Goal: Task Accomplishment & Management: Complete application form

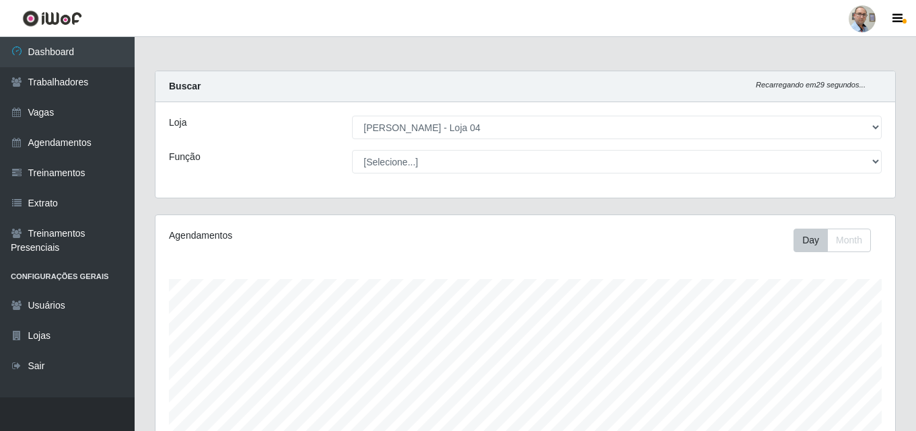
select select "251"
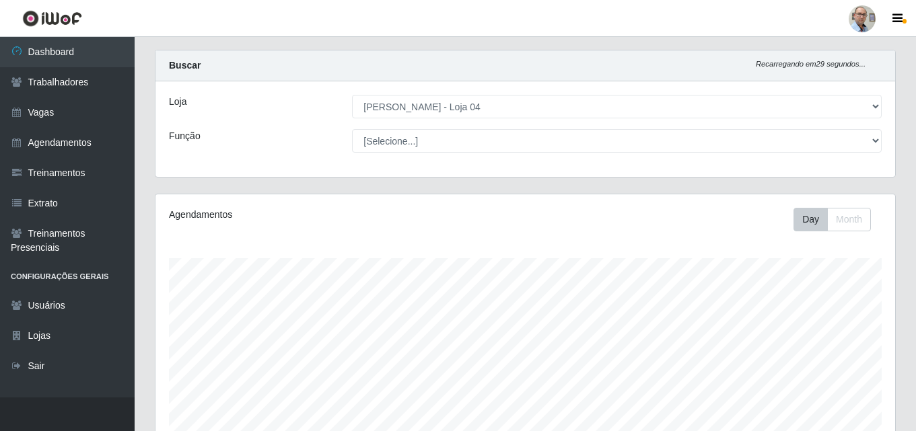
scroll to position [279, 740]
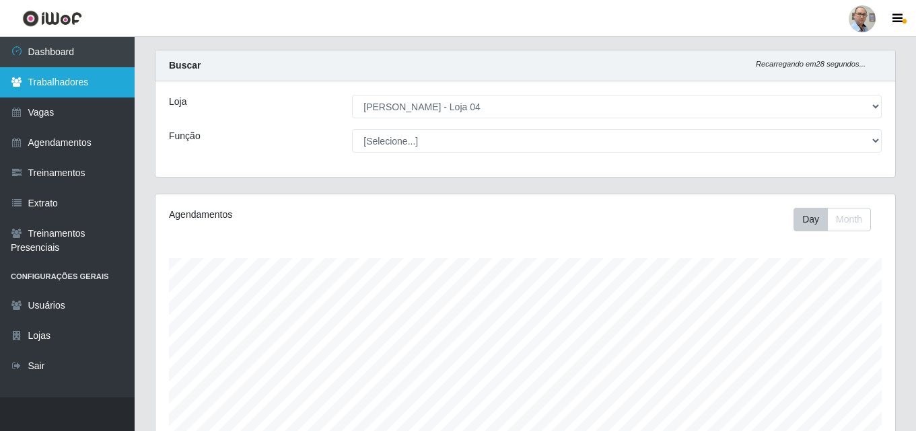
click at [98, 94] on link "Trabalhadores" at bounding box center [67, 82] width 135 height 30
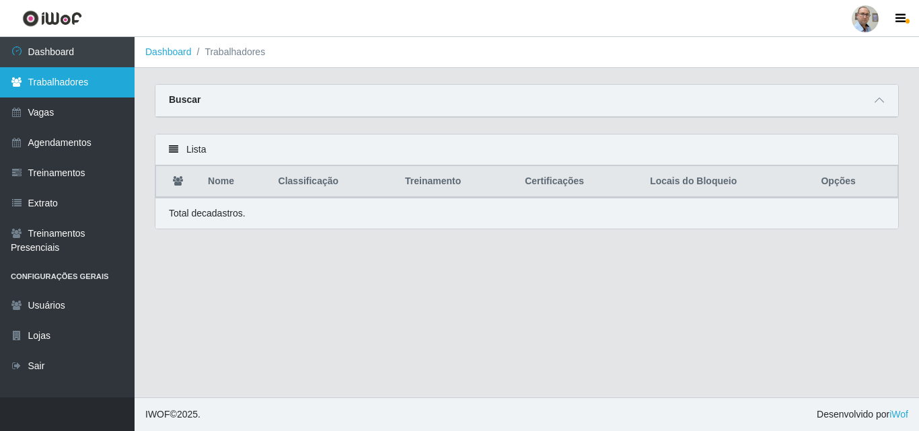
click at [58, 85] on link "Trabalhadores" at bounding box center [67, 82] width 135 height 30
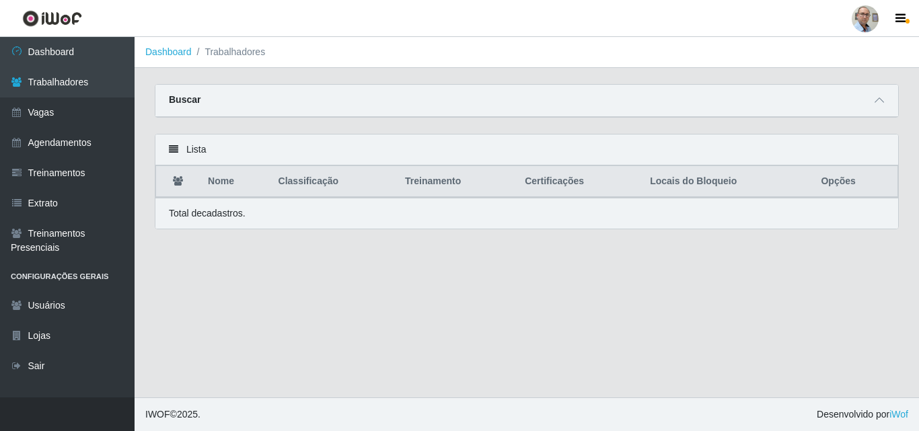
click at [726, 97] on div "Buscar" at bounding box center [526, 101] width 743 height 32
click at [879, 104] on icon at bounding box center [879, 100] width 9 height 9
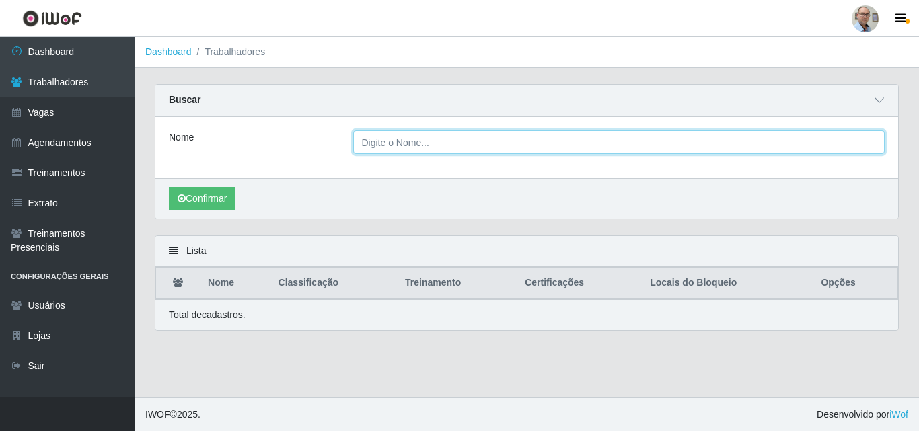
click at [449, 141] on input "Nome" at bounding box center [619, 143] width 532 height 24
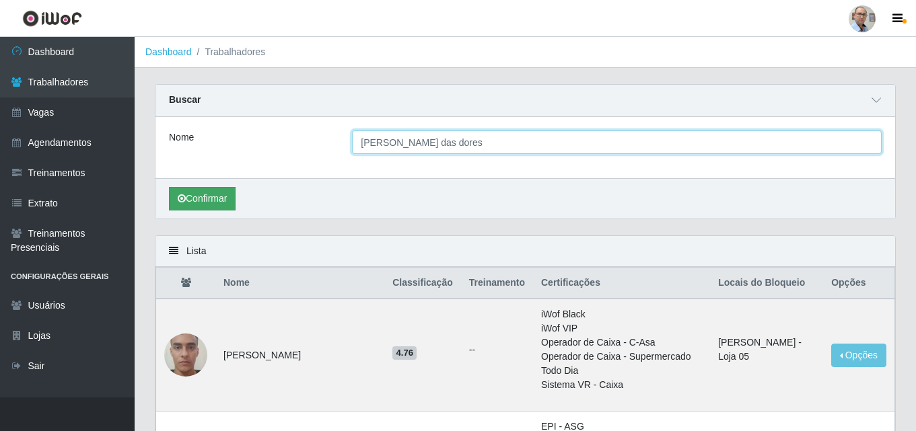
type input "[PERSON_NAME] das dores"
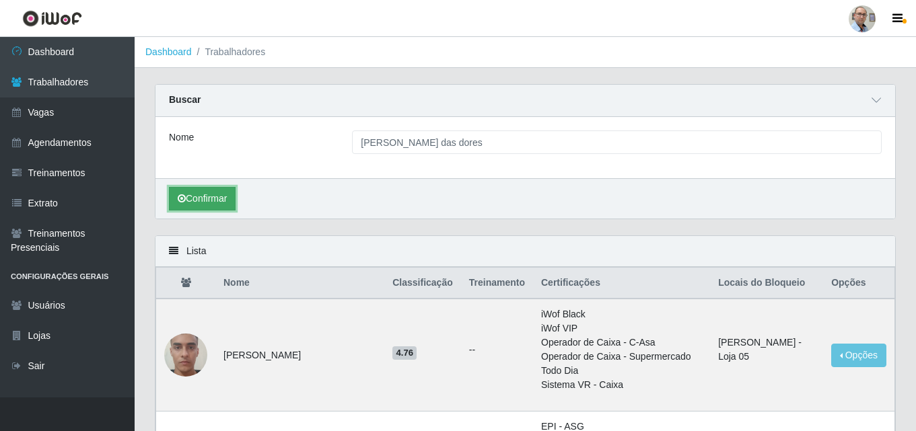
click at [236, 203] on button "Confirmar" at bounding box center [202, 199] width 67 height 24
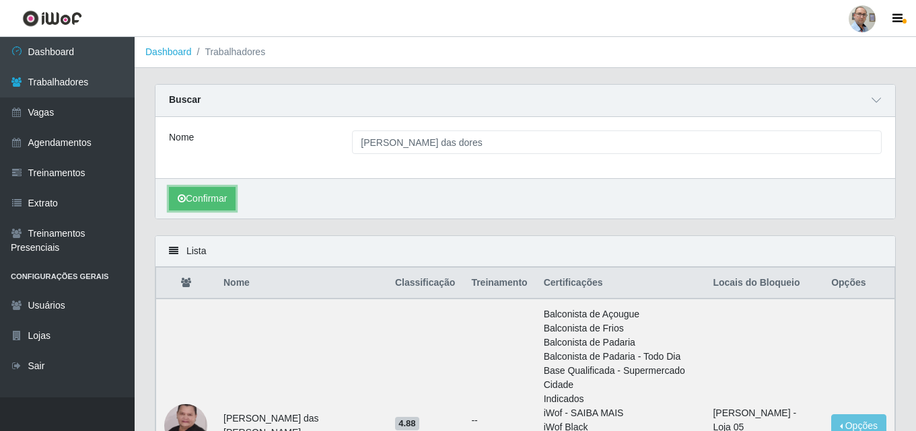
scroll to position [135, 0]
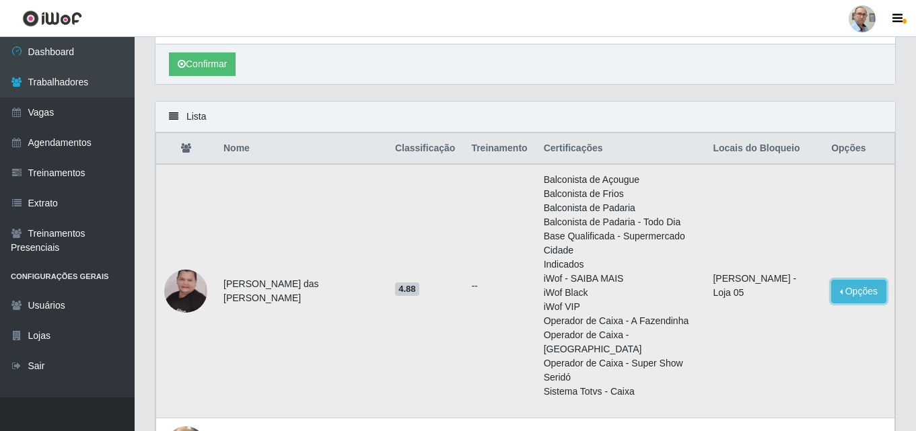
click at [864, 280] on button "Opções" at bounding box center [858, 292] width 55 height 24
click at [201, 271] on img at bounding box center [185, 292] width 43 height 96
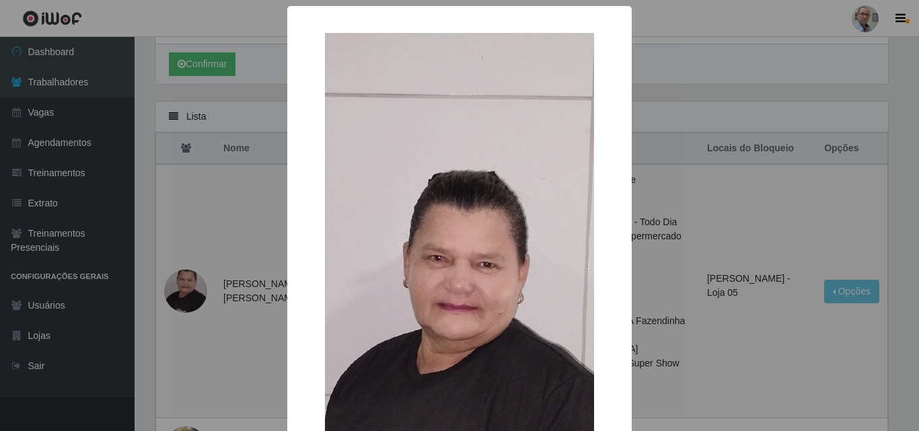
click at [746, 234] on div "× OK Cancel" at bounding box center [459, 215] width 919 height 431
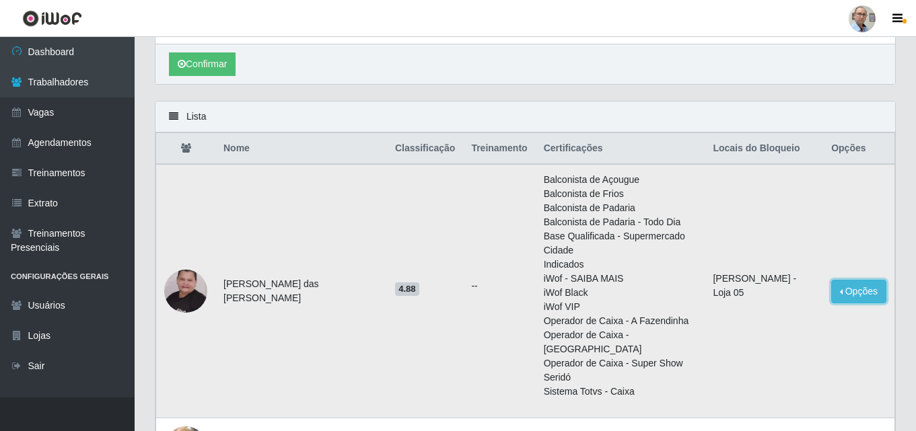
click at [870, 280] on button "Opções" at bounding box center [858, 292] width 55 height 24
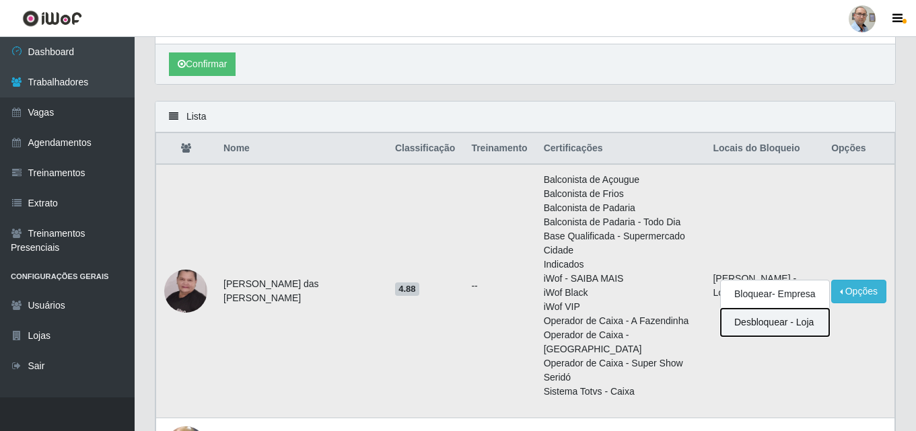
click at [779, 309] on button "Desbloquear - Loja" at bounding box center [775, 323] width 108 height 28
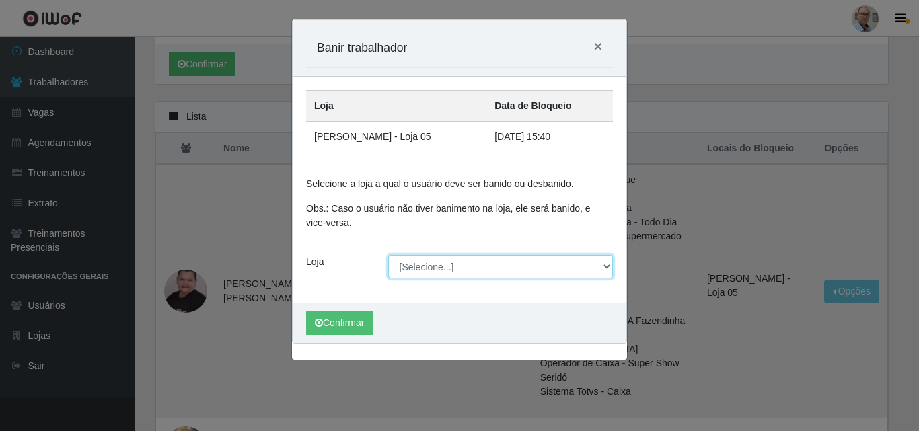
click at [588, 267] on select "[Selecione...] Mar Vermelho - Loja 04" at bounding box center [500, 267] width 225 height 24
select select "251"
click at [388, 255] on select "[Selecione...] Mar Vermelho - Loja 04" at bounding box center [500, 267] width 225 height 24
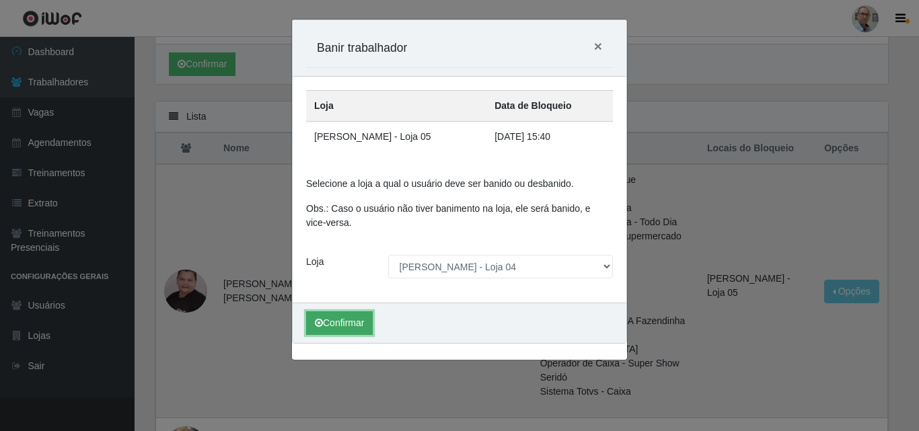
click at [356, 320] on button "Confirmar" at bounding box center [339, 324] width 67 height 24
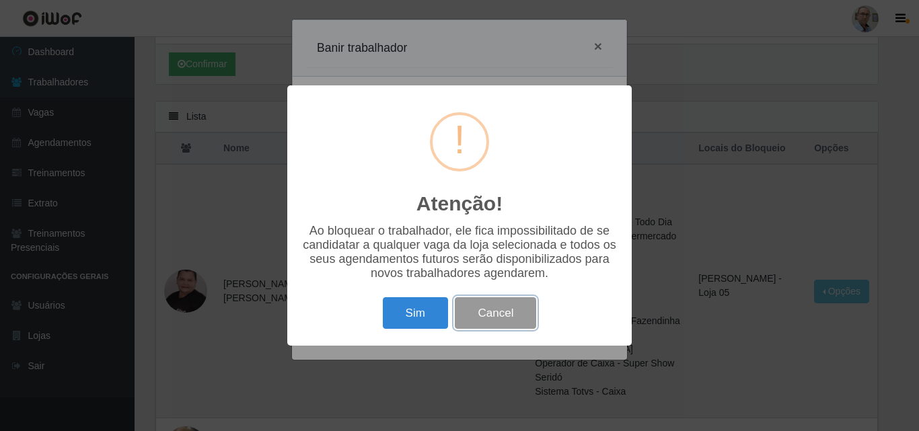
click at [497, 314] on button "Cancel" at bounding box center [495, 314] width 81 height 32
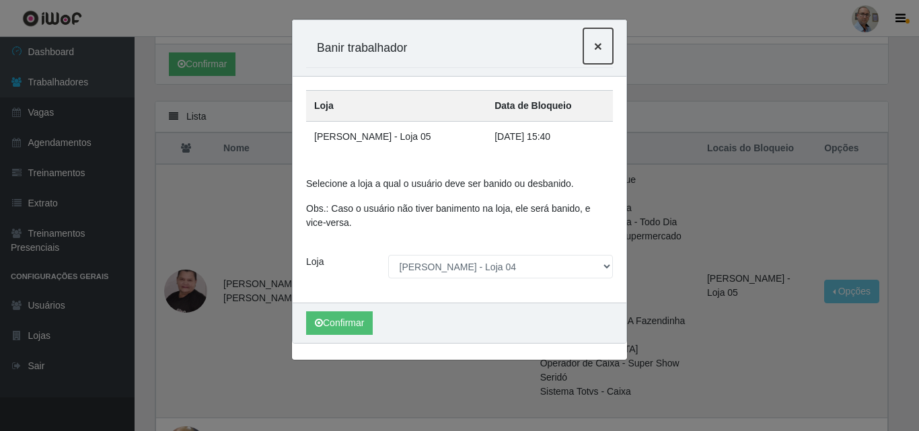
click at [596, 42] on span "×" at bounding box center [598, 45] width 8 height 15
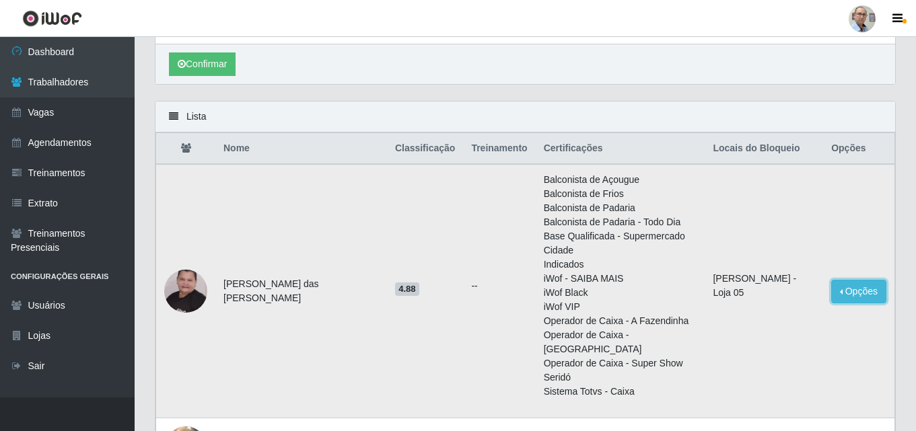
click at [851, 280] on button "Opções" at bounding box center [858, 292] width 55 height 24
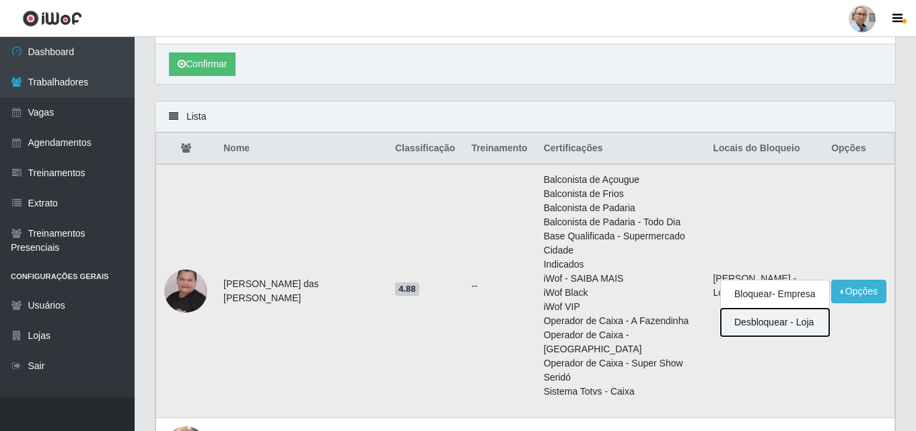
click at [775, 309] on button "Desbloquear - Loja" at bounding box center [775, 323] width 108 height 28
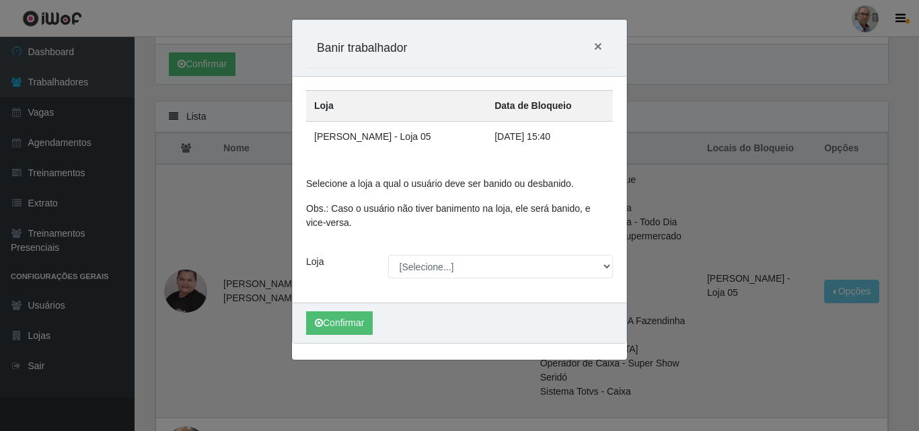
click at [775, 326] on div "Carregando... Banir trabalhador × Loja Data de Bloqueio Mar Vermelho - Loja 05 …" at bounding box center [459, 215] width 919 height 431
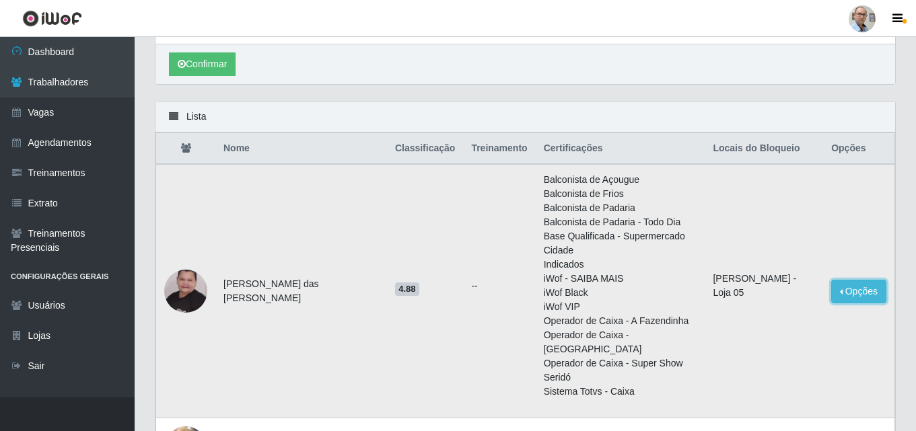
click at [850, 280] on button "Opções" at bounding box center [858, 292] width 55 height 24
click at [759, 328] on td "Mar Vermelho - Loja 05" at bounding box center [764, 291] width 118 height 254
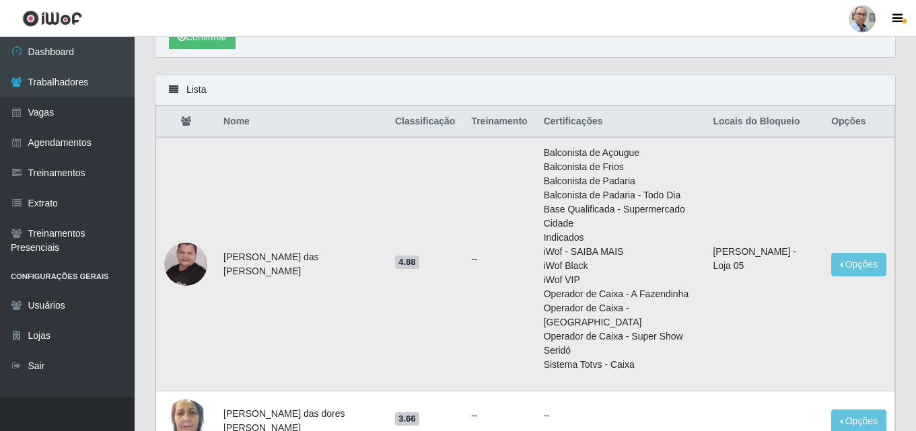
scroll to position [97, 0]
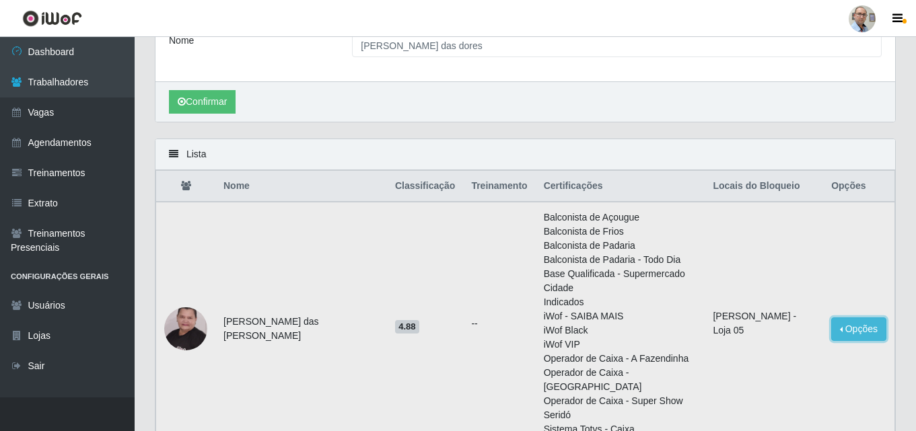
click at [868, 318] on button "Opções" at bounding box center [858, 330] width 55 height 24
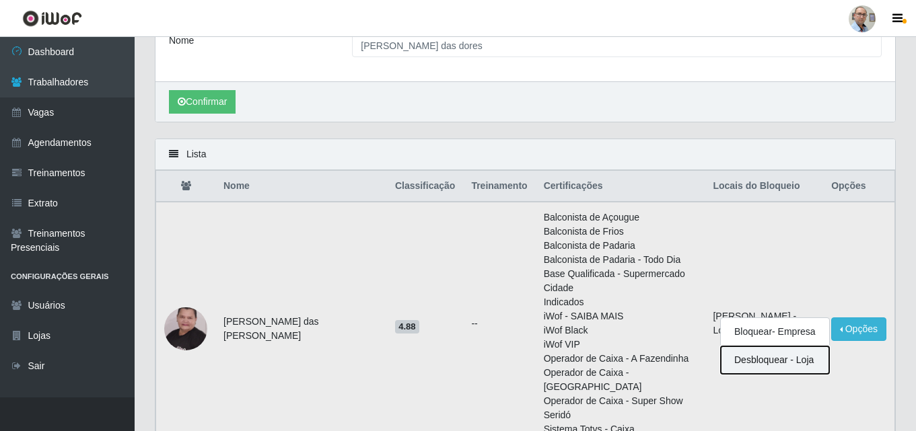
click at [751, 347] on button "Desbloquear - Loja" at bounding box center [775, 361] width 108 height 28
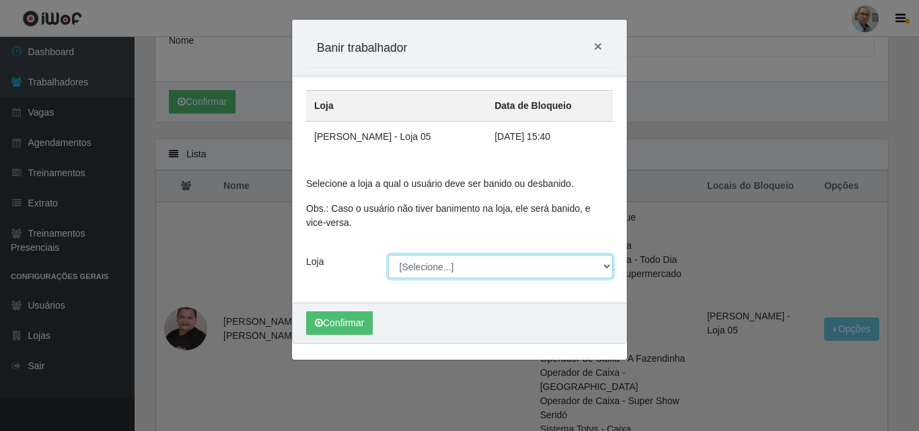
click at [607, 265] on select "[Selecione...] Mar Vermelho - Loja 04" at bounding box center [500, 267] width 225 height 24
select select "251"
click at [388, 255] on select "[Selecione...] Mar Vermelho - Loja 04" at bounding box center [500, 267] width 225 height 24
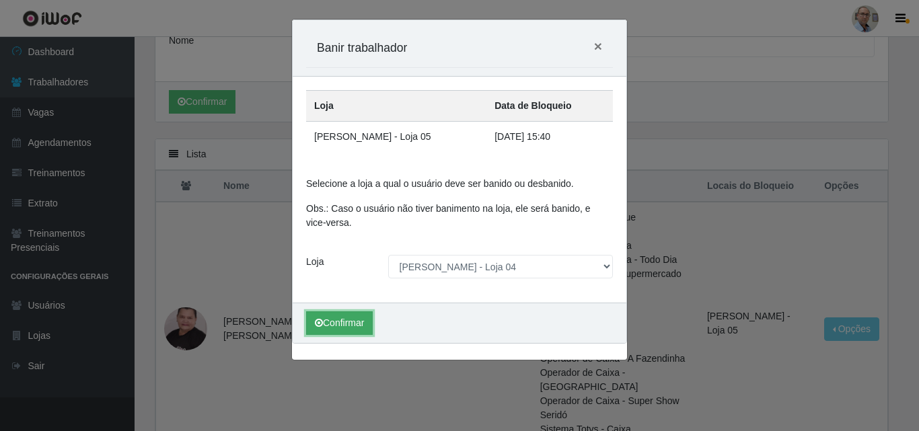
click at [346, 319] on button "Confirmar" at bounding box center [339, 324] width 67 height 24
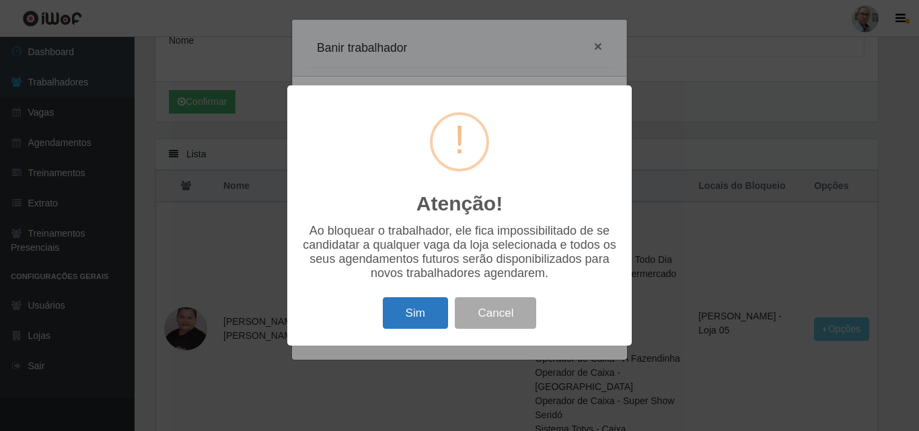
click at [410, 320] on button "Sim" at bounding box center [415, 314] width 65 height 32
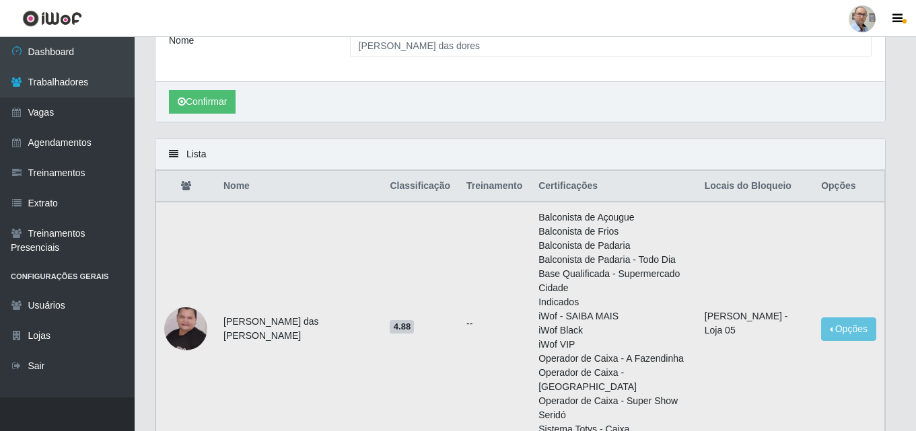
scroll to position [0, 0]
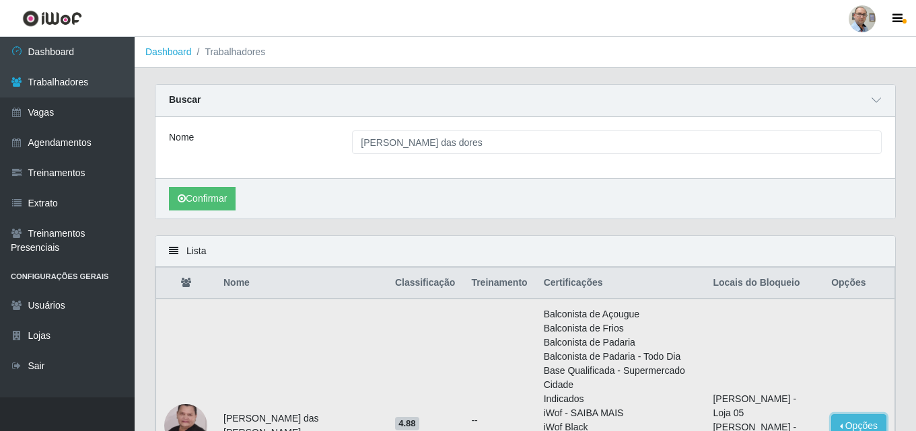
click at [876, 415] on button "Opções" at bounding box center [858, 427] width 55 height 24
click at [806, 360] on td "Mar Vermelho - Loja 05 Mar Vermelho - Loja 04" at bounding box center [764, 426] width 118 height 254
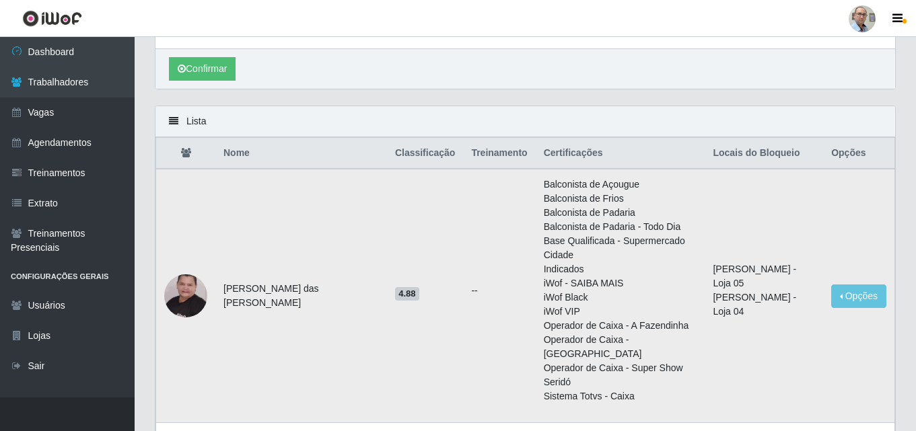
scroll to position [135, 0]
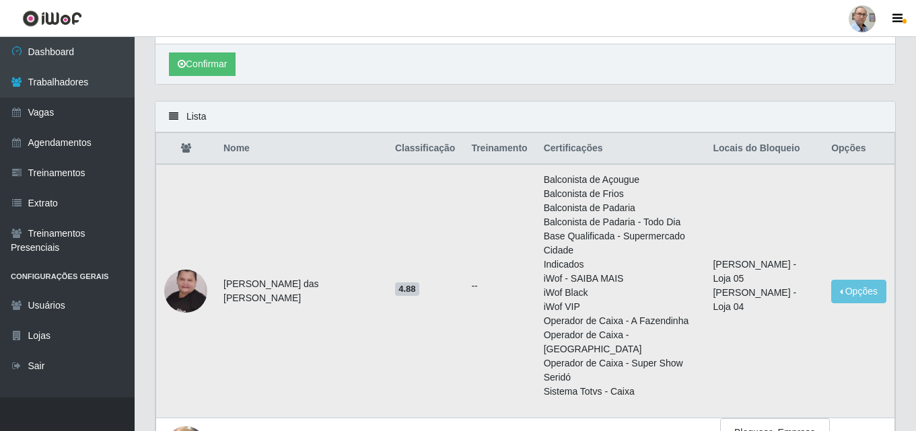
click at [832, 297] on td "Opções Bloquear - Empresa Desbloquear - Loja" at bounding box center [858, 291] width 71 height 254
click at [855, 280] on button "Opções" at bounding box center [858, 292] width 55 height 24
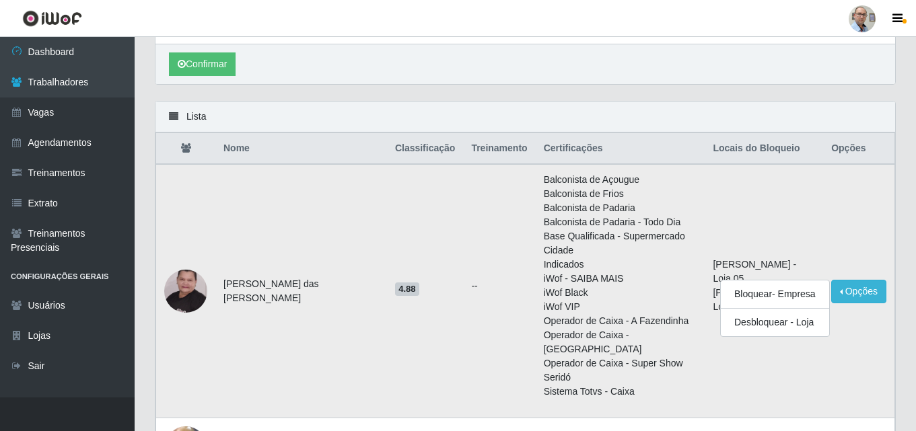
click at [837, 333] on td "Opções Bloquear - Empresa Desbloquear - Loja" at bounding box center [858, 291] width 71 height 254
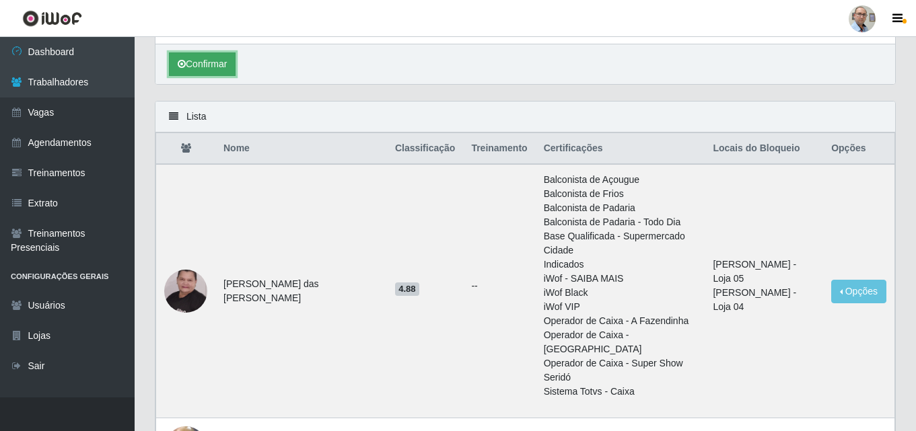
click at [221, 72] on button "Confirmar" at bounding box center [202, 65] width 67 height 24
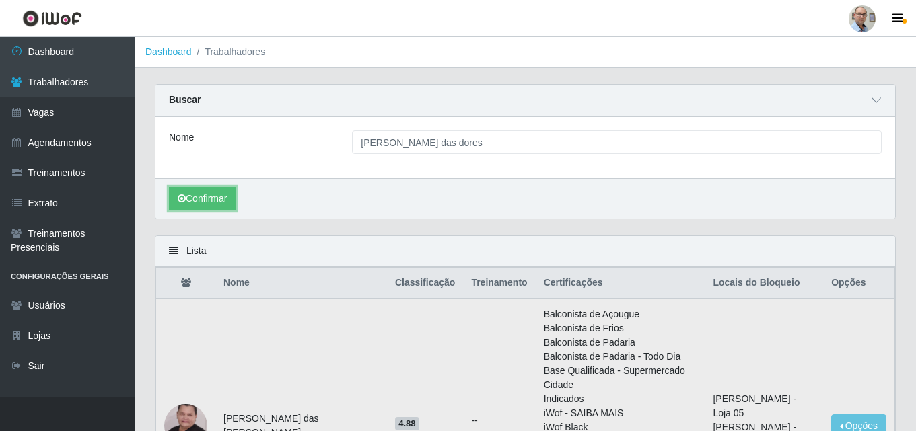
scroll to position [67, 0]
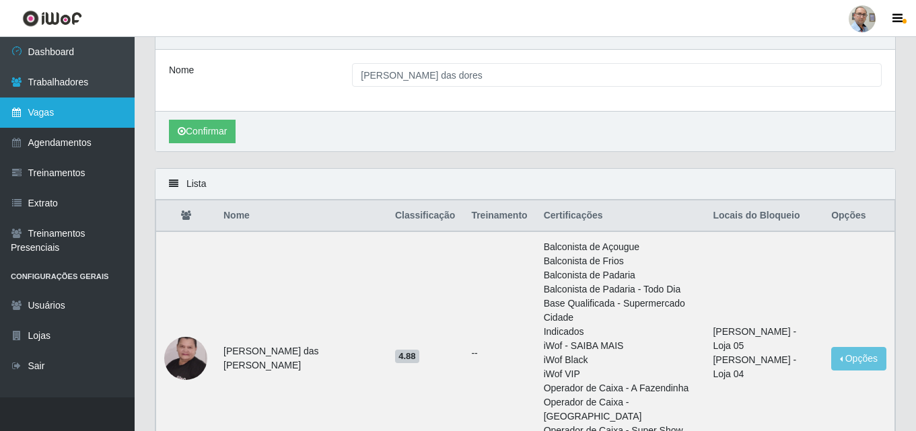
click at [79, 110] on link "Vagas" at bounding box center [67, 113] width 135 height 30
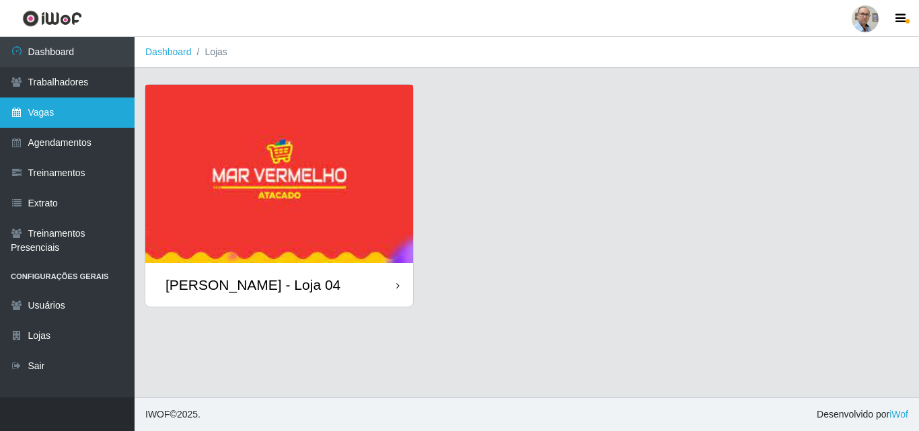
click at [57, 119] on link "Vagas" at bounding box center [67, 113] width 135 height 30
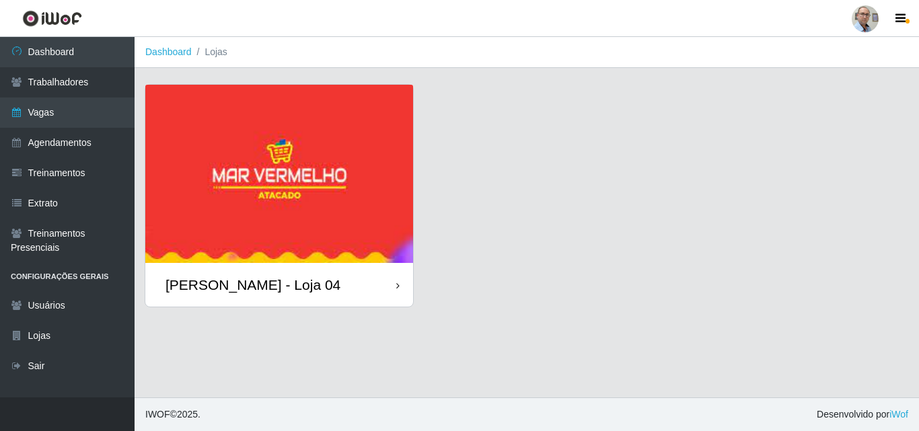
click at [208, 172] on img at bounding box center [279, 174] width 268 height 178
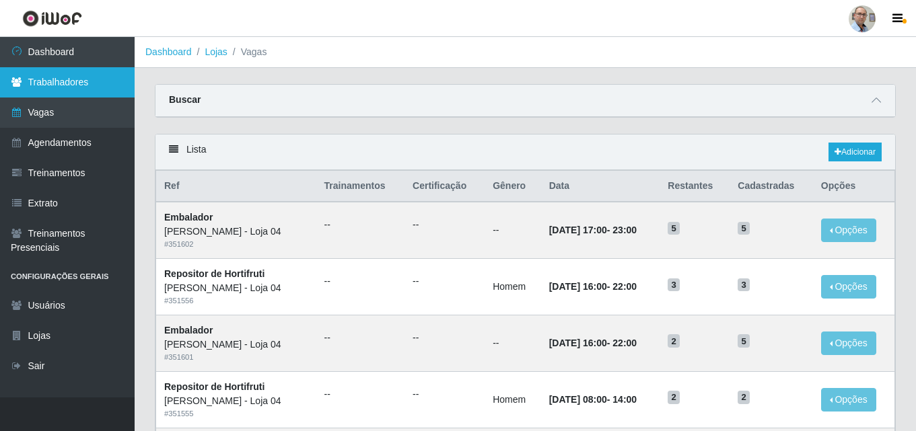
click at [95, 88] on link "Trabalhadores" at bounding box center [67, 82] width 135 height 30
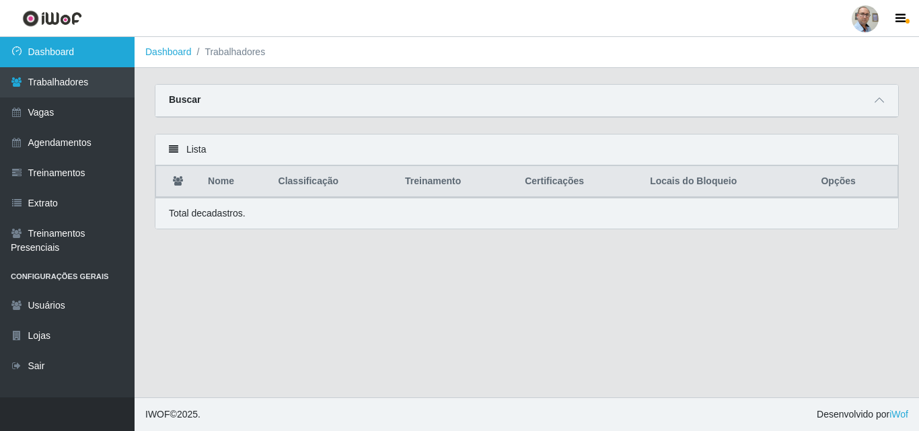
click at [85, 61] on link "Dashboard" at bounding box center [67, 52] width 135 height 30
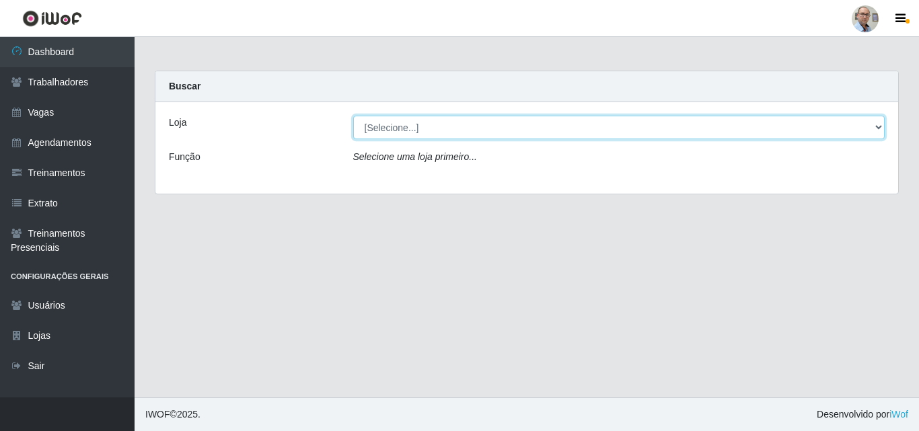
drag, startPoint x: 863, startPoint y: 123, endPoint x: 851, endPoint y: 129, distance: 13.5
click at [863, 123] on select "[Selecione...] Mar Vermelho - Loja 04" at bounding box center [619, 128] width 532 height 24
select select "251"
click at [353, 116] on select "[Selecione...] Mar Vermelho - Loja 04" at bounding box center [619, 128] width 532 height 24
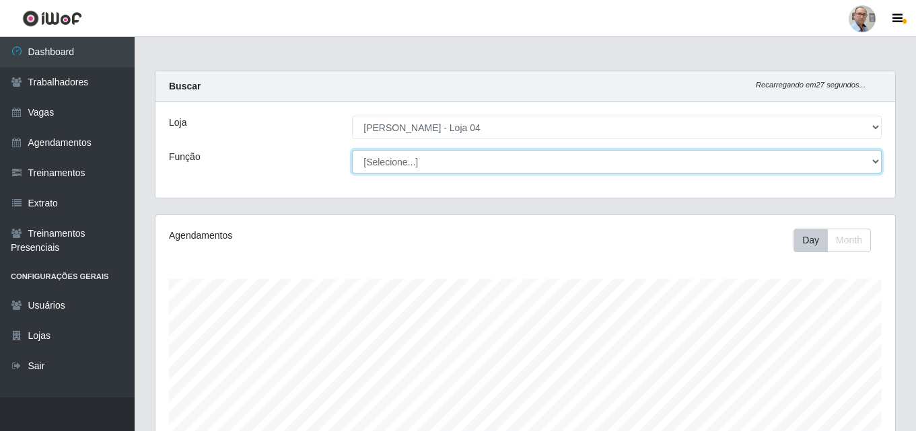
click at [534, 163] on select "[Selecione...] ASG ASG + ASG ++ Auxiliar de Depósito Auxiliar de Depósito + Aux…" at bounding box center [617, 162] width 530 height 24
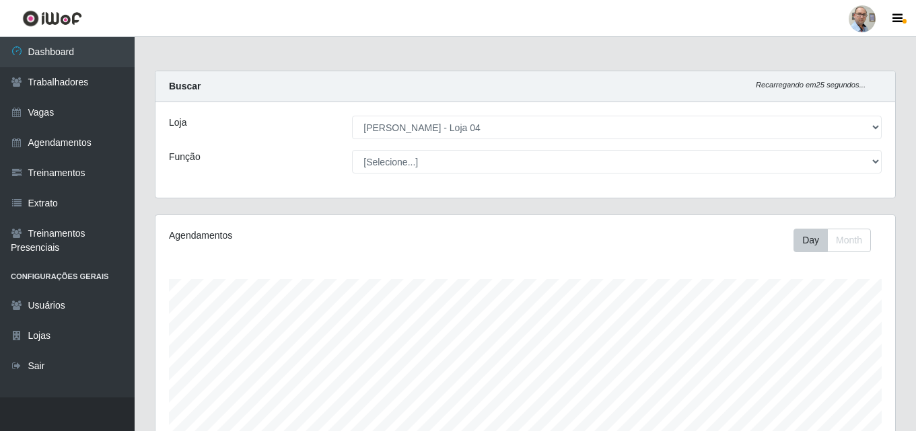
click at [295, 144] on div "Loja [Selecione...] Mar Vermelho - Loja 04 Função [Selecione...] ASG ASG + ASG …" at bounding box center [525, 150] width 740 height 96
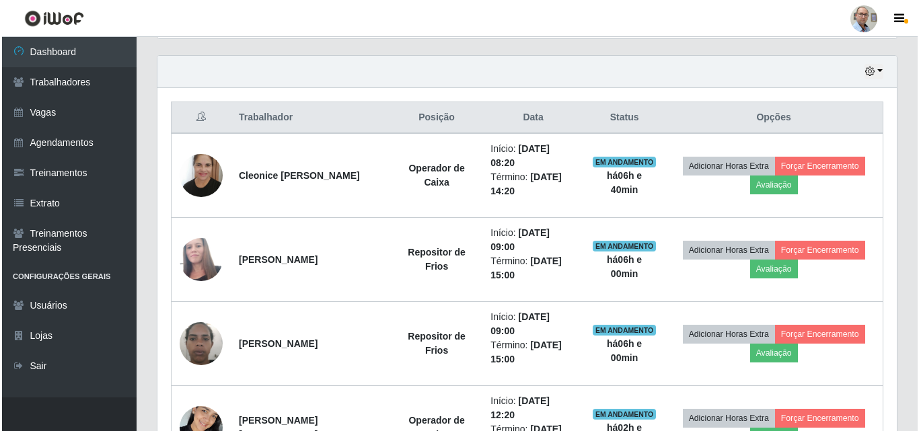
scroll to position [471, 0]
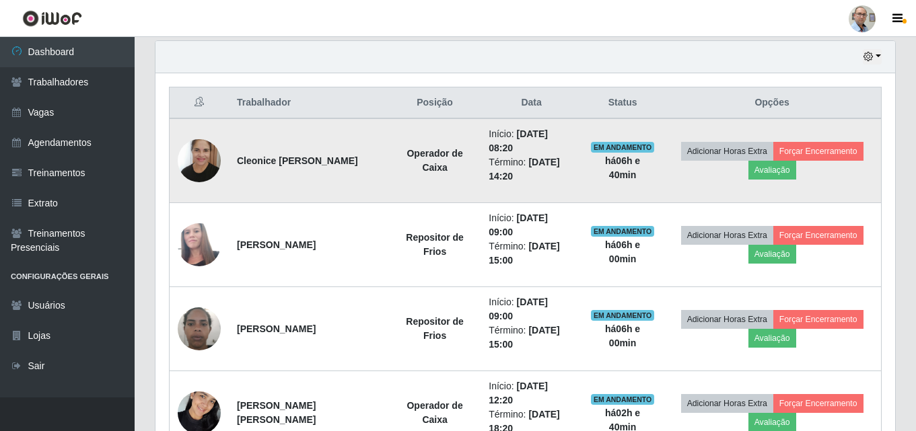
click at [195, 167] on img at bounding box center [199, 161] width 43 height 58
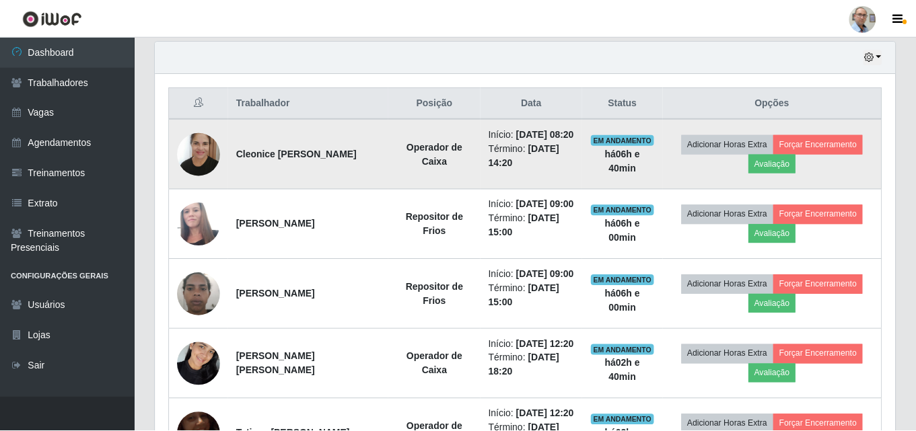
scroll to position [279, 733]
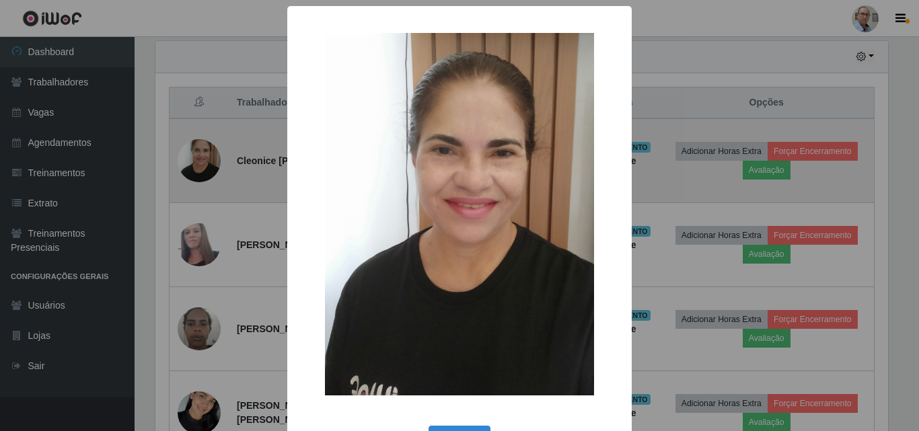
click at [195, 167] on div "× OK Cancel" at bounding box center [459, 215] width 919 height 431
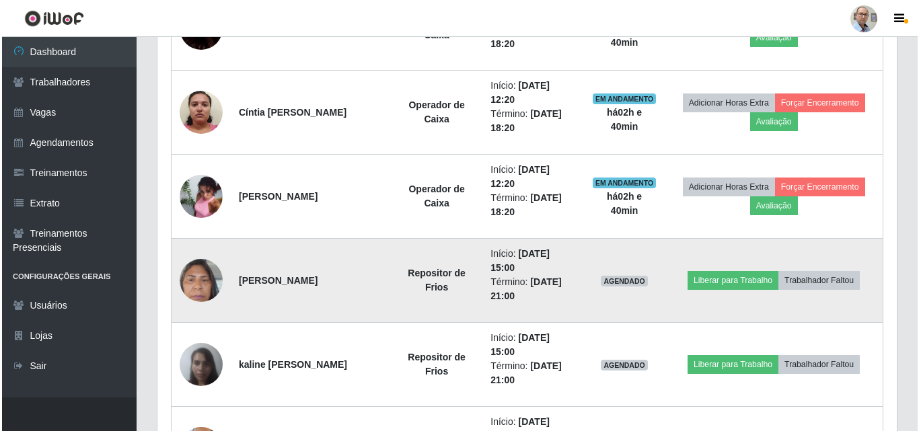
scroll to position [1010, 0]
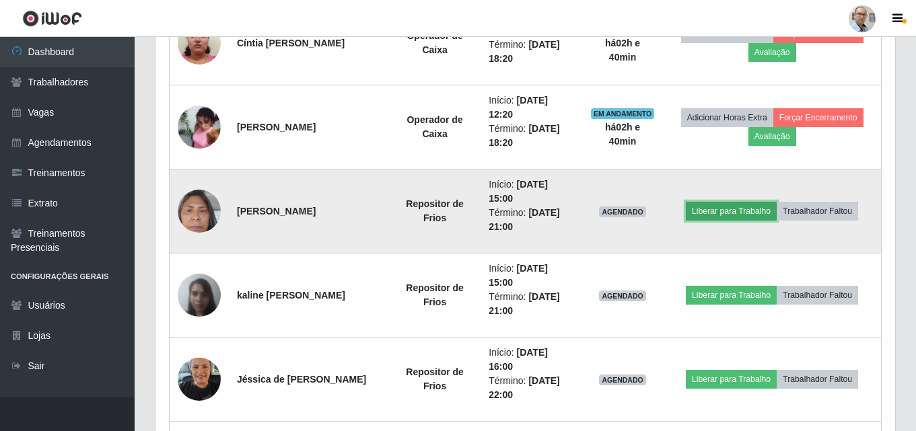
click at [729, 213] on button "Liberar para Trabalho" at bounding box center [731, 211] width 91 height 19
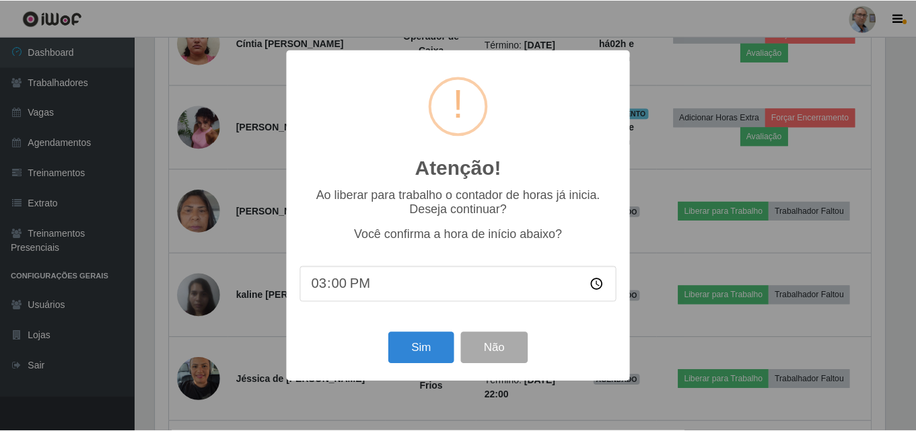
scroll to position [279, 733]
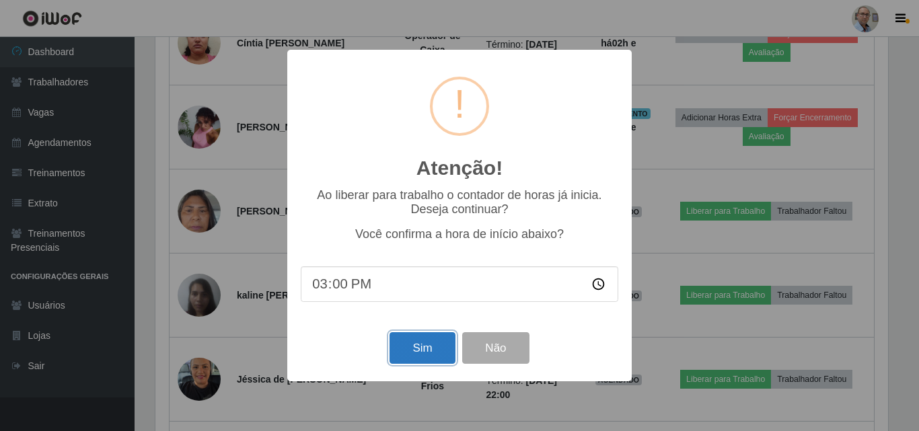
click at [429, 354] on button "Sim" at bounding box center [422, 349] width 65 height 32
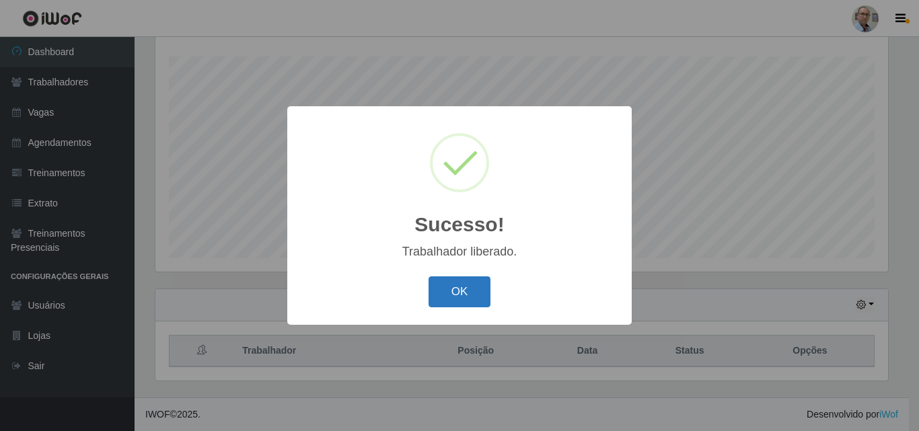
click at [444, 281] on button "OK" at bounding box center [460, 293] width 63 height 32
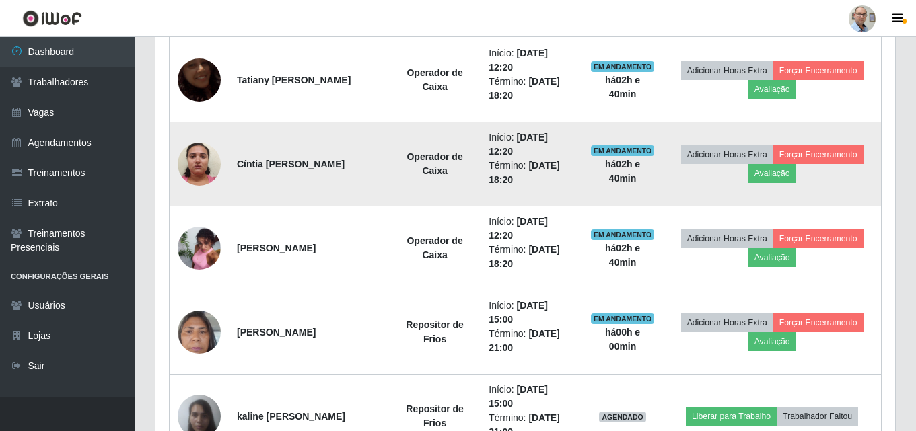
scroll to position [1030, 0]
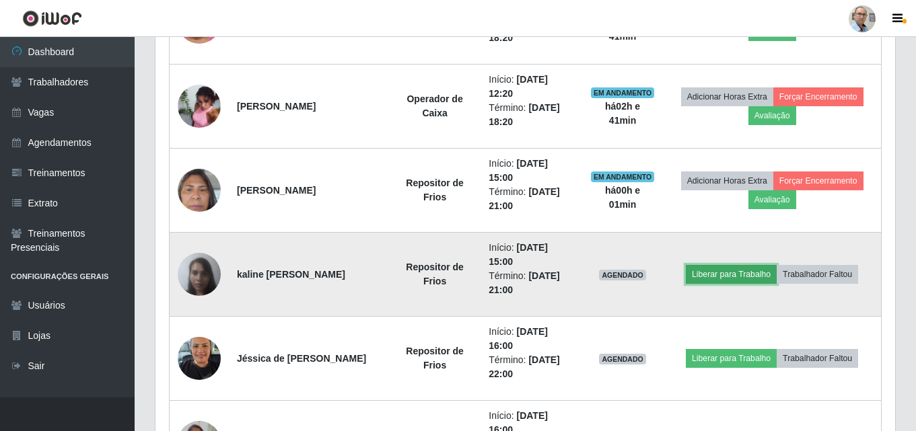
click at [729, 275] on button "Liberar para Trabalho" at bounding box center [731, 274] width 91 height 19
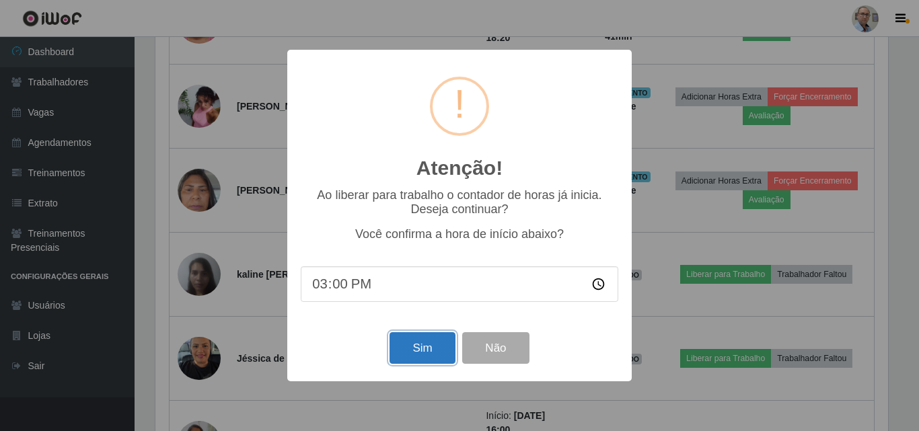
click at [394, 339] on button "Sim" at bounding box center [422, 349] width 65 height 32
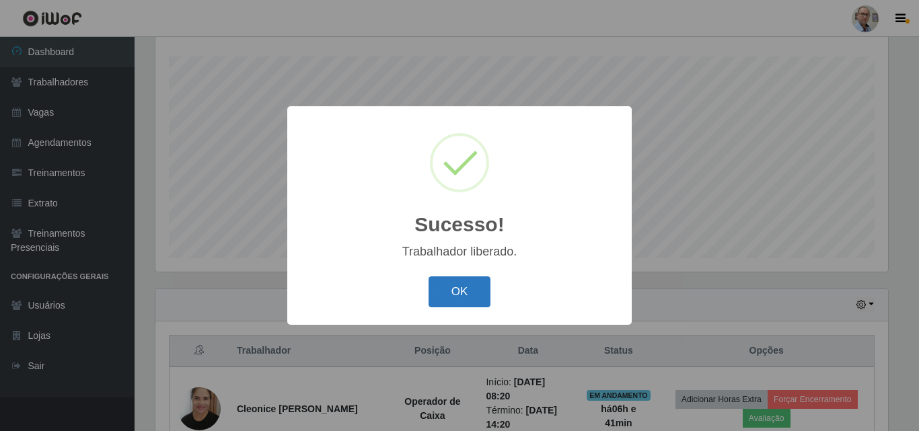
click at [481, 300] on button "OK" at bounding box center [460, 293] width 63 height 32
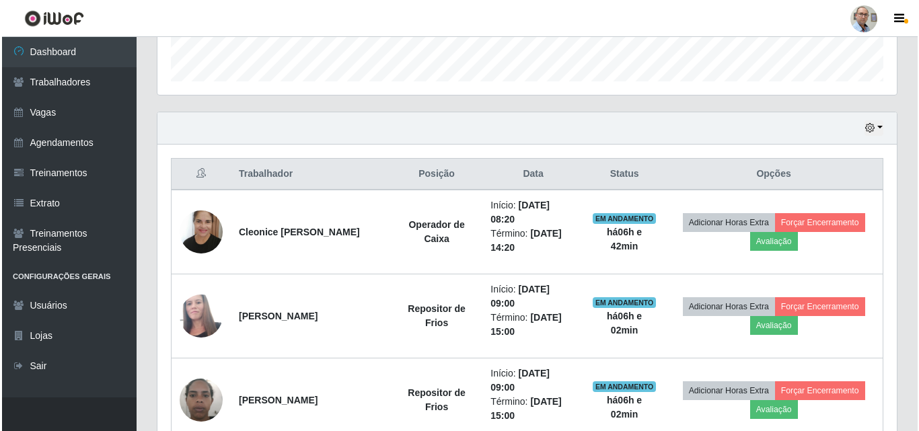
scroll to position [404, 0]
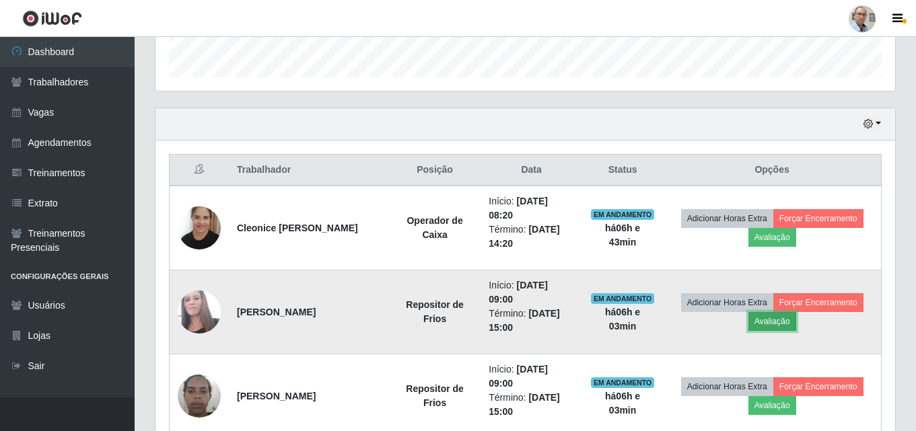
click at [791, 321] on button "Avaliação" at bounding box center [772, 321] width 48 height 19
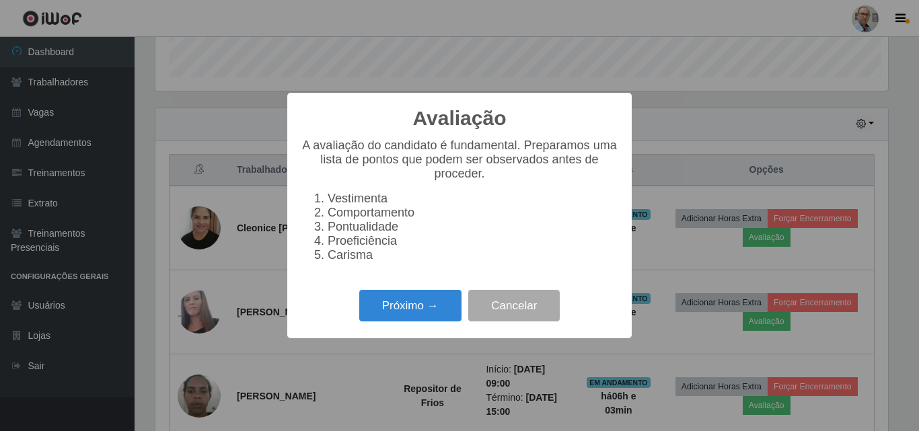
scroll to position [279, 733]
click at [432, 317] on button "Próximo →" at bounding box center [410, 306] width 102 height 32
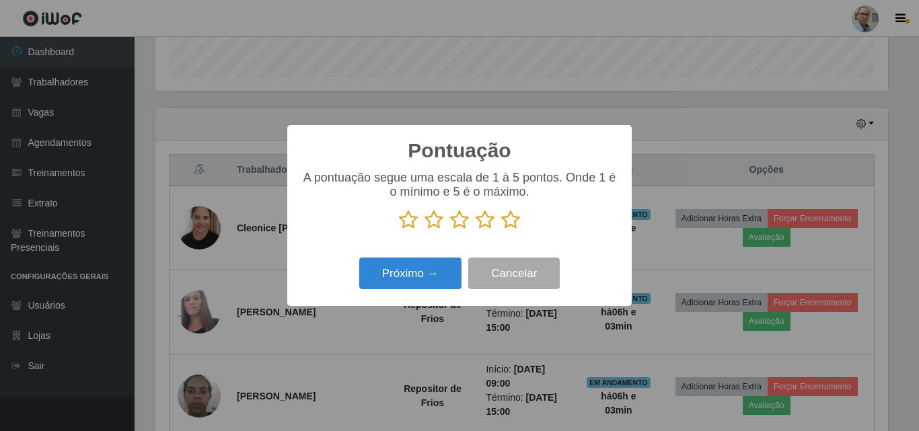
click at [510, 224] on icon at bounding box center [510, 220] width 19 height 20
click at [501, 230] on input "radio" at bounding box center [501, 230] width 0 height 0
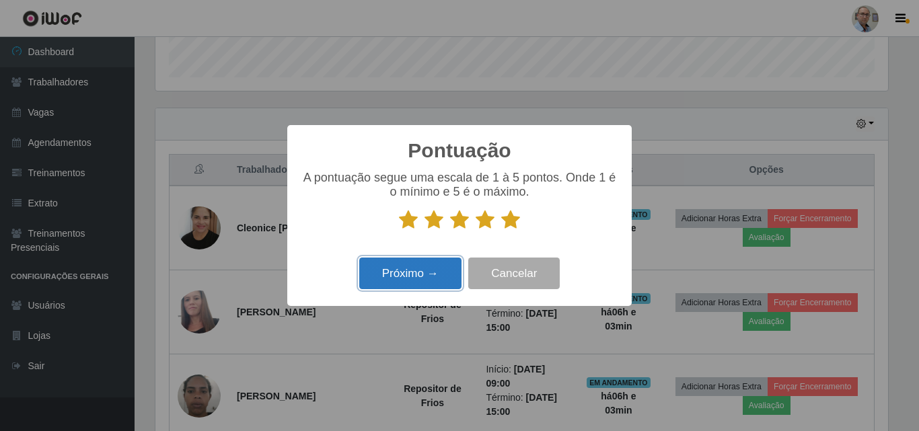
click at [442, 280] on button "Próximo →" at bounding box center [410, 274] width 102 height 32
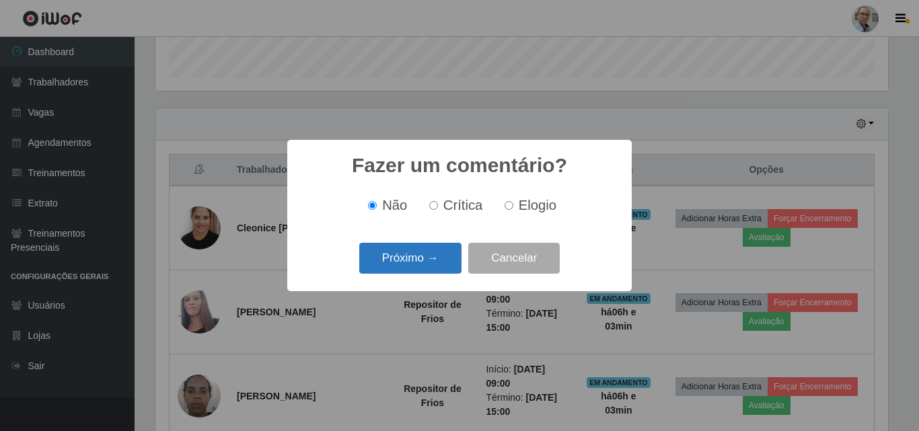
click at [433, 268] on button "Próximo →" at bounding box center [410, 259] width 102 height 32
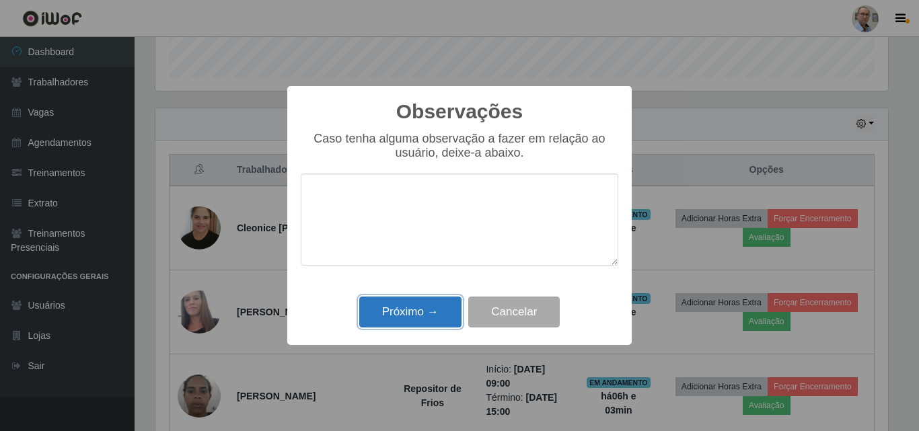
click at [422, 307] on button "Próximo →" at bounding box center [410, 313] width 102 height 32
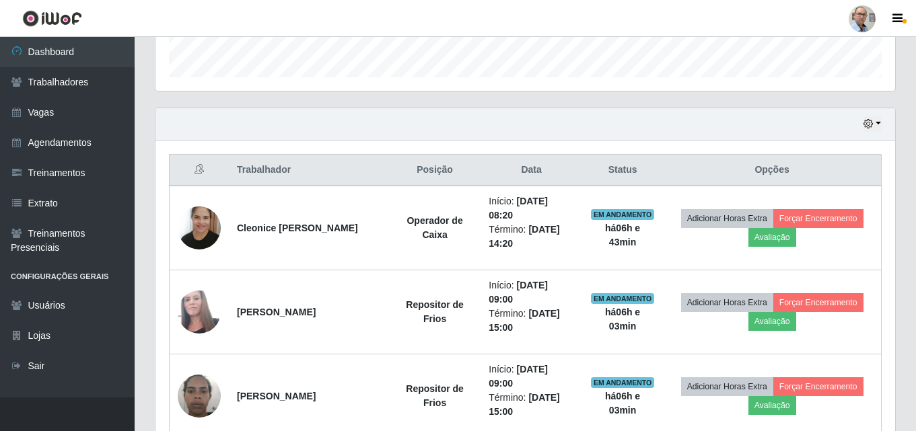
scroll to position [279, 740]
click at [422, 311] on strong "Repositor de Frios" at bounding box center [435, 312] width 58 height 25
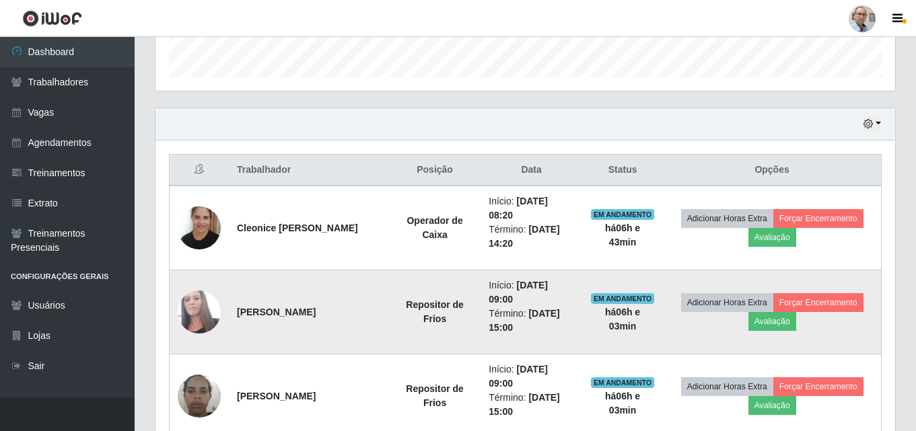
scroll to position [538, 0]
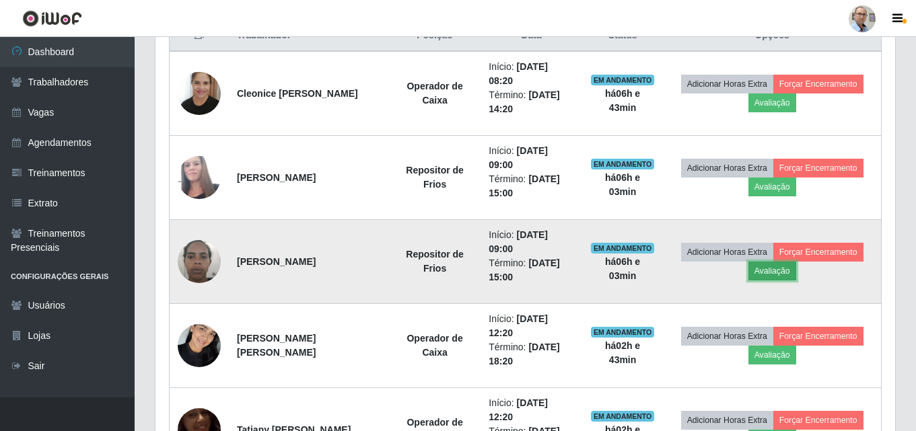
click at [767, 269] on button "Avaliação" at bounding box center [772, 271] width 48 height 19
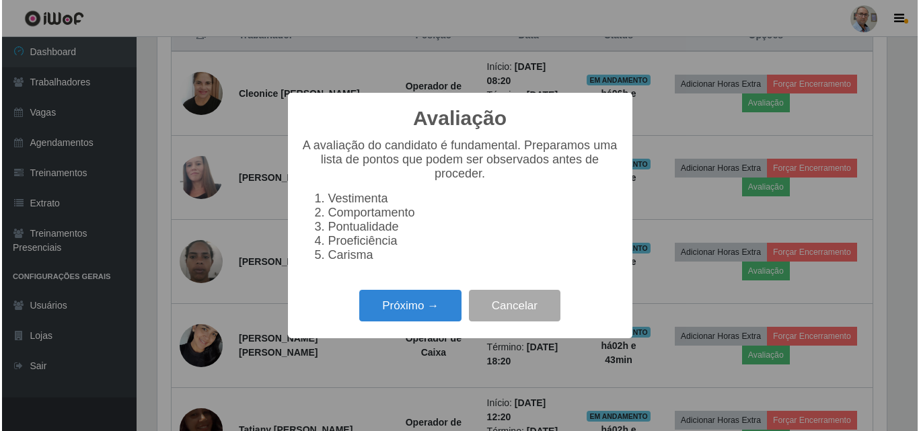
scroll to position [279, 733]
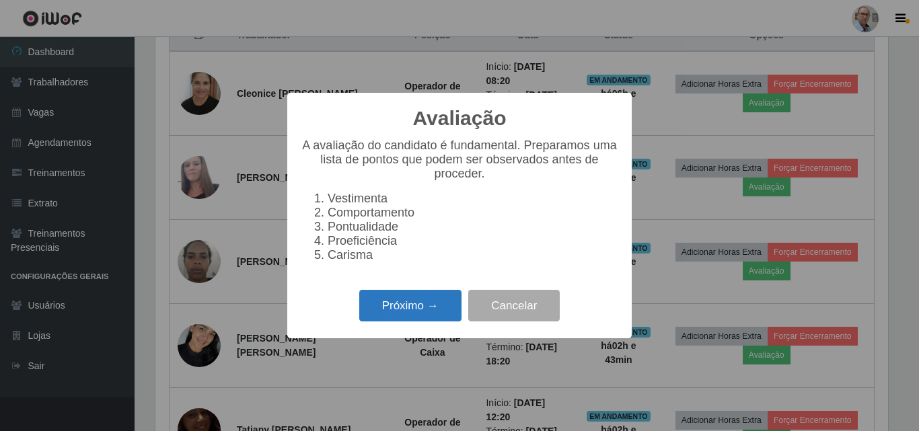
click at [447, 315] on button "Próximo →" at bounding box center [410, 306] width 102 height 32
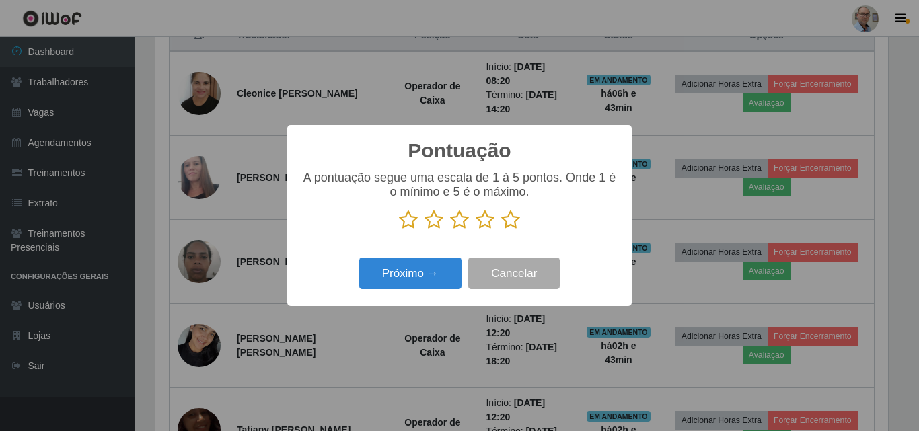
click at [510, 220] on icon at bounding box center [510, 220] width 19 height 20
click at [501, 230] on input "radio" at bounding box center [501, 230] width 0 height 0
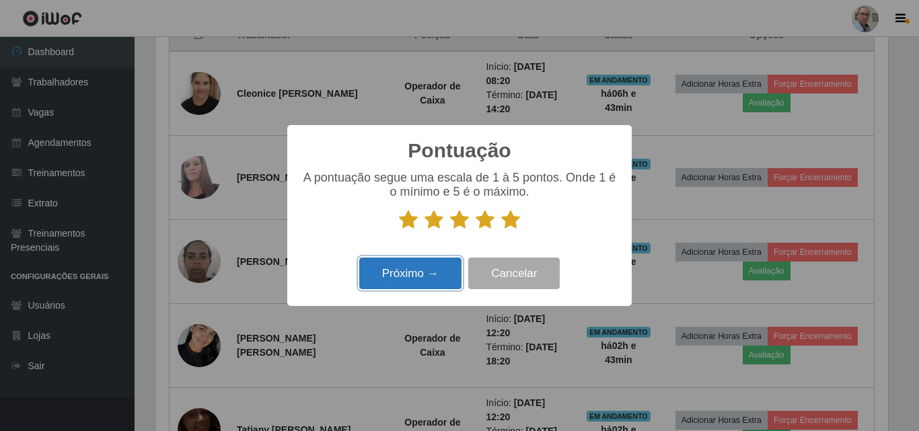
click at [417, 270] on button "Próximo →" at bounding box center [410, 274] width 102 height 32
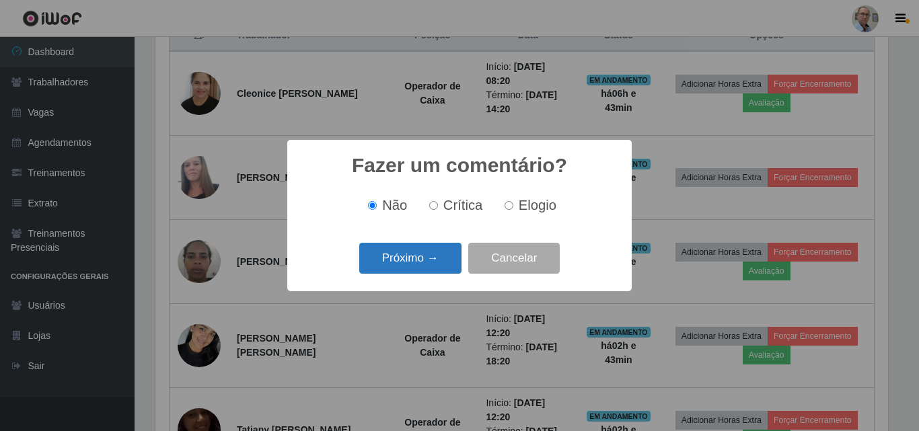
click at [425, 265] on button "Próximo →" at bounding box center [410, 259] width 102 height 32
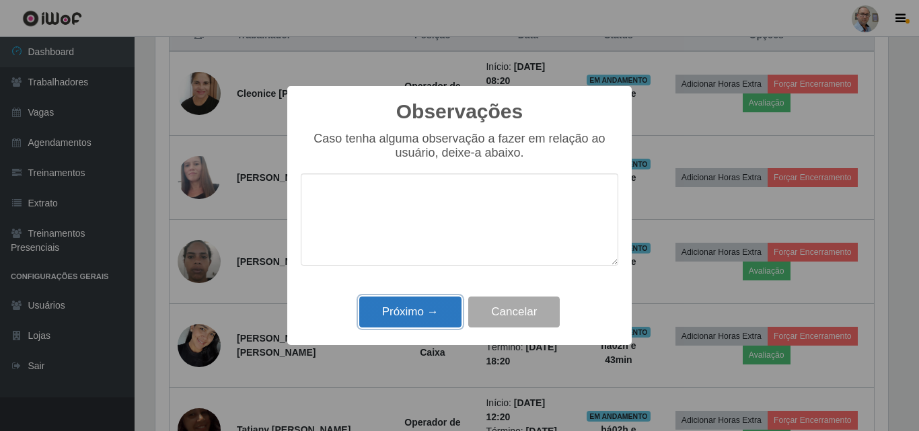
click at [417, 314] on button "Próximo →" at bounding box center [410, 313] width 102 height 32
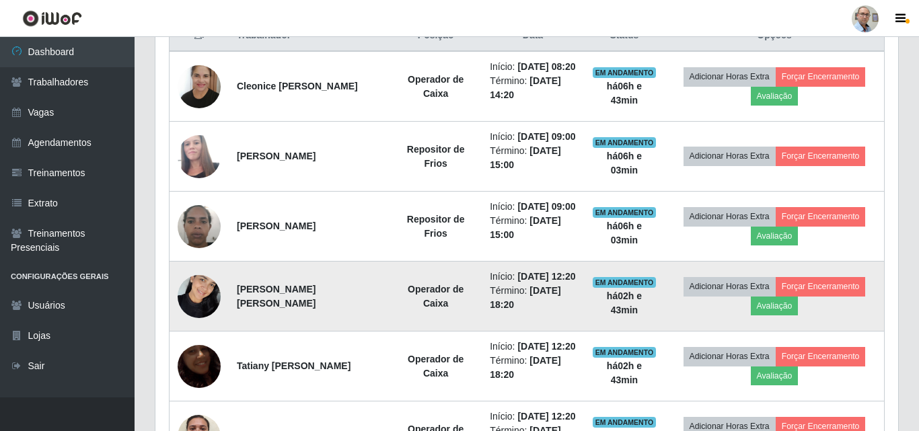
scroll to position [279, 740]
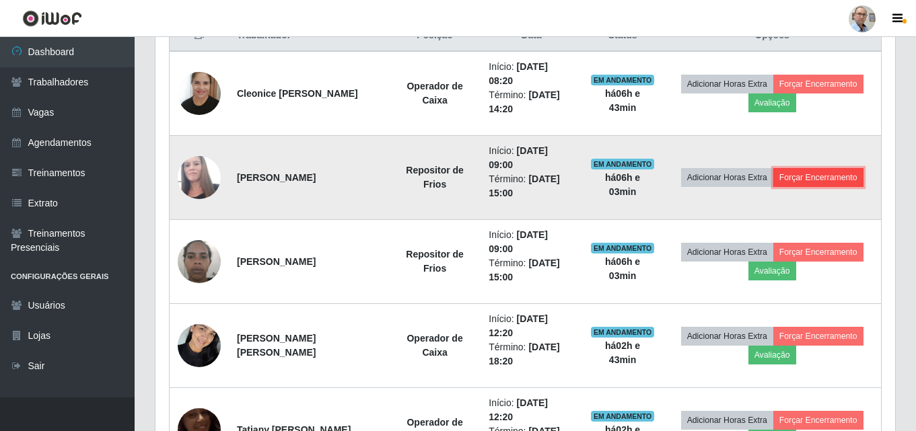
click at [787, 172] on button "Forçar Encerramento" at bounding box center [818, 177] width 90 height 19
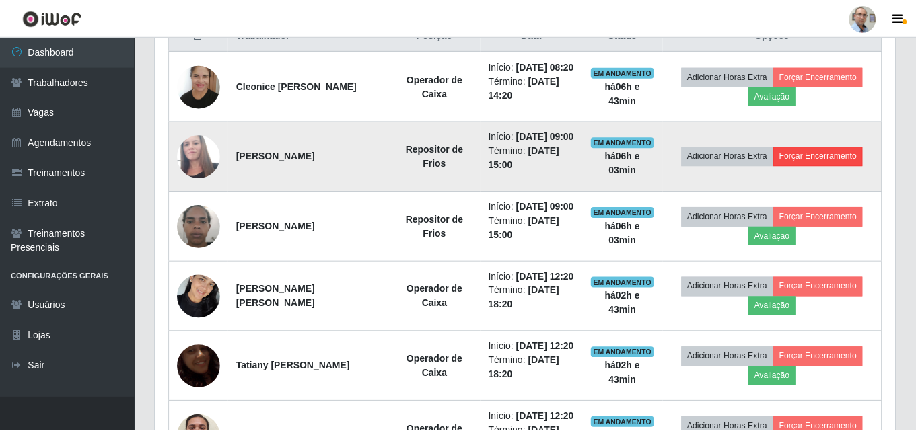
scroll to position [279, 733]
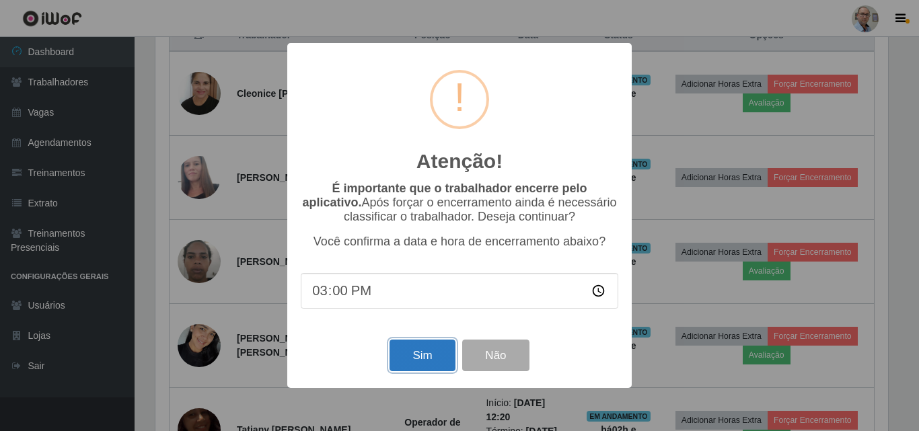
click at [439, 352] on button "Sim" at bounding box center [422, 356] width 65 height 32
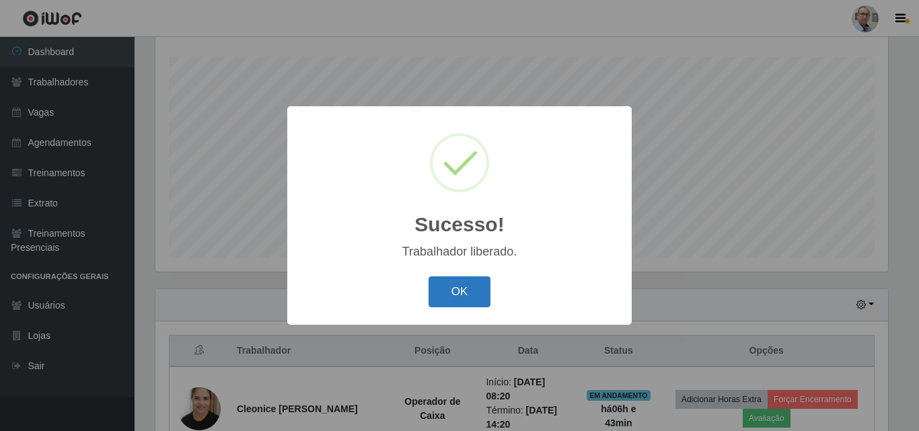
click at [462, 300] on button "OK" at bounding box center [460, 293] width 63 height 32
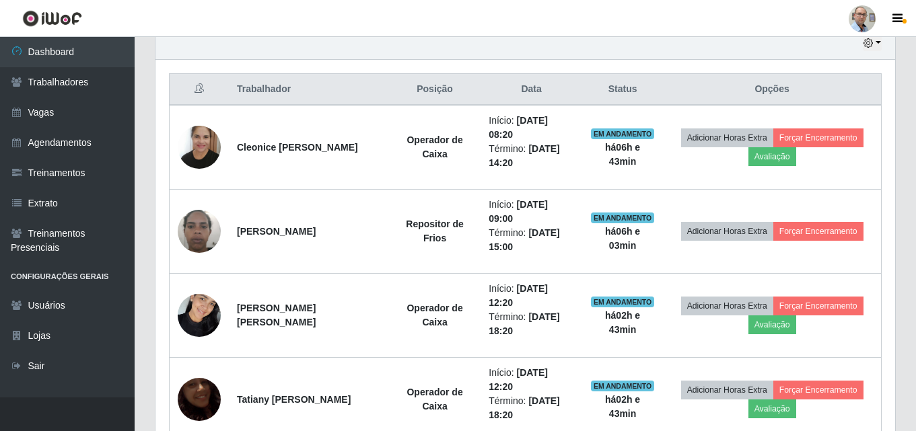
scroll to position [492, 0]
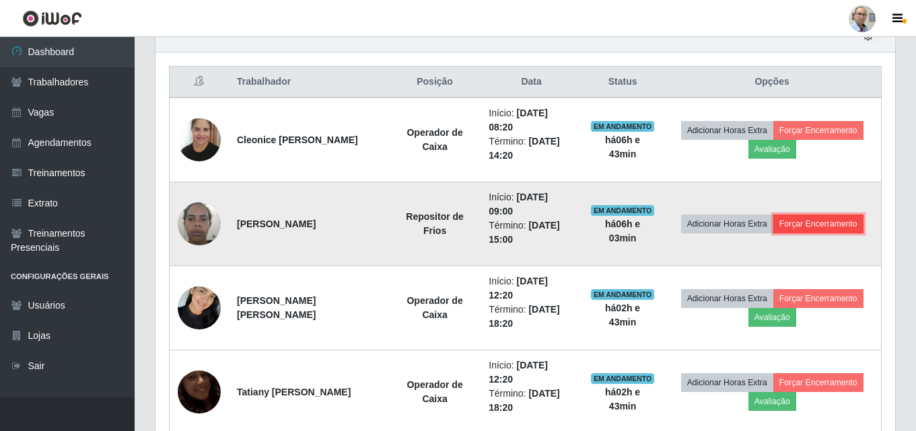
click at [830, 225] on button "Forçar Encerramento" at bounding box center [818, 224] width 90 height 19
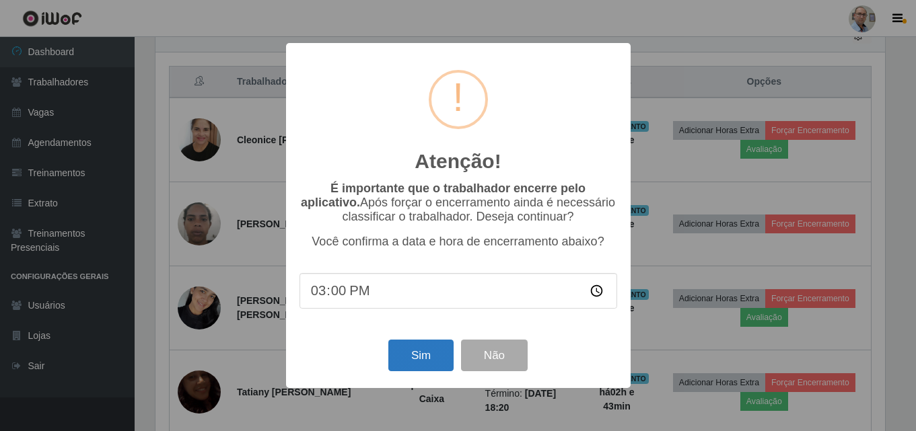
scroll to position [279, 733]
click at [408, 355] on button "Sim" at bounding box center [422, 356] width 65 height 32
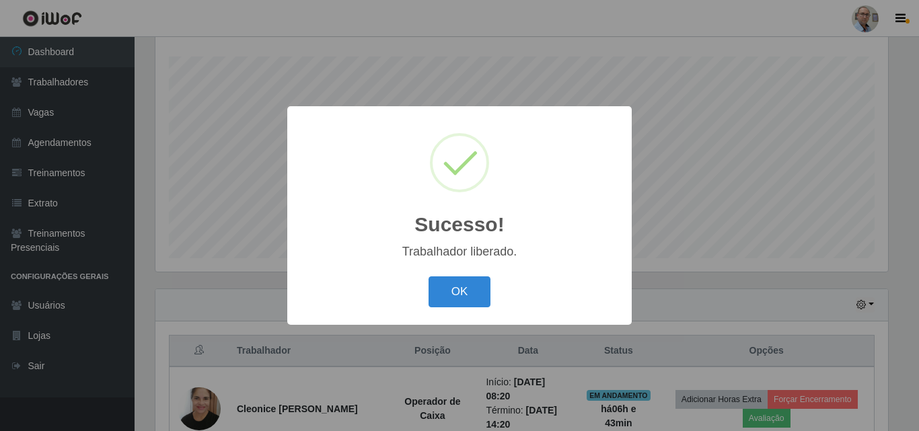
click at [497, 299] on div "OK Cancel" at bounding box center [460, 292] width 318 height 38
drag, startPoint x: 492, startPoint y: 295, endPoint x: 485, endPoint y: 293, distance: 7.0
click at [490, 295] on div "OK Cancel" at bounding box center [460, 292] width 318 height 38
click at [483, 292] on button "OK" at bounding box center [460, 293] width 63 height 32
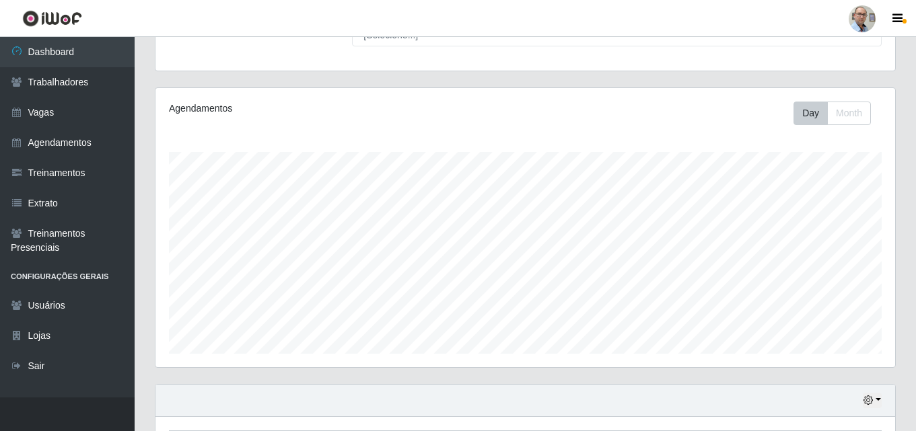
scroll to position [88, 0]
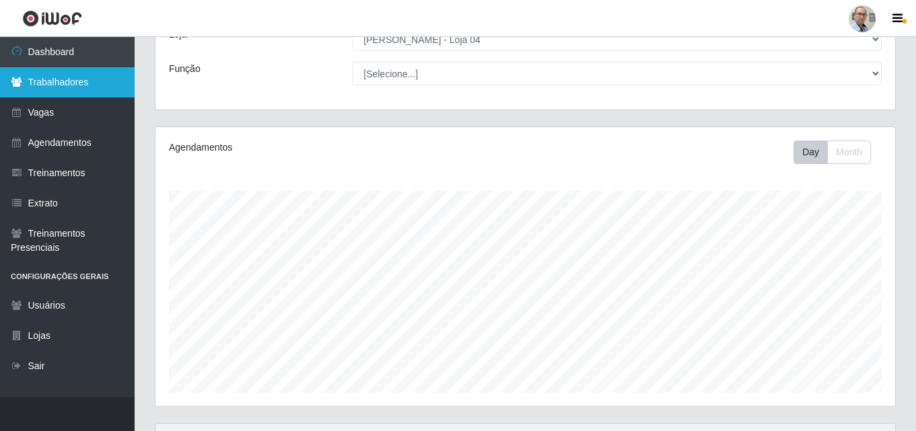
click at [65, 81] on link "Trabalhadores" at bounding box center [67, 82] width 135 height 30
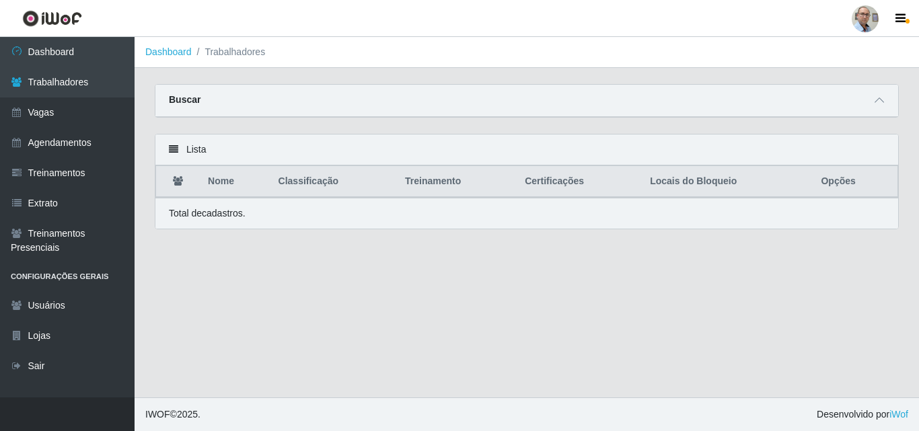
click at [277, 104] on div "Buscar" at bounding box center [526, 101] width 743 height 32
click at [880, 99] on icon at bounding box center [879, 100] width 9 height 9
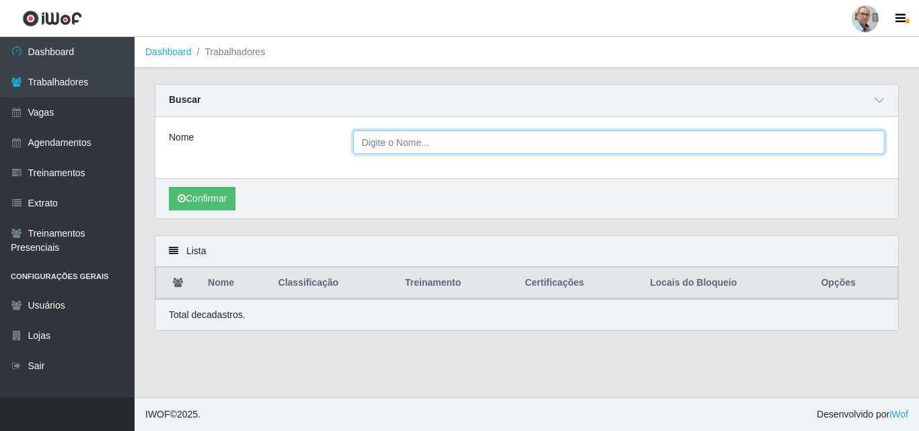
click at [400, 148] on input "Nome" at bounding box center [619, 143] width 532 height 24
type input "maria das dores"
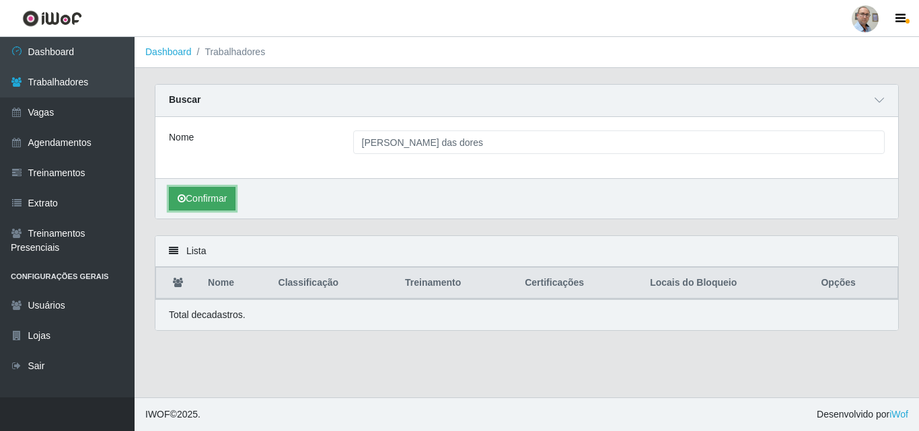
click at [222, 206] on button "Confirmar" at bounding box center [202, 199] width 67 height 24
click at [228, 203] on button "Confirmar" at bounding box center [202, 199] width 67 height 24
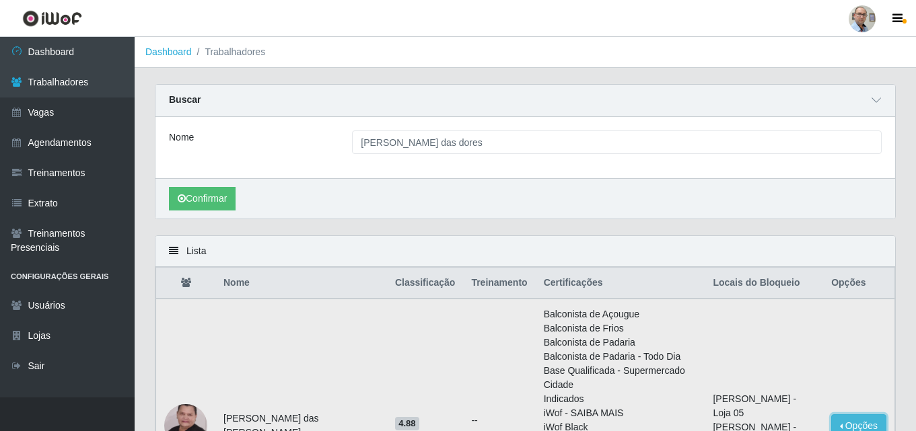
click at [849, 415] on button "Opções" at bounding box center [858, 427] width 55 height 24
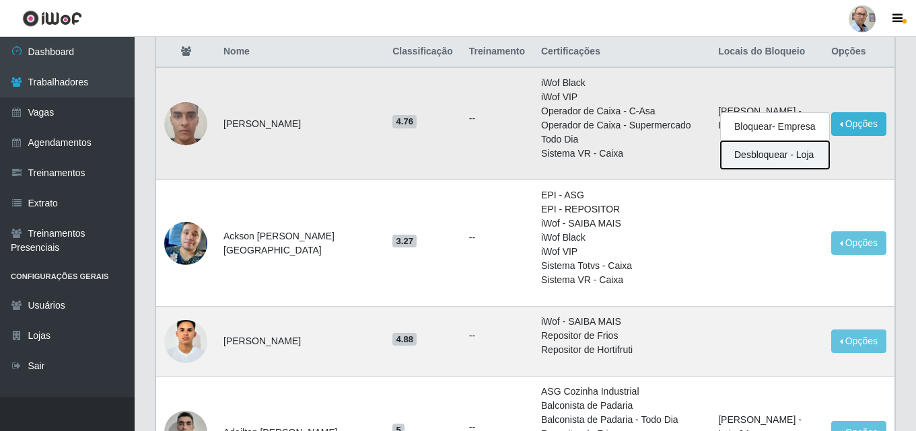
click at [776, 157] on button "Desbloquear - Loja" at bounding box center [775, 155] width 108 height 28
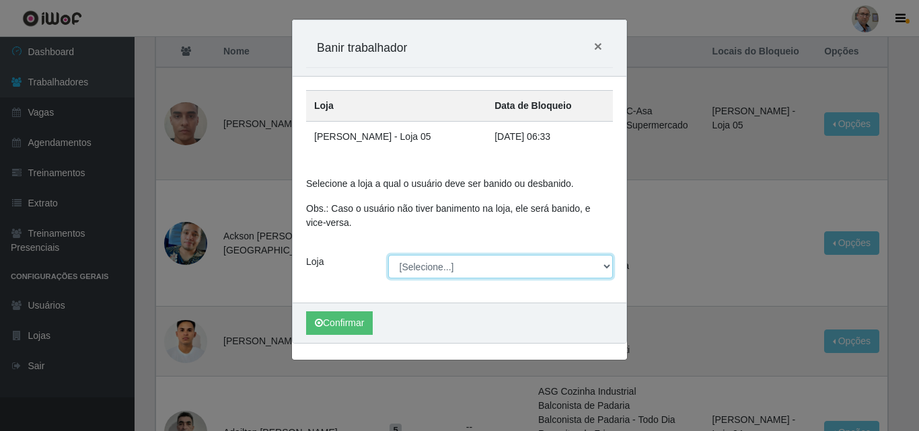
click at [610, 269] on select "[Selecione...] Mar Vermelho - Loja 04" at bounding box center [500, 267] width 225 height 24
select select "251"
click at [388, 255] on select "[Selecione...] Mar Vermelho - Loja 04" at bounding box center [500, 267] width 225 height 24
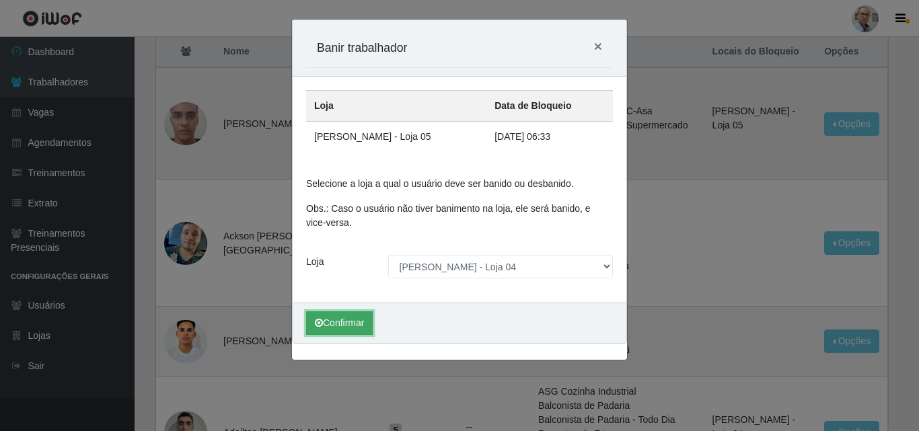
click at [361, 320] on button "Confirmar" at bounding box center [339, 324] width 67 height 24
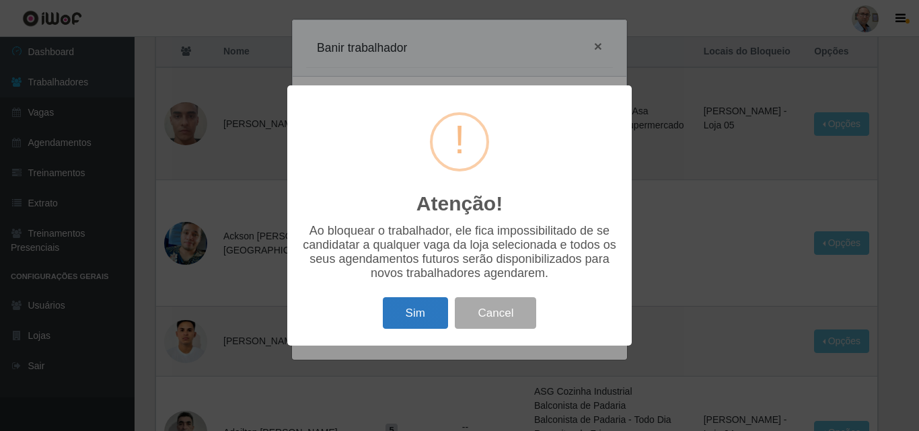
click at [435, 315] on button "Sim" at bounding box center [415, 314] width 65 height 32
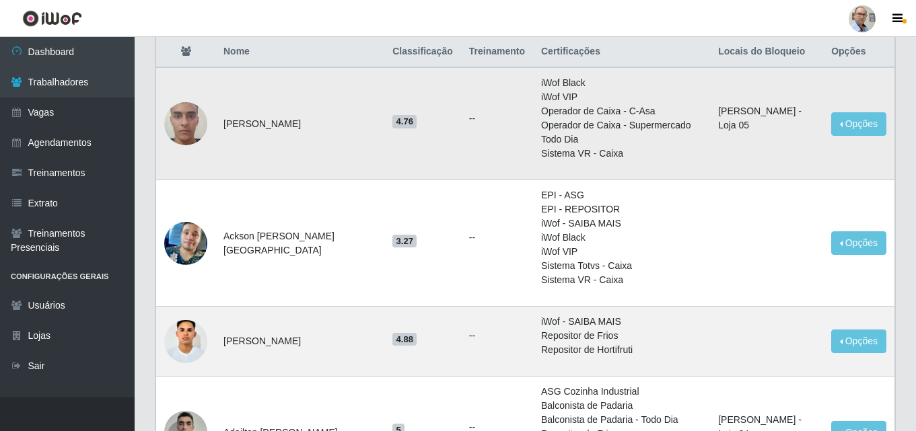
scroll to position [0, 0]
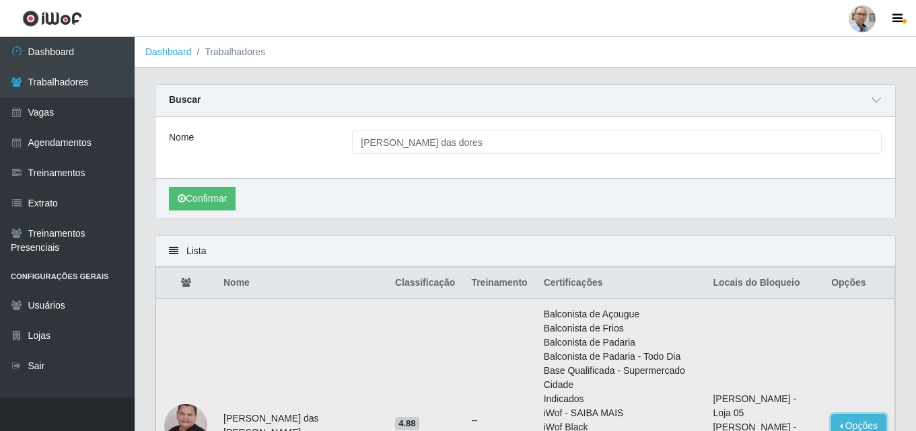
click at [847, 415] on button "Opções" at bounding box center [858, 427] width 55 height 24
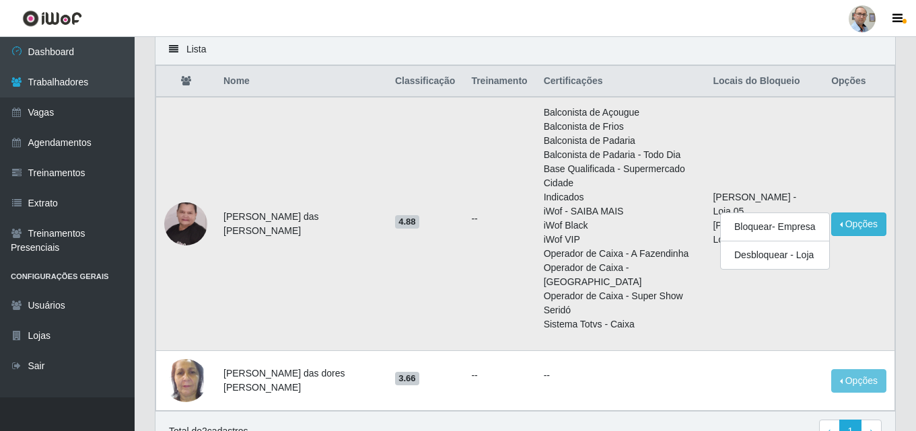
click at [773, 269] on td "Mar Vermelho - Loja 05 Mar Vermelho - Loja 04" at bounding box center [764, 224] width 118 height 254
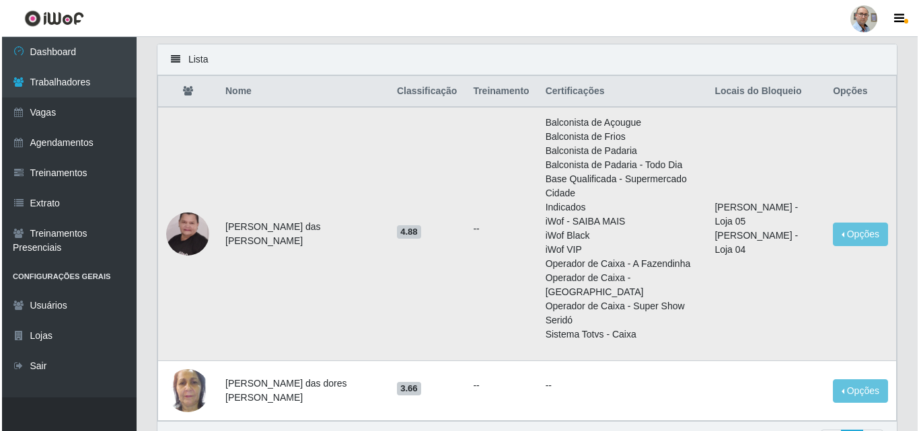
scroll to position [0, 0]
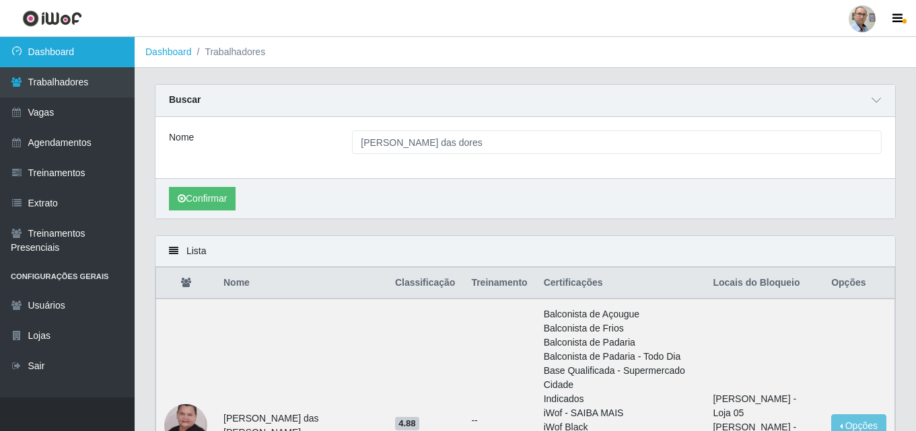
click at [66, 64] on link "Dashboard" at bounding box center [67, 52] width 135 height 30
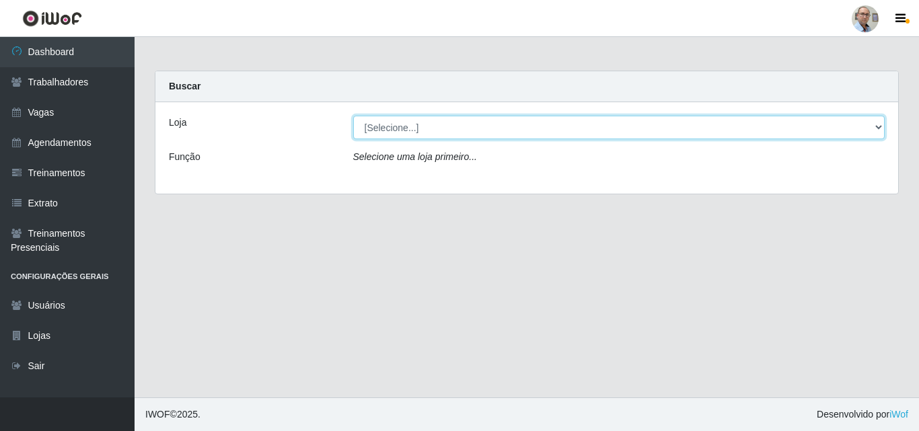
drag, startPoint x: 685, startPoint y: 123, endPoint x: 666, endPoint y: 137, distance: 23.2
click at [685, 123] on select "[Selecione...] Mar Vermelho - Loja 04" at bounding box center [619, 128] width 532 height 24
select select "251"
click at [353, 116] on select "[Selecione...] Mar Vermelho - Loja 04" at bounding box center [619, 128] width 532 height 24
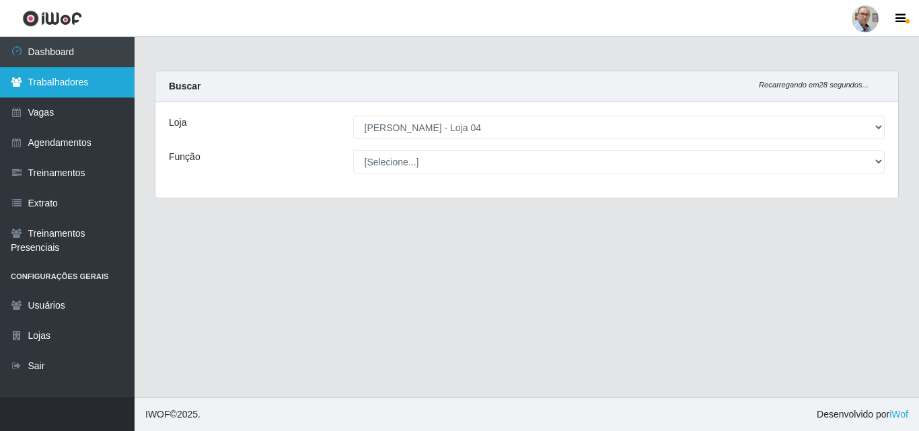
click at [64, 81] on link "Trabalhadores" at bounding box center [67, 82] width 135 height 30
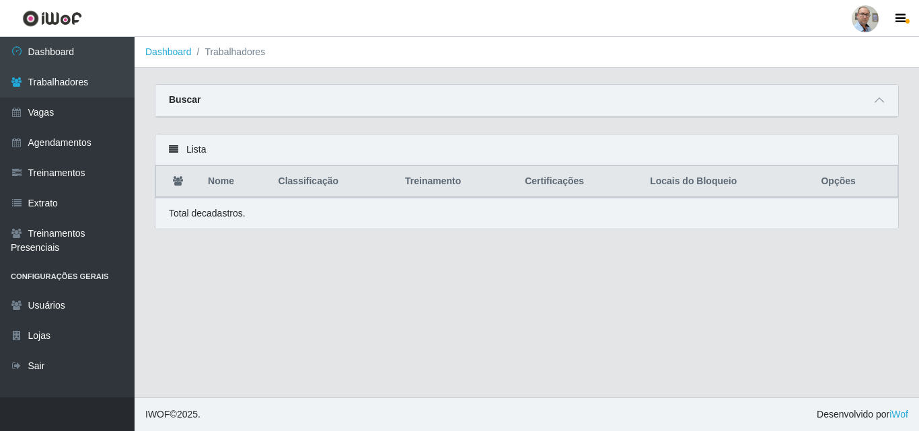
click at [373, 143] on div "Lista" at bounding box center [526, 150] width 743 height 31
click at [370, 106] on div "Buscar" at bounding box center [526, 101] width 743 height 32
click at [883, 100] on icon at bounding box center [879, 100] width 9 height 9
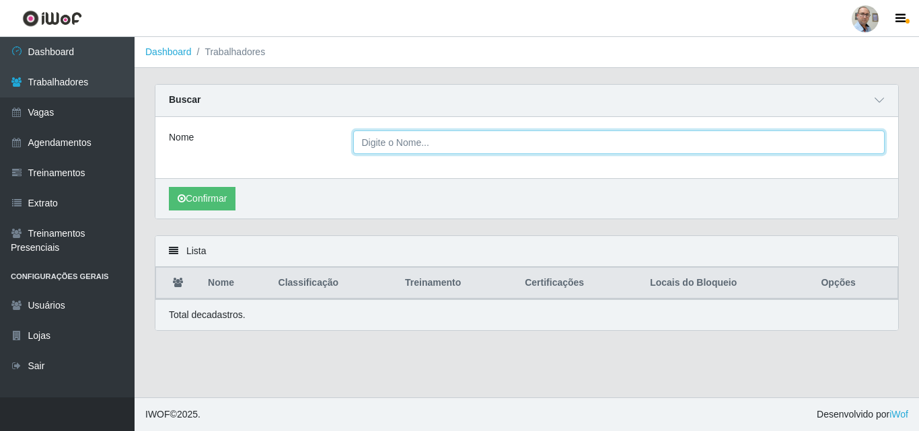
click at [528, 145] on input "Nome" at bounding box center [619, 143] width 532 height 24
type input "maria das dores"
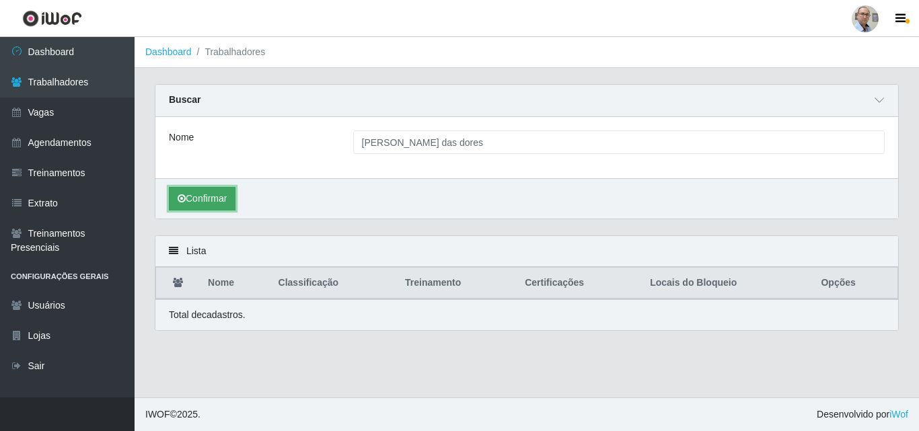
click at [207, 205] on button "Confirmar" at bounding box center [202, 199] width 67 height 24
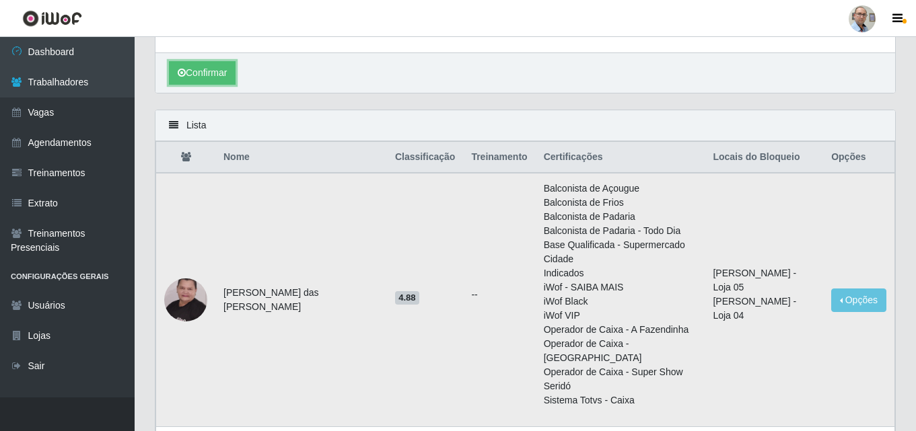
scroll to position [135, 0]
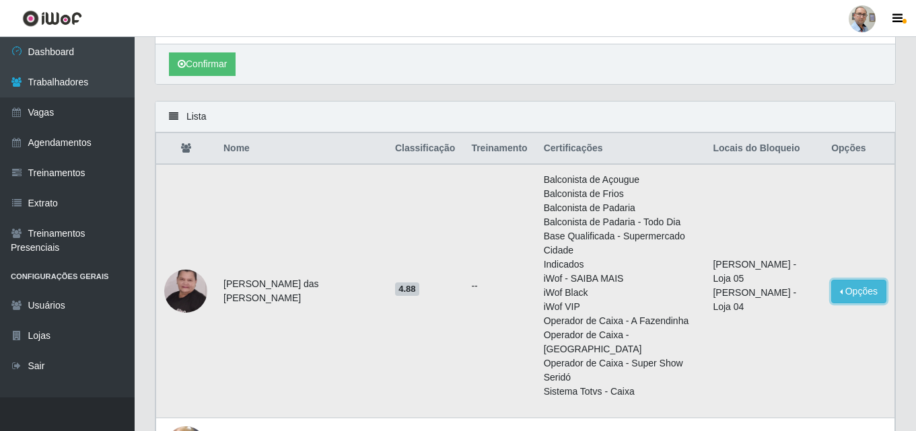
click at [860, 280] on button "Opções" at bounding box center [858, 292] width 55 height 24
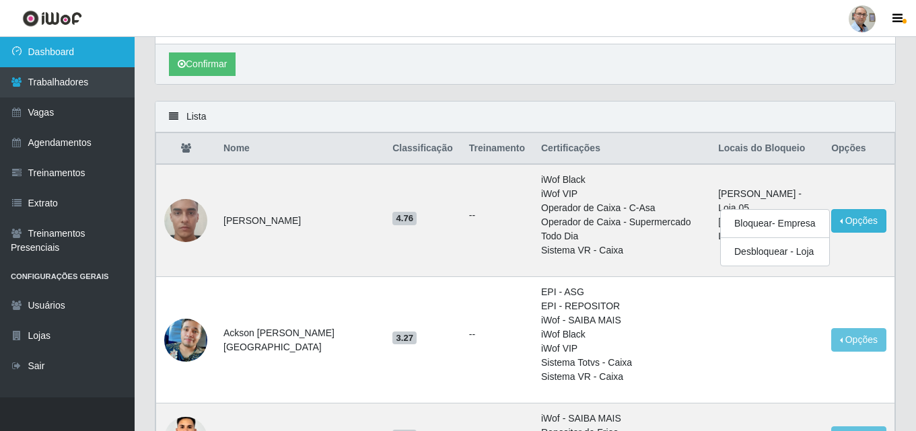
click at [81, 59] on link "Dashboard" at bounding box center [67, 52] width 135 height 30
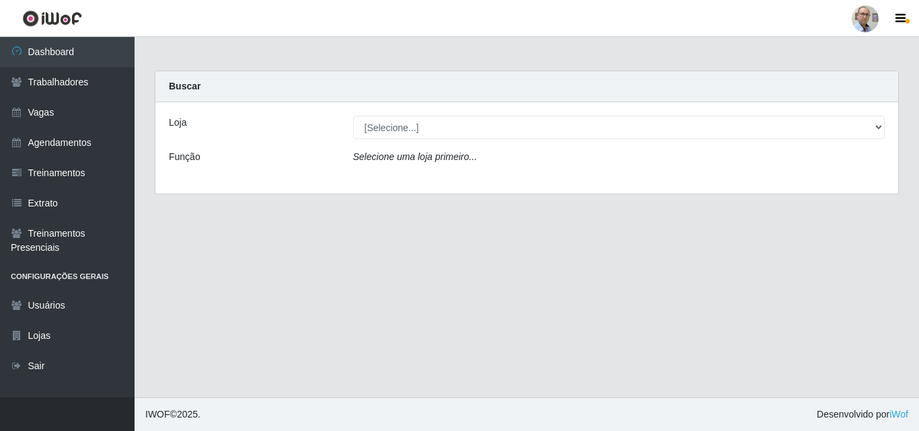
click at [581, 139] on div "Loja [Selecione...] Mar Vermelho - Loja 04 Função Selecione uma loja primeiro..." at bounding box center [526, 148] width 743 height 92
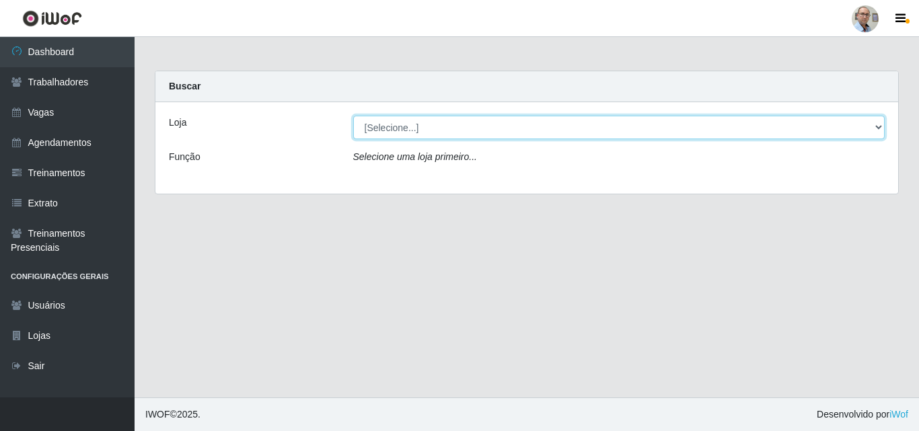
click at [581, 132] on select "[Selecione...] Mar Vermelho - Loja 04" at bounding box center [619, 128] width 532 height 24
select select "251"
click at [353, 116] on select "[Selecione...] Mar Vermelho - Loja 04" at bounding box center [619, 128] width 532 height 24
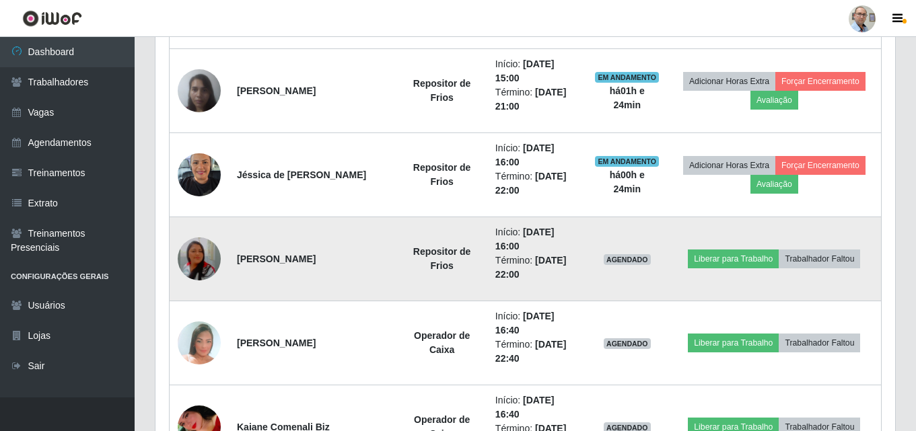
scroll to position [1077, 0]
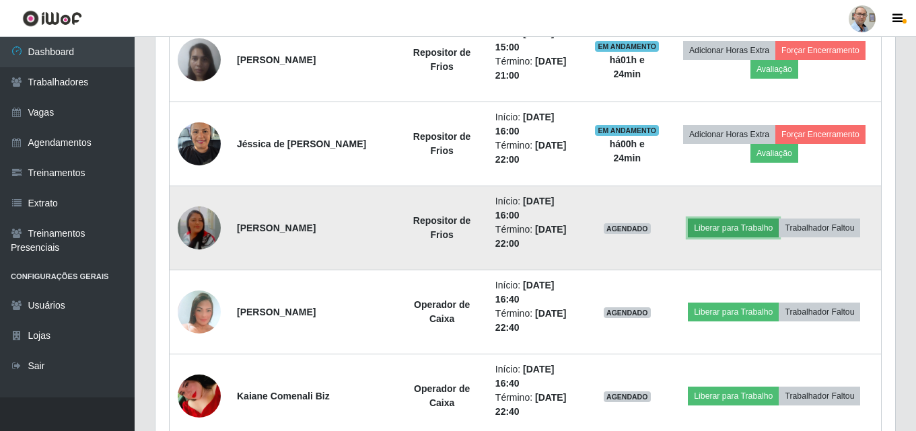
click at [754, 231] on button "Liberar para Trabalho" at bounding box center [733, 228] width 91 height 19
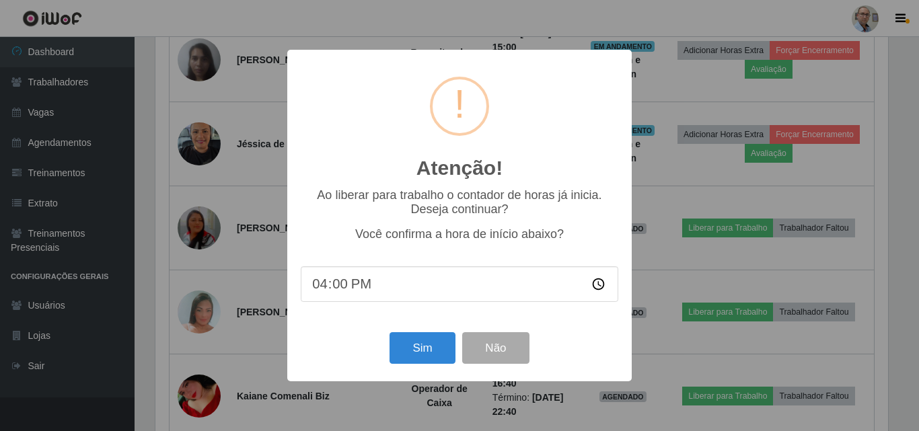
click at [364, 291] on input "16:00" at bounding box center [460, 285] width 318 height 36
click at [355, 286] on input "16:00" at bounding box center [460, 285] width 318 height 36
click at [337, 289] on input "16:00" at bounding box center [460, 285] width 318 height 36
type input "16:24"
click at [424, 353] on button "Sim" at bounding box center [422, 349] width 65 height 32
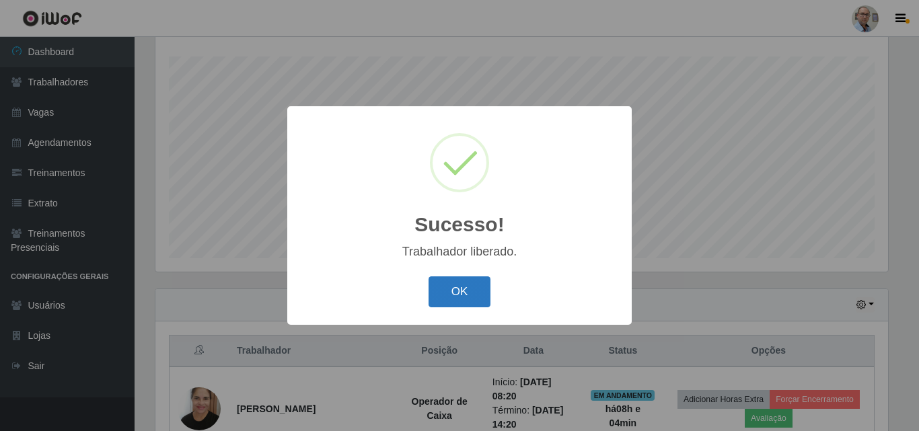
click at [461, 291] on button "OK" at bounding box center [460, 293] width 63 height 32
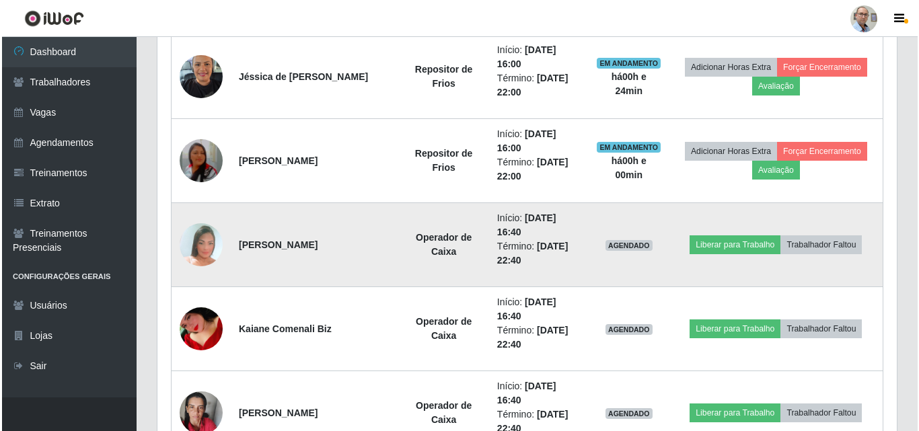
scroll to position [1232, 0]
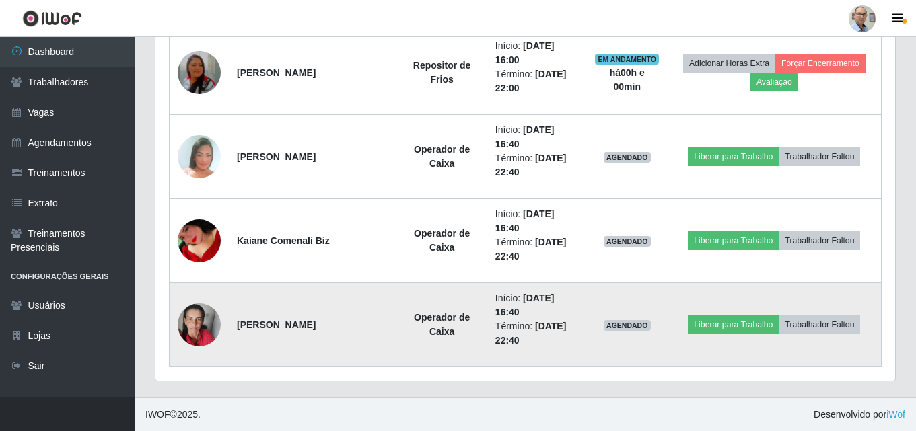
click at [208, 330] on img at bounding box center [199, 325] width 43 height 57
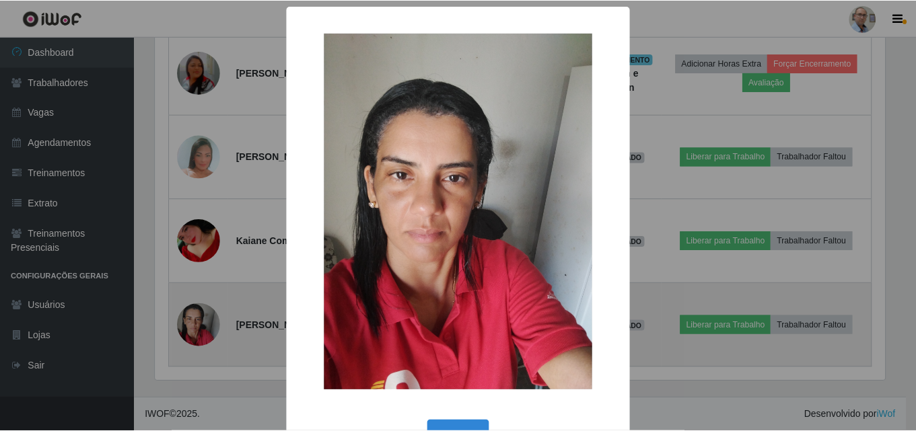
scroll to position [279, 733]
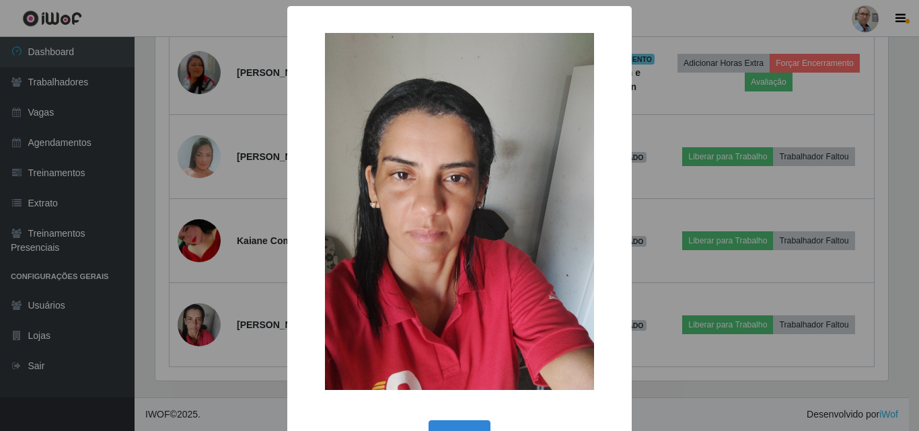
click at [247, 276] on div "× OK Cancel" at bounding box center [459, 215] width 919 height 431
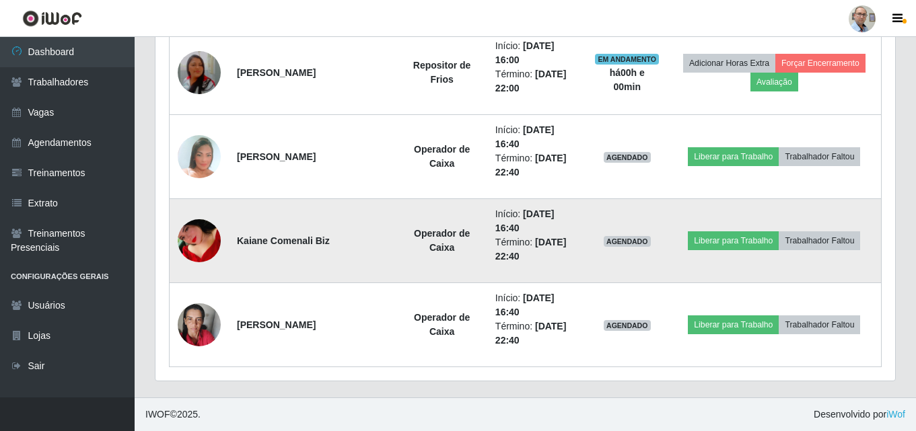
scroll to position [279, 740]
click at [218, 241] on img at bounding box center [199, 241] width 43 height 70
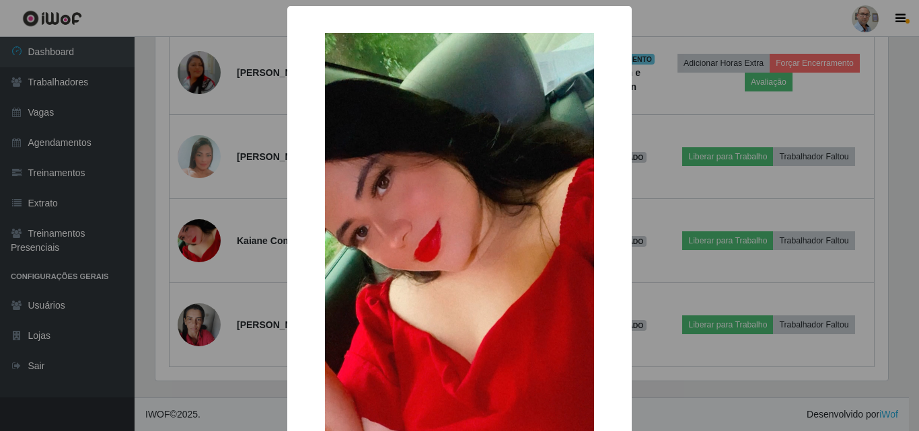
click at [251, 223] on div "× OK Cancel" at bounding box center [459, 215] width 919 height 431
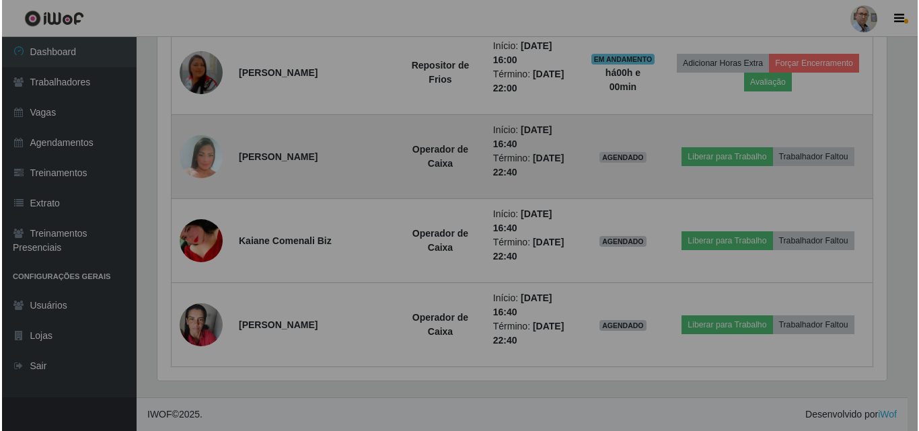
scroll to position [279, 740]
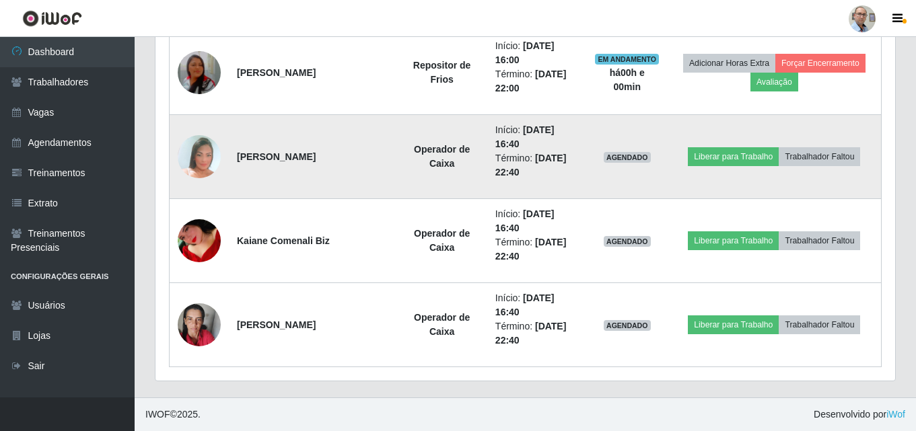
click at [194, 156] on img at bounding box center [199, 156] width 43 height 63
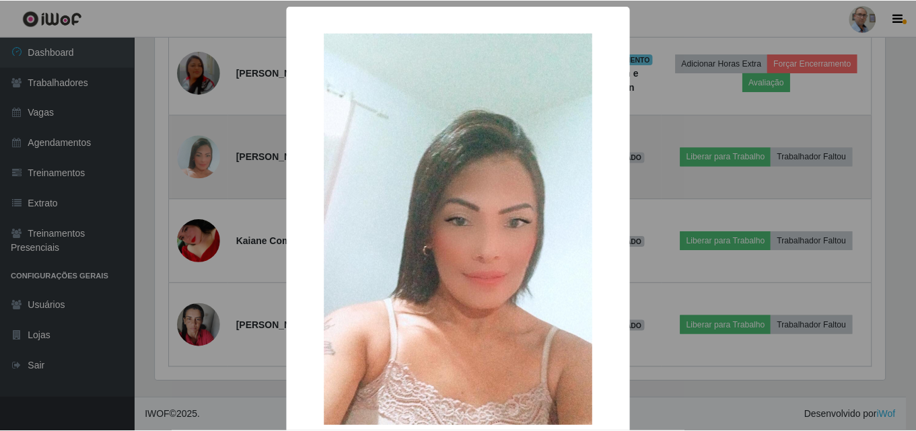
scroll to position [279, 733]
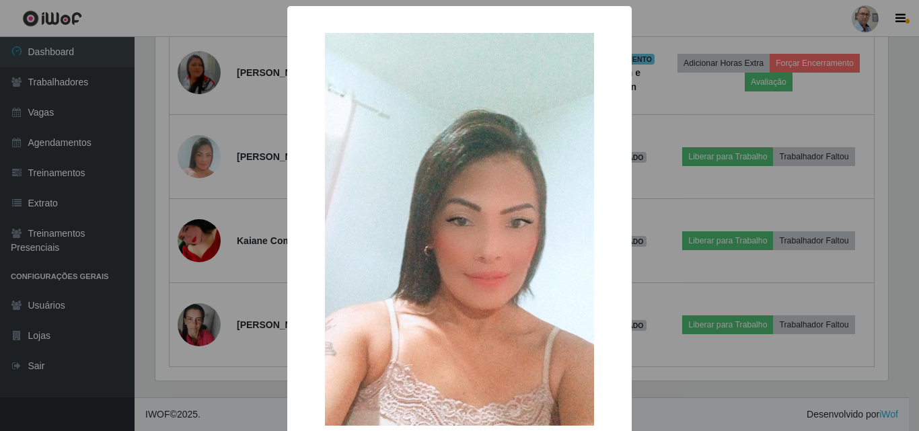
click at [248, 175] on div "× OK Cancel" at bounding box center [459, 215] width 919 height 431
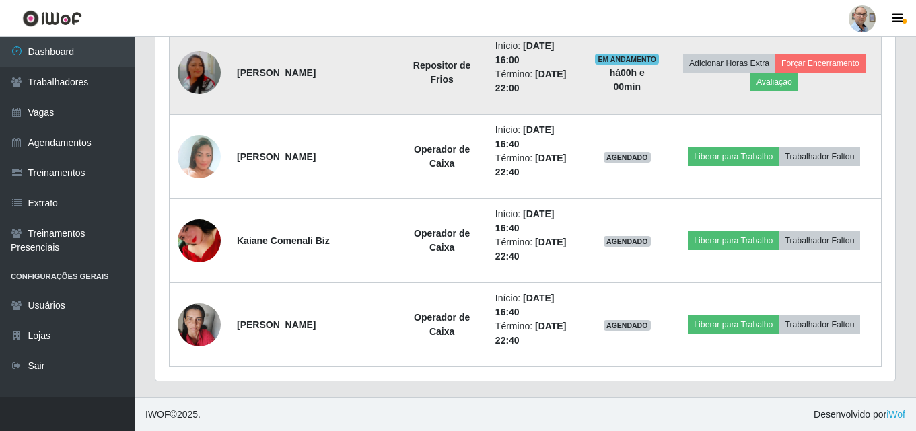
scroll to position [279, 740]
click at [186, 64] on img at bounding box center [199, 73] width 43 height 50
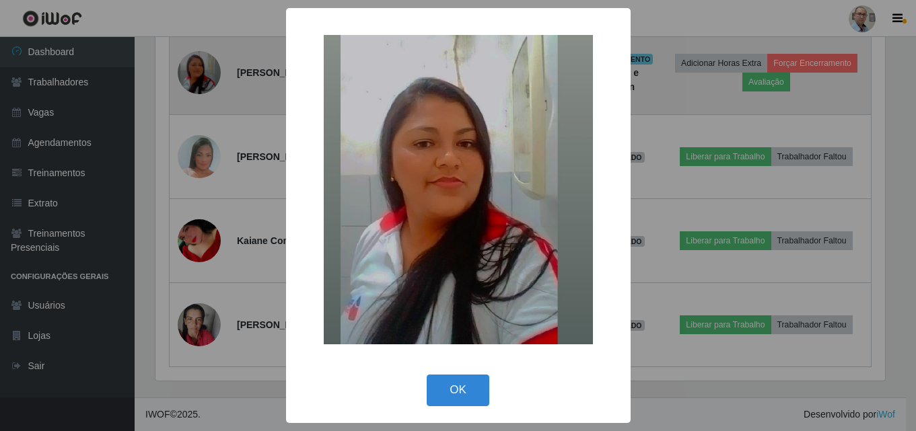
scroll to position [279, 733]
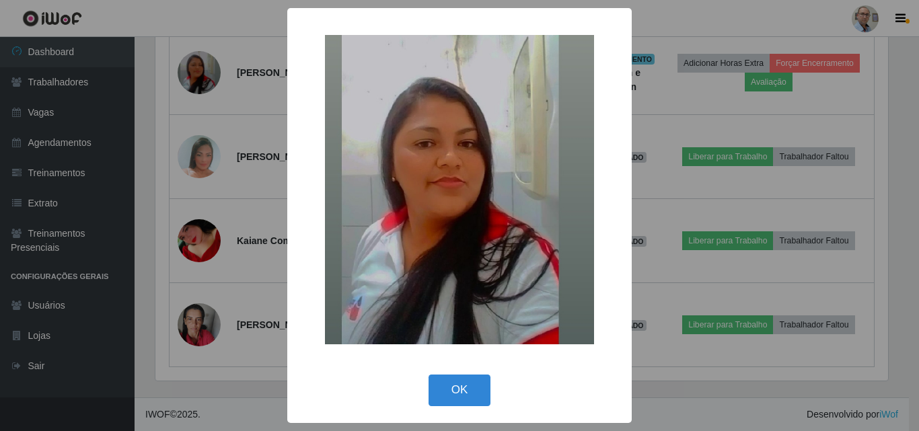
click at [261, 120] on div "× OK Cancel" at bounding box center [459, 215] width 919 height 431
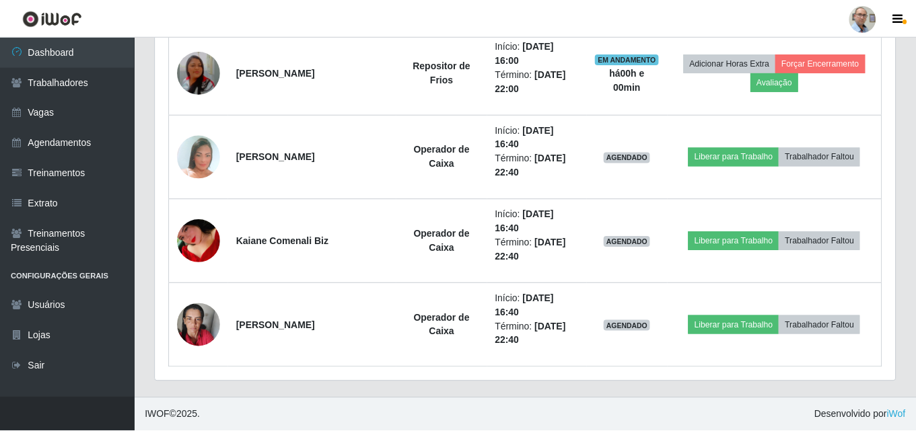
scroll to position [279, 740]
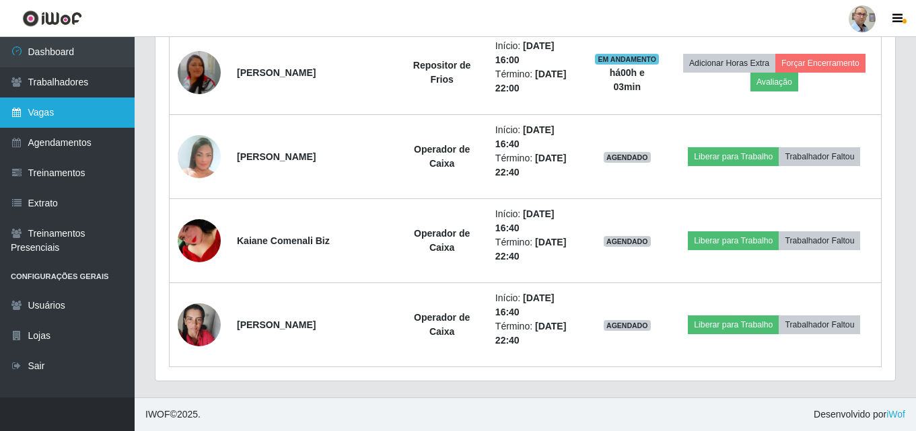
click at [47, 107] on link "Vagas" at bounding box center [67, 113] width 135 height 30
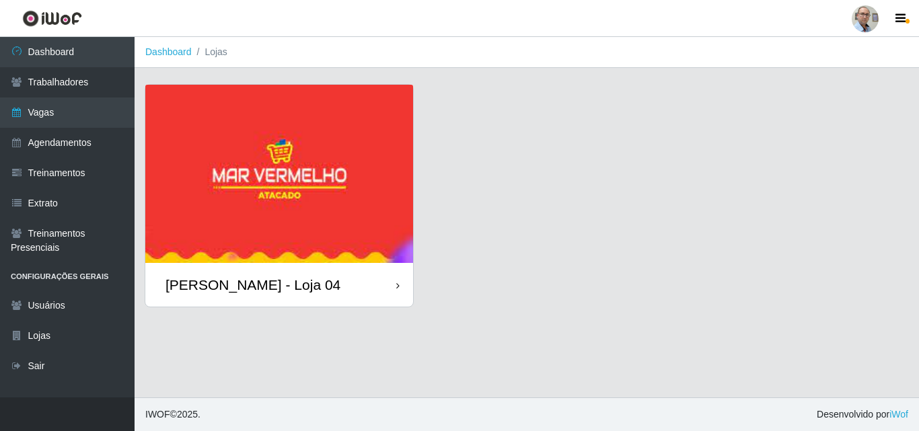
click at [267, 285] on div "[PERSON_NAME] - Loja 04" at bounding box center [253, 285] width 175 height 17
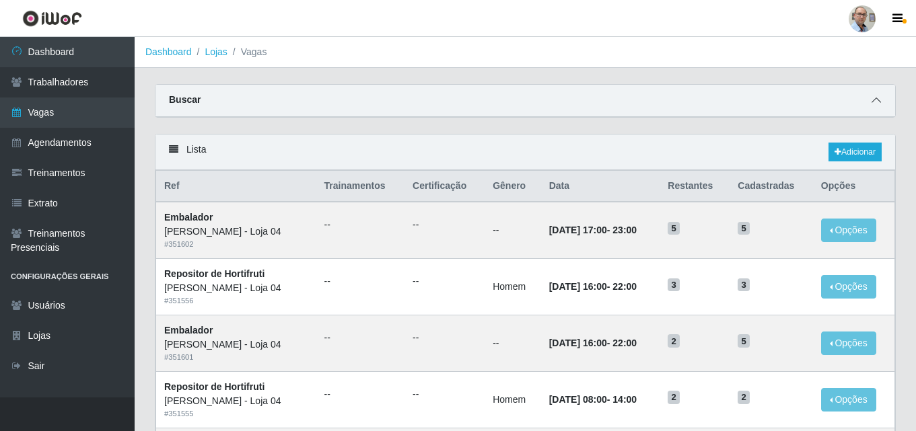
click at [876, 107] on span at bounding box center [876, 100] width 16 height 15
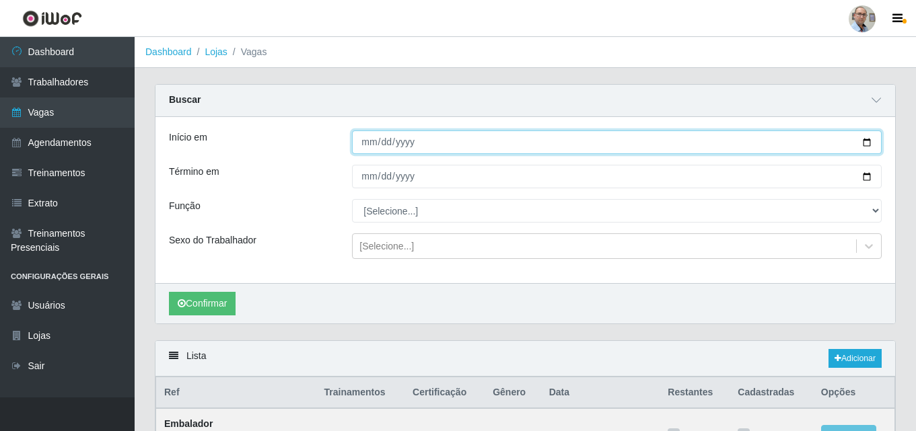
click at [866, 144] on input "Início em" at bounding box center [617, 143] width 530 height 24
type input "[DATE]"
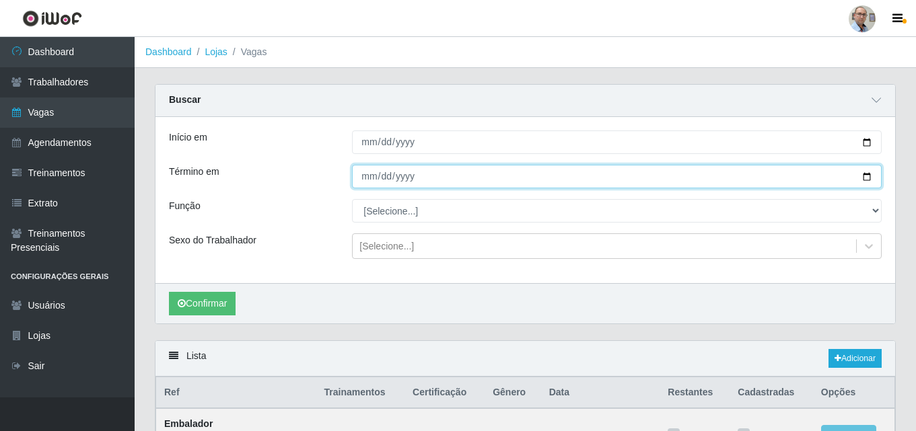
click at [866, 178] on input "Término em" at bounding box center [617, 177] width 530 height 24
type input "[DATE]"
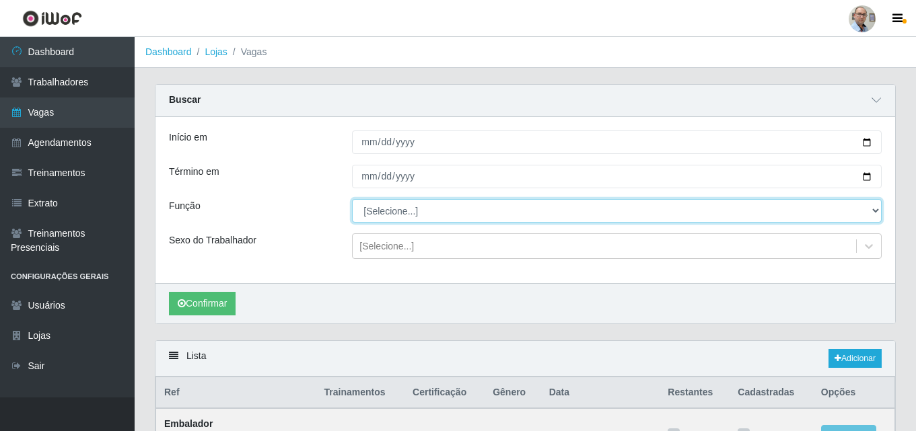
click at [403, 211] on select "[Selecione...] ASG ASG + ASG ++ Auxiliar de Depósito Auxiliar de Depósito + Aux…" at bounding box center [617, 211] width 530 height 24
select select "24"
click at [352, 200] on select "[Selecione...] ASG ASG + ASG ++ Auxiliar de Depósito Auxiliar de Depósito + Aux…" at bounding box center [617, 211] width 530 height 24
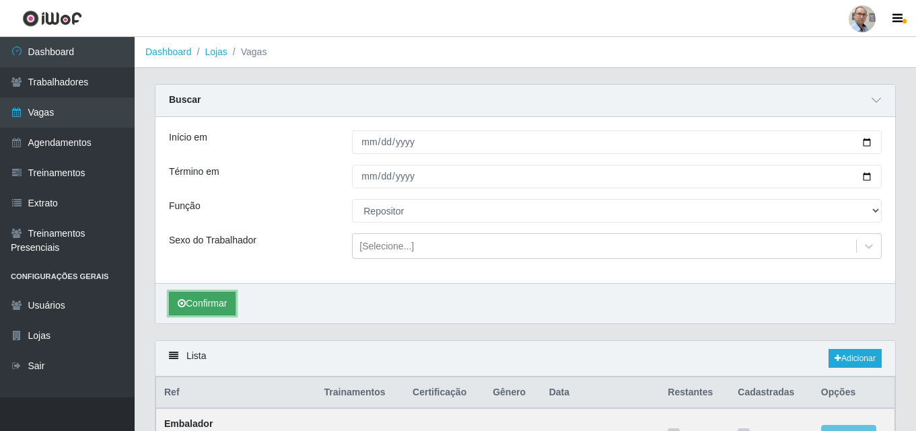
click at [211, 303] on button "Confirmar" at bounding box center [202, 304] width 67 height 24
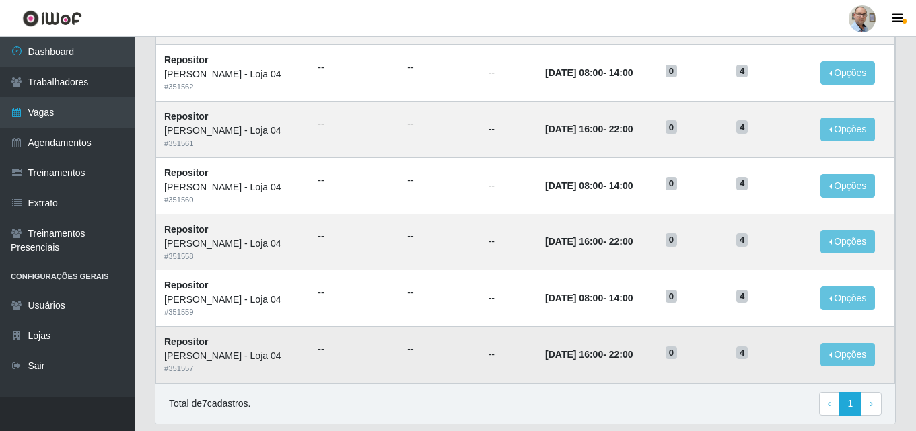
scroll to position [397, 0]
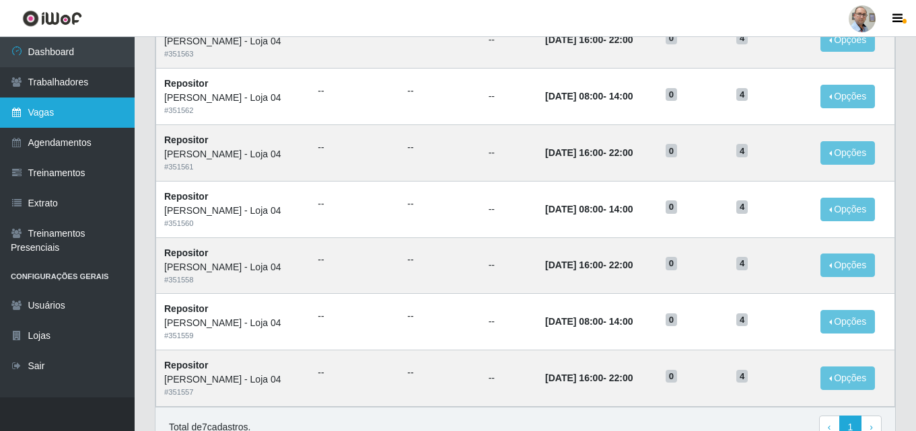
click at [46, 116] on link "Vagas" at bounding box center [67, 113] width 135 height 30
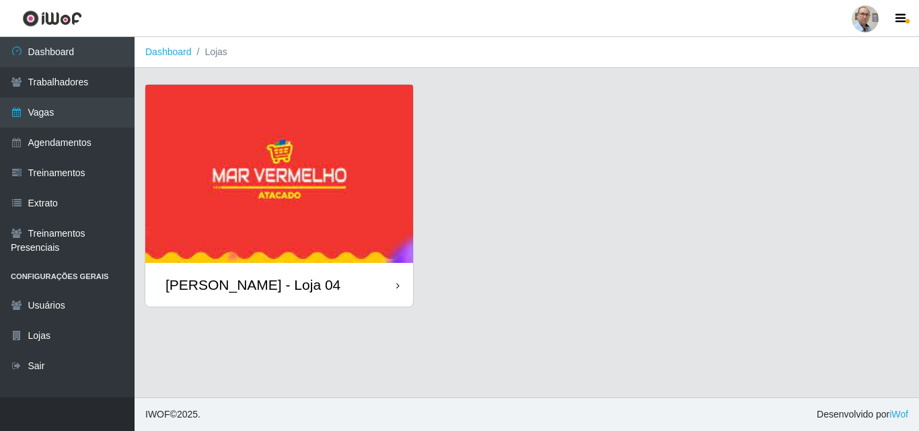
click at [256, 279] on div "[PERSON_NAME] - Loja 04" at bounding box center [253, 285] width 175 height 17
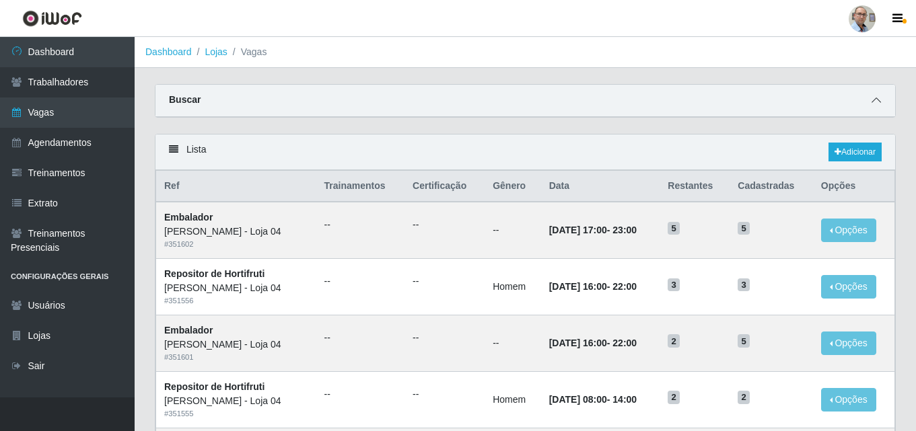
click at [877, 104] on icon at bounding box center [876, 100] width 9 height 9
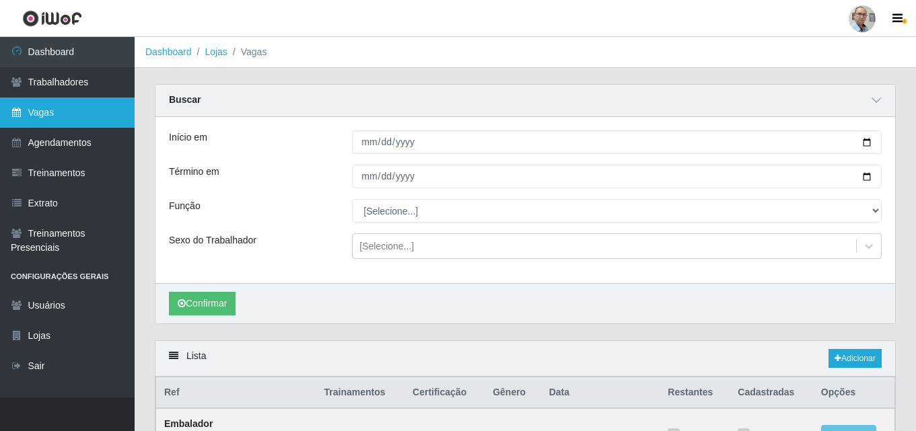
click at [42, 113] on link "Vagas" at bounding box center [67, 113] width 135 height 30
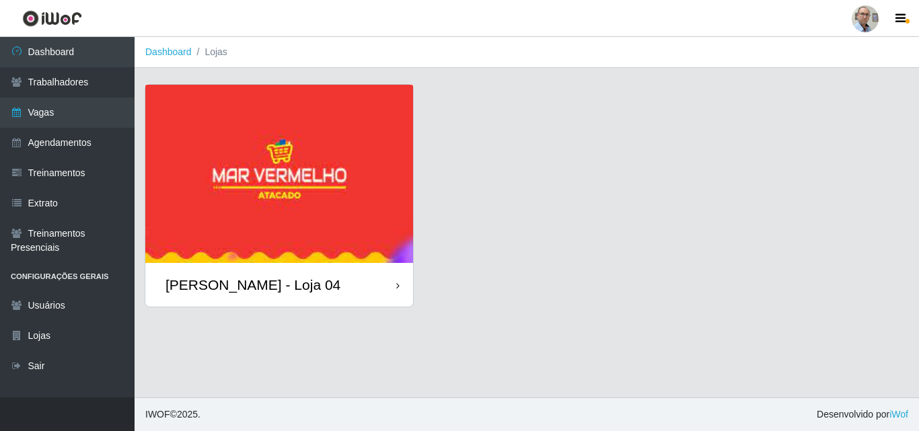
click at [240, 285] on div "[PERSON_NAME] - Loja 04" at bounding box center [253, 285] width 175 height 17
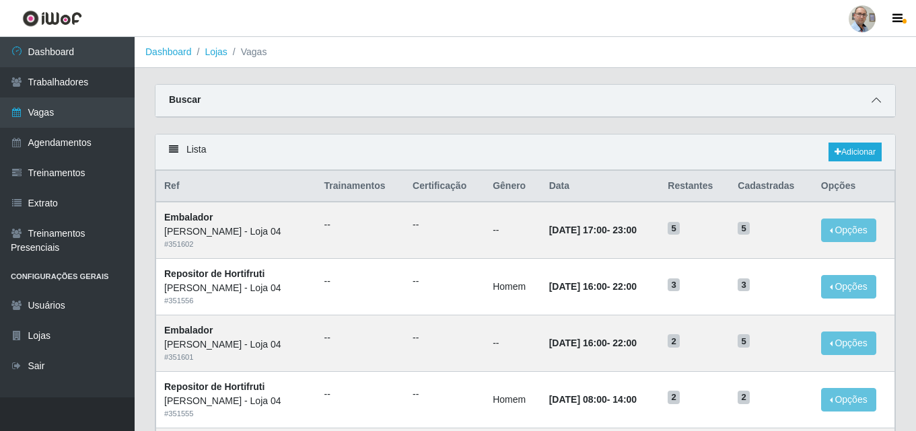
click at [877, 100] on icon at bounding box center [876, 100] width 9 height 9
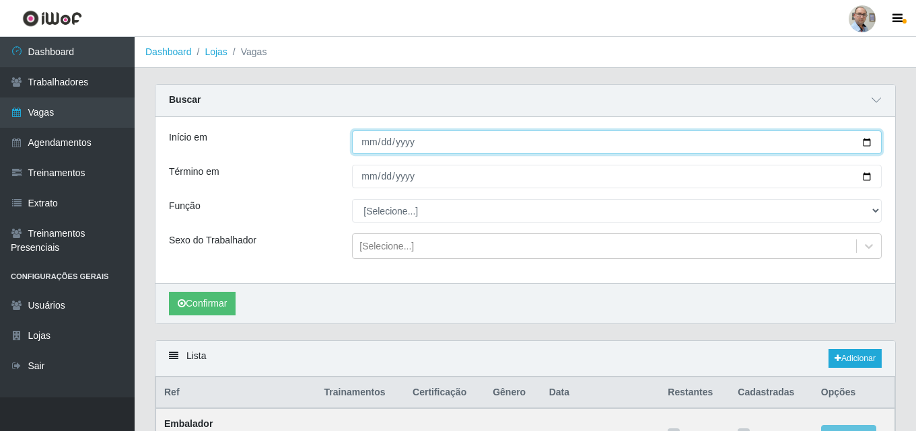
click at [866, 146] on input "Início em" at bounding box center [617, 143] width 530 height 24
type input "[DATE]"
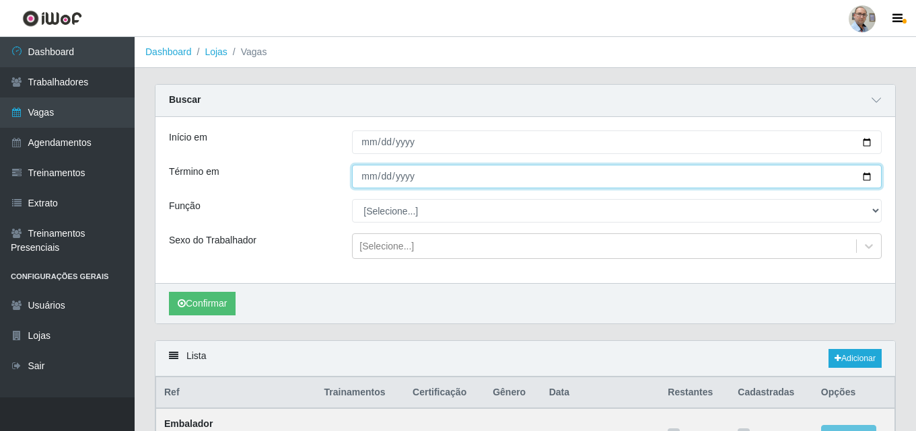
click at [866, 178] on input "Término em" at bounding box center [617, 177] width 530 height 24
type input "[DATE]"
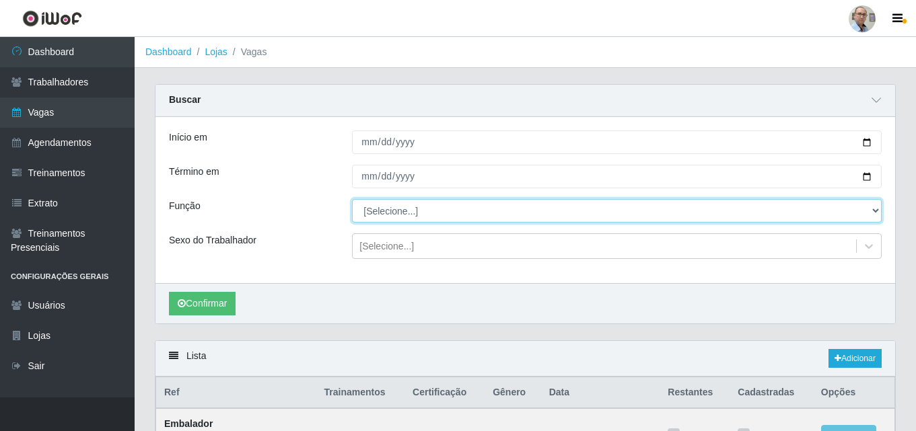
click at [375, 207] on select "[Selecione...] ASG ASG + ASG ++ Auxiliar de Depósito Auxiliar de Depósito + Aux…" at bounding box center [617, 211] width 530 height 24
select select "24"
click at [352, 200] on select "[Selecione...] ASG ASG + ASG ++ Auxiliar de Depósito Auxiliar de Depósito + Aux…" at bounding box center [617, 211] width 530 height 24
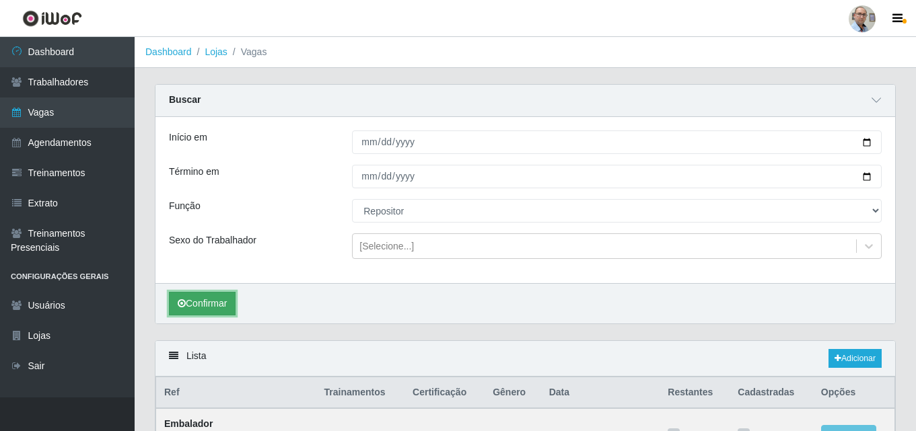
click at [196, 304] on button "Confirmar" at bounding box center [202, 304] width 67 height 24
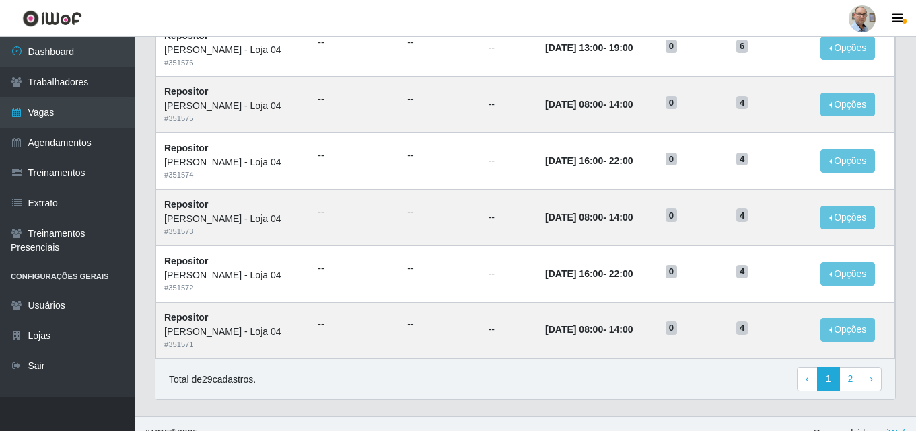
scroll to position [916, 0]
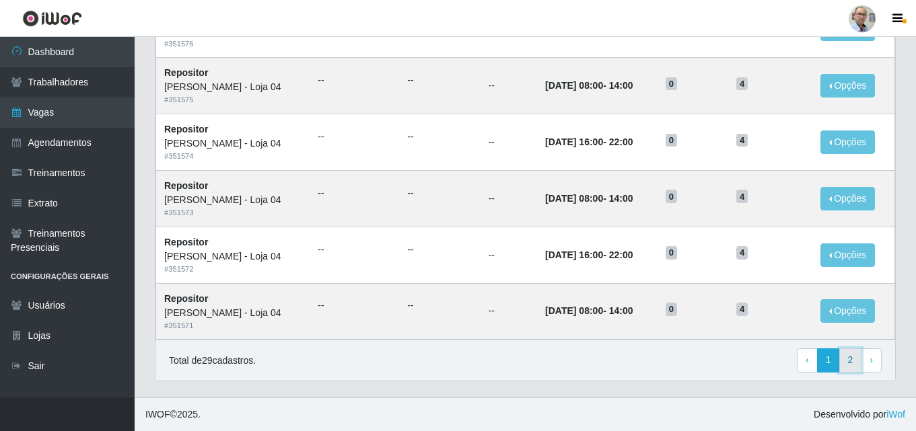
click at [853, 367] on link "2" at bounding box center [850, 361] width 23 height 24
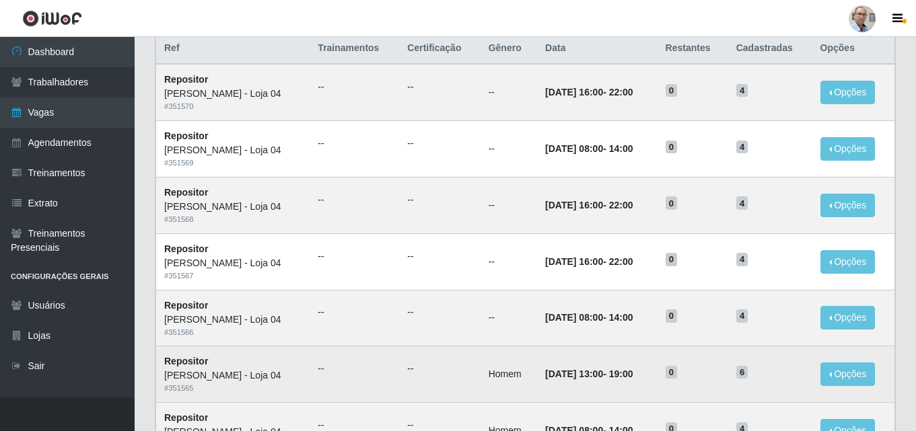
scroll to position [114, 0]
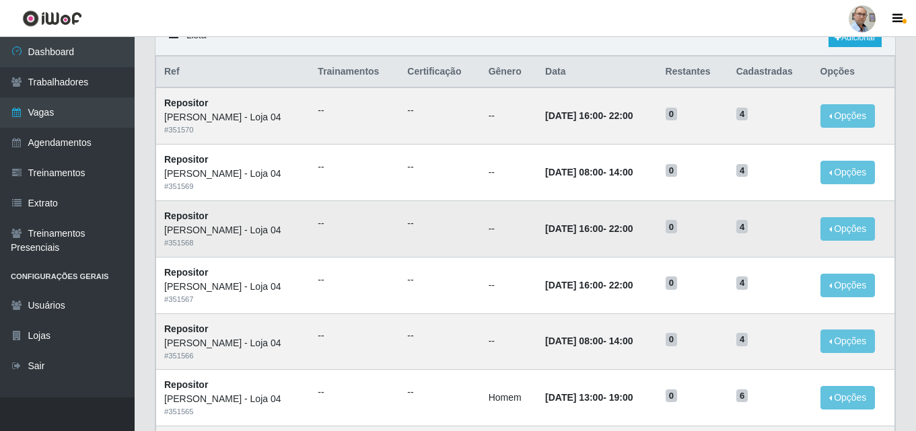
click at [407, 225] on ul "--" at bounding box center [439, 224] width 65 height 14
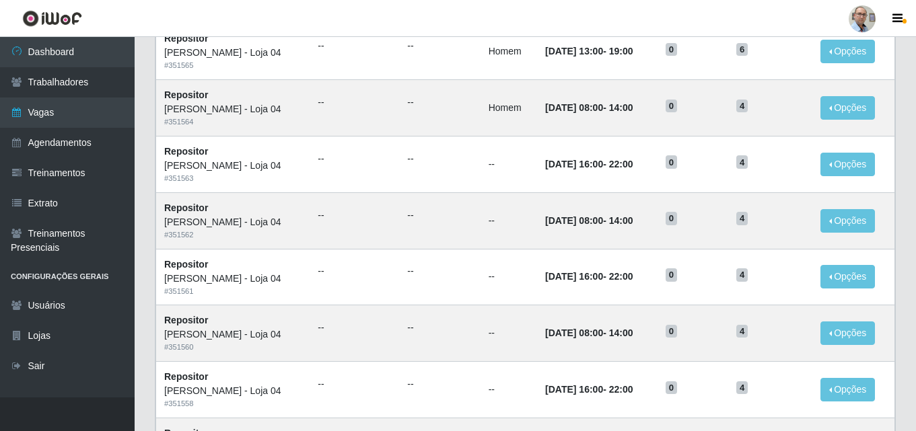
scroll to position [653, 0]
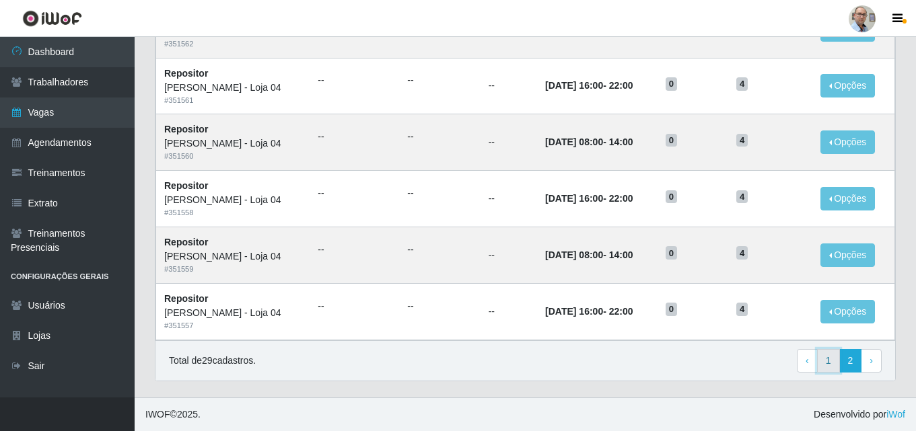
click at [825, 359] on link "1" at bounding box center [828, 361] width 23 height 24
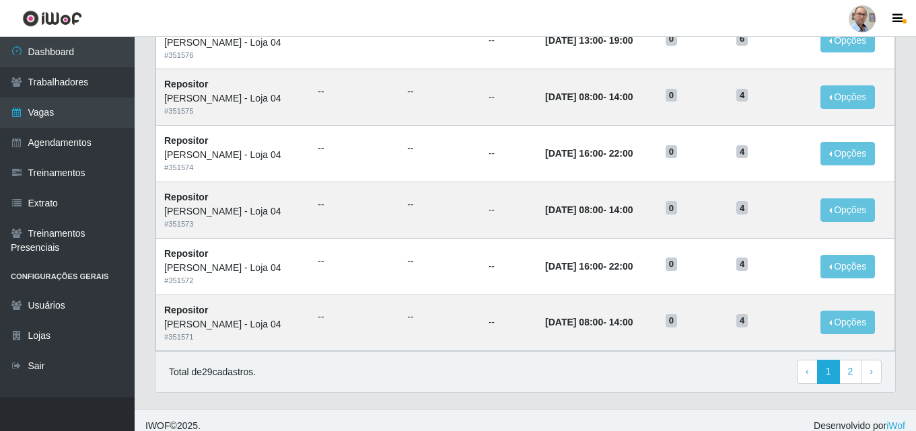
scroll to position [709, 0]
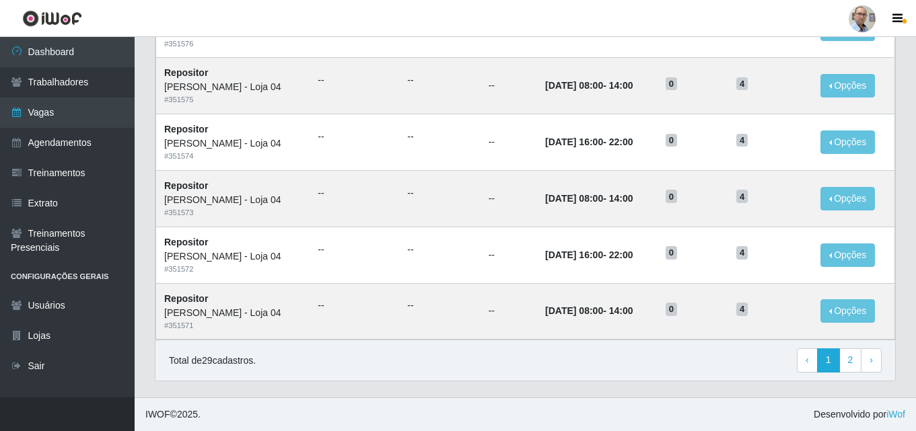
click at [518, 374] on div "Total de 29 cadastros. ‹ Previous 1 2 › Next" at bounding box center [525, 360] width 740 height 41
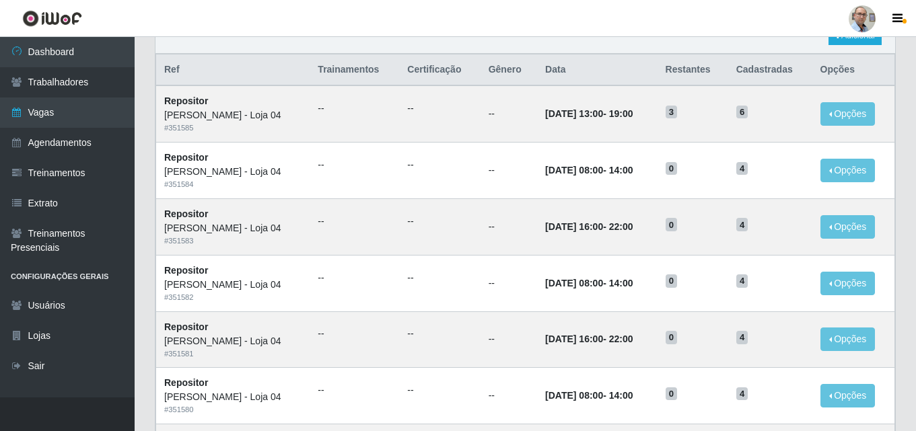
scroll to position [135, 0]
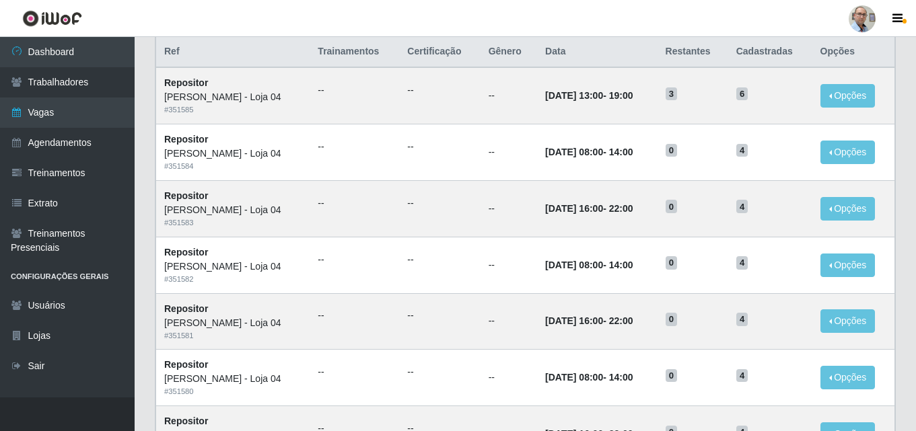
click at [560, 36] on header "Perfil Alterar Senha Sair" at bounding box center [458, 18] width 916 height 37
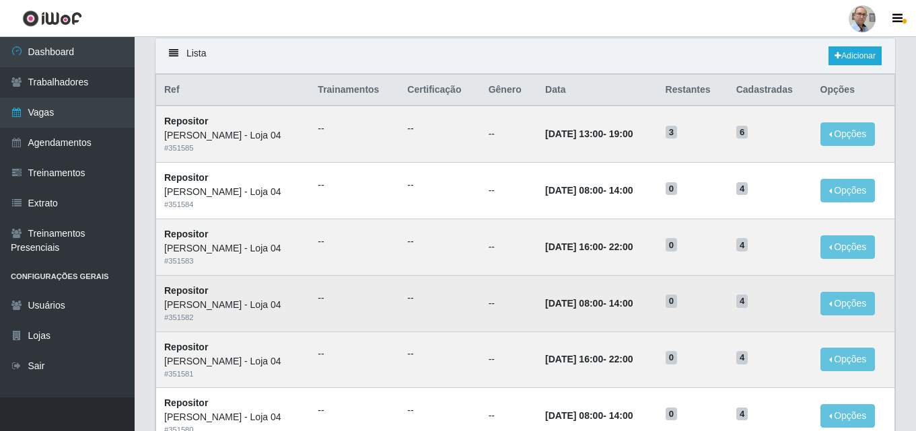
scroll to position [67, 0]
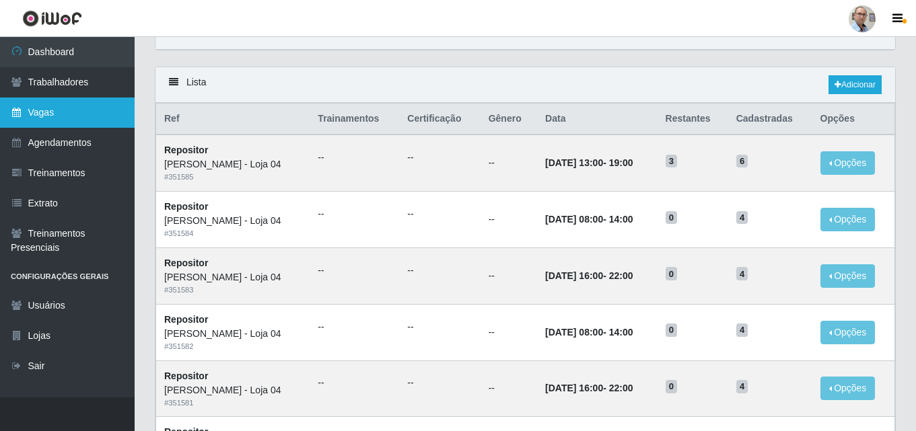
click at [46, 111] on link "Vagas" at bounding box center [67, 113] width 135 height 30
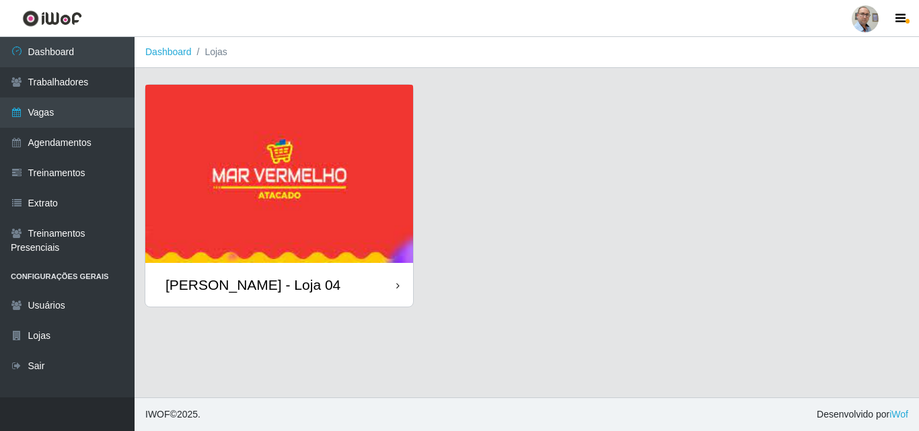
click at [228, 289] on div "[PERSON_NAME] - Loja 04" at bounding box center [253, 285] width 175 height 17
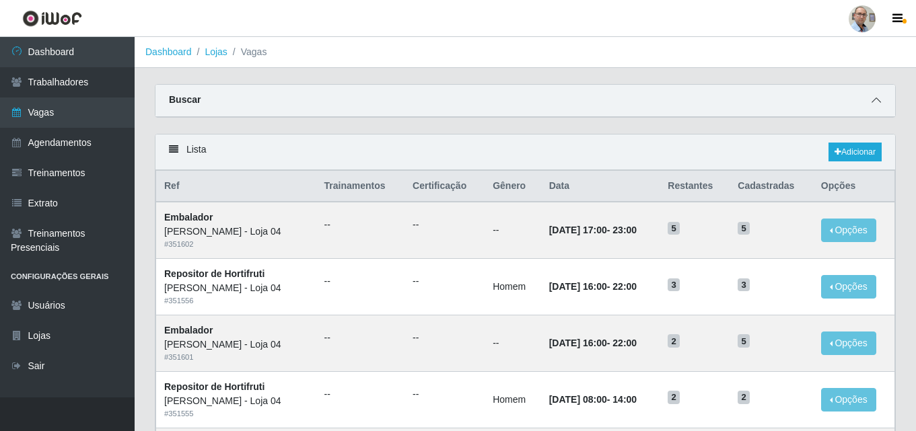
click at [879, 102] on icon at bounding box center [876, 100] width 9 height 9
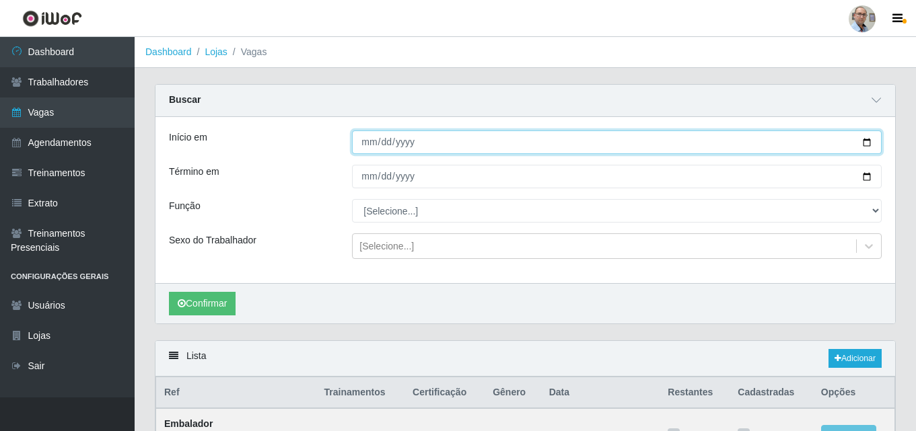
click at [866, 149] on input "Início em" at bounding box center [617, 143] width 530 height 24
type input "[DATE]"
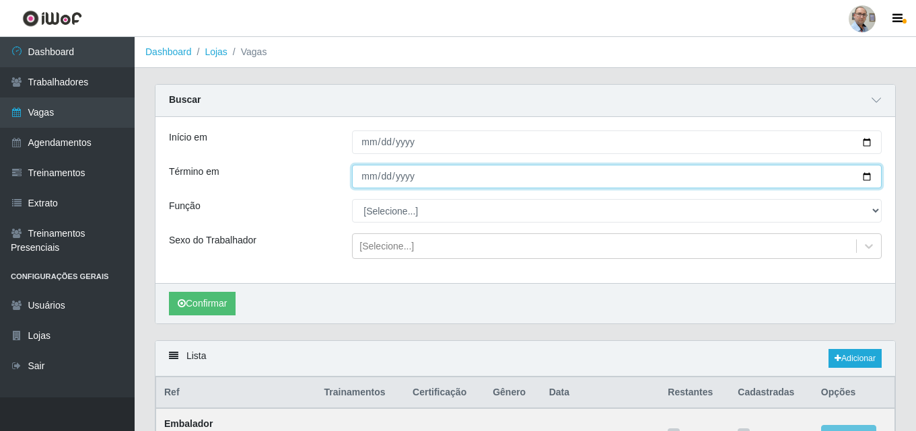
click at [868, 178] on input "Término em" at bounding box center [617, 177] width 530 height 24
type input "[DATE]"
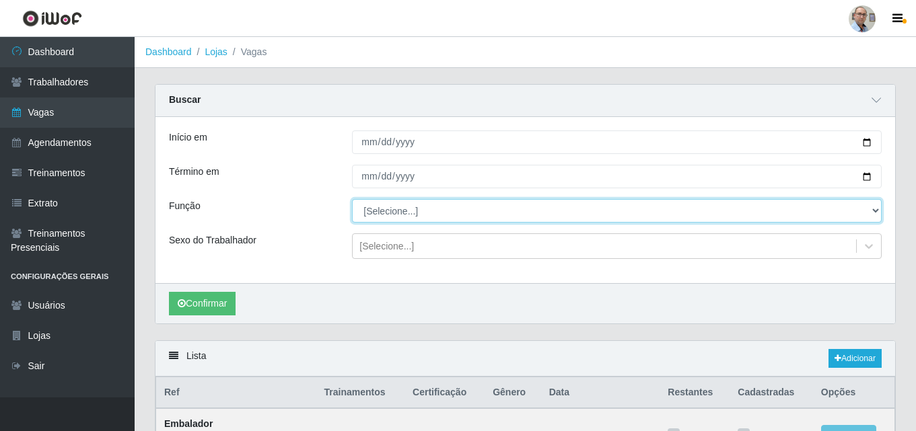
click at [387, 212] on select "[Selecione...] ASG ASG + ASG ++ Auxiliar de Depósito Auxiliar de Depósito + Aux…" at bounding box center [617, 211] width 530 height 24
select select "82"
click at [352, 200] on select "[Selecione...] ASG ASG + ASG ++ Auxiliar de Depósito Auxiliar de Depósito + Aux…" at bounding box center [617, 211] width 530 height 24
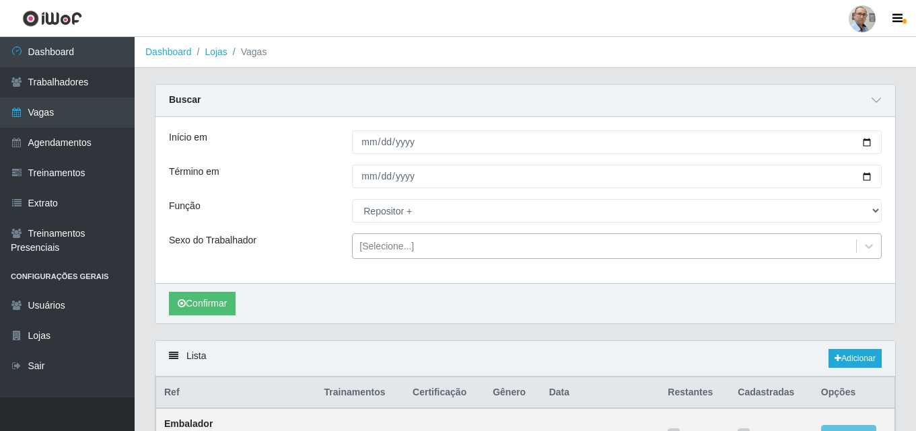
click at [415, 242] on div "[Selecione...]" at bounding box center [604, 247] width 503 height 22
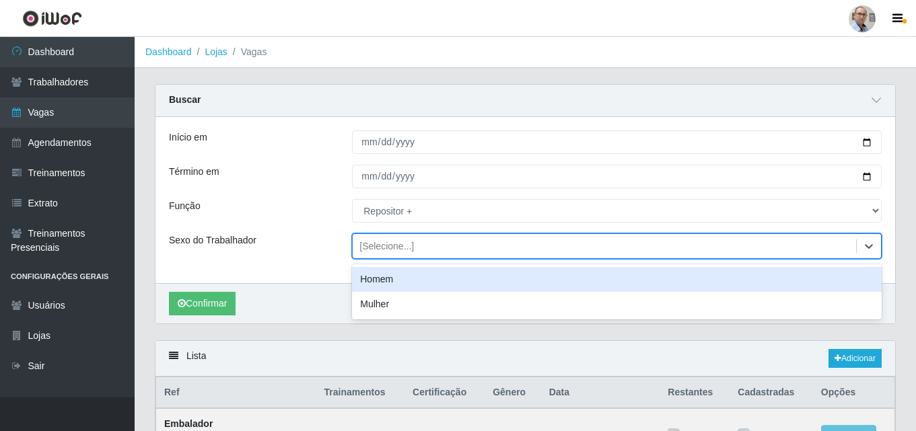
click at [377, 280] on div "Homem" at bounding box center [617, 279] width 530 height 25
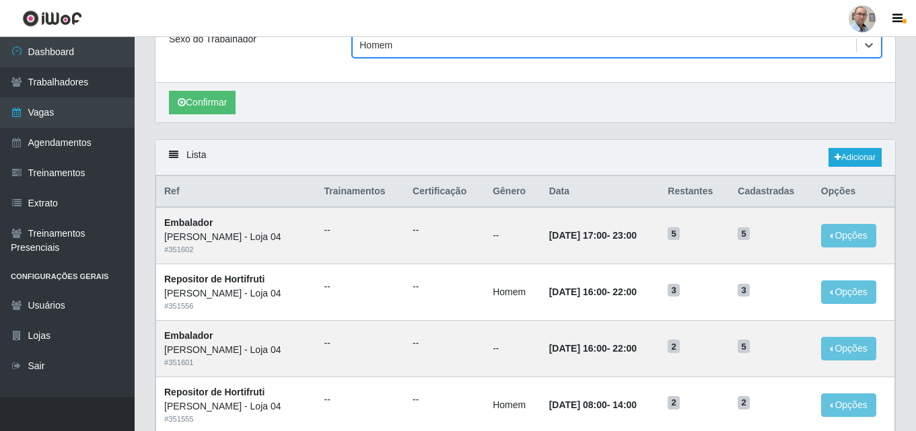
scroll to position [202, 0]
click at [197, 98] on button "Confirmar" at bounding box center [202, 102] width 67 height 24
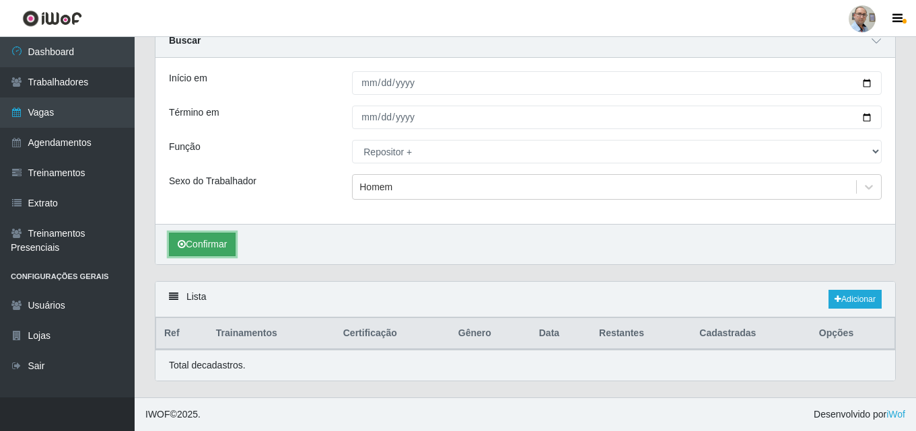
scroll to position [60, 0]
click at [844, 300] on link "Adicionar" at bounding box center [855, 299] width 53 height 19
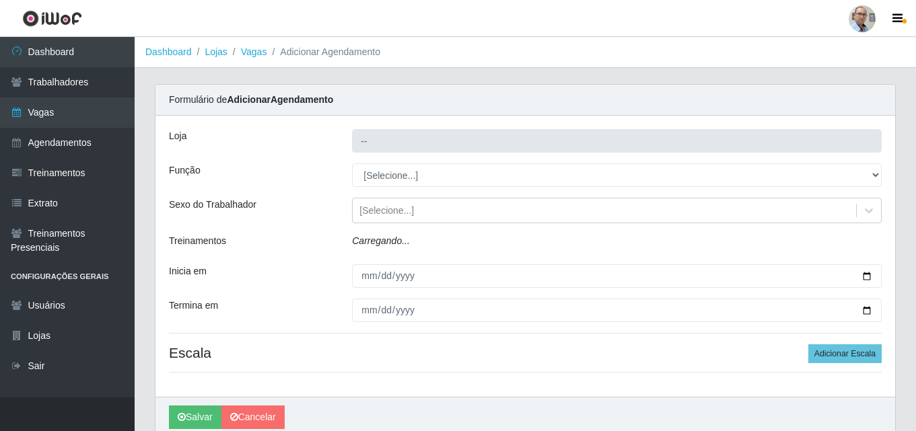
type input "[PERSON_NAME] - Loja 04"
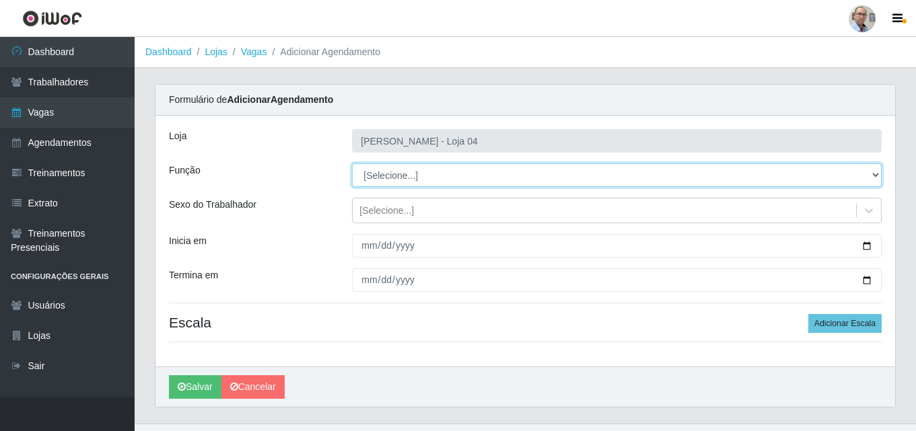
click at [456, 180] on select "[Selecione...] ASG ASG + ASG ++ Auxiliar de Depósito Auxiliar de Depósito + Aux…" at bounding box center [617, 176] width 530 height 24
select select "82"
click at [352, 164] on select "[Selecione...] ASG ASG + ASG ++ Auxiliar de Depósito Auxiliar de Depósito + Aux…" at bounding box center [617, 176] width 530 height 24
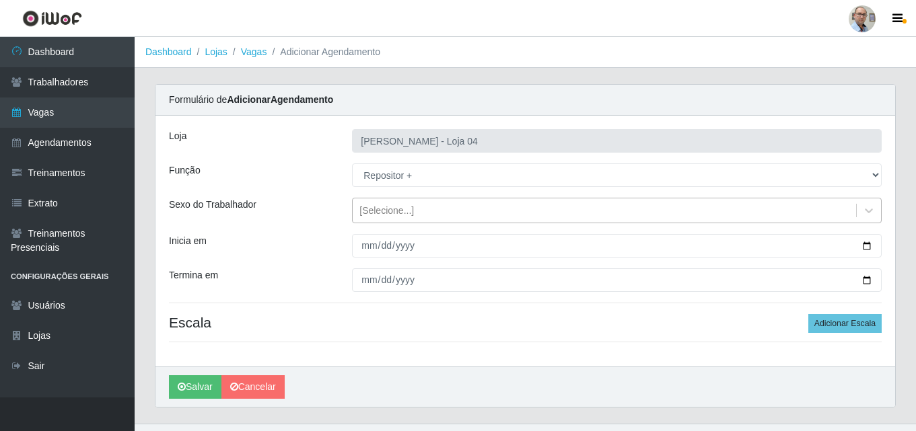
click at [445, 210] on div "[Selecione...]" at bounding box center [604, 211] width 503 height 22
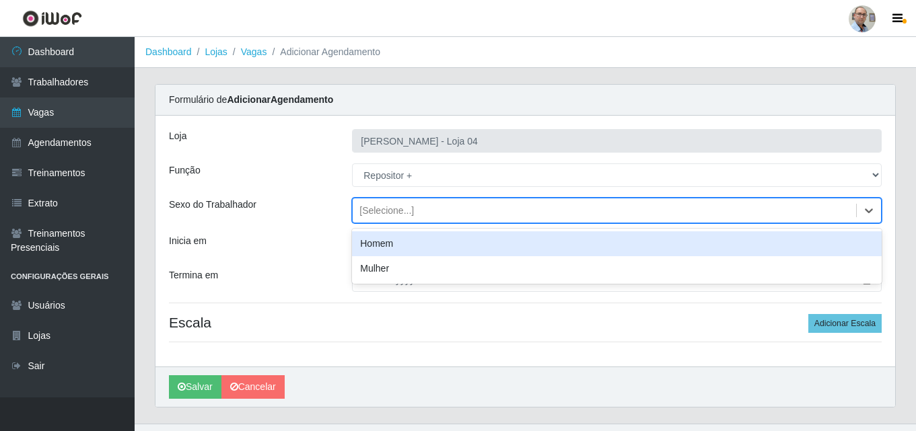
click at [399, 241] on div "Homem" at bounding box center [617, 244] width 530 height 25
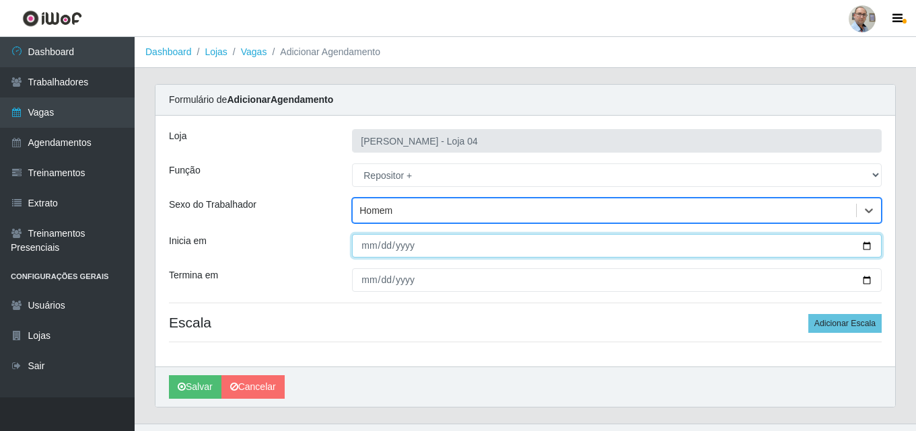
click at [868, 246] on input "Inicia em" at bounding box center [617, 246] width 530 height 24
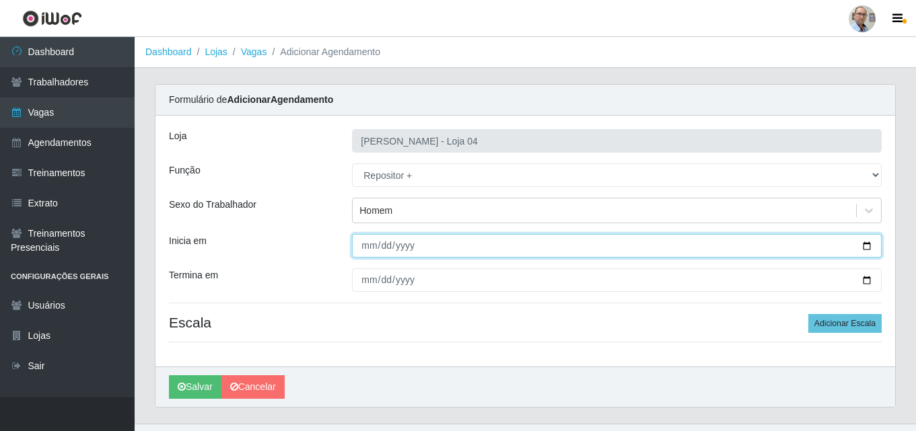
type input "[DATE]"
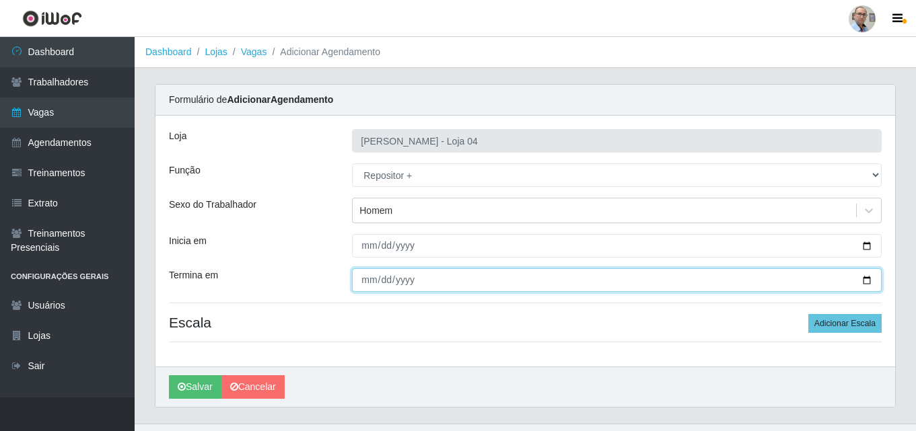
click at [868, 279] on input "Termina em" at bounding box center [617, 281] width 530 height 24
type input "[DATE]"
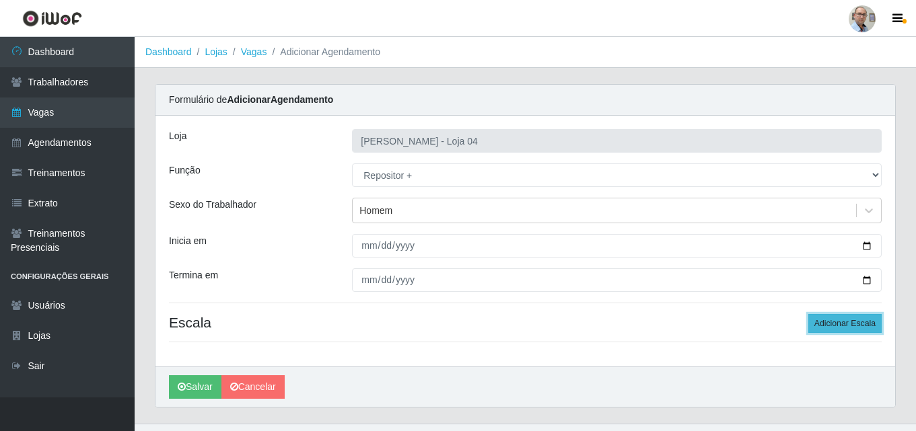
click at [845, 318] on button "Adicionar Escala" at bounding box center [844, 323] width 73 height 19
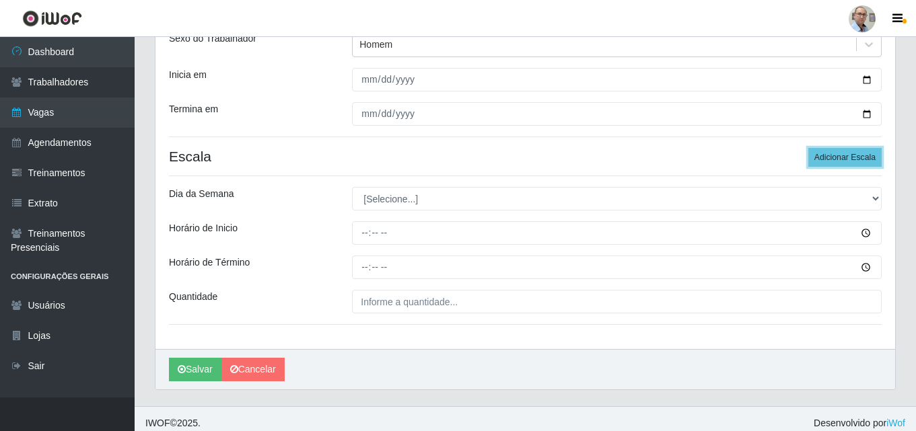
scroll to position [175, 0]
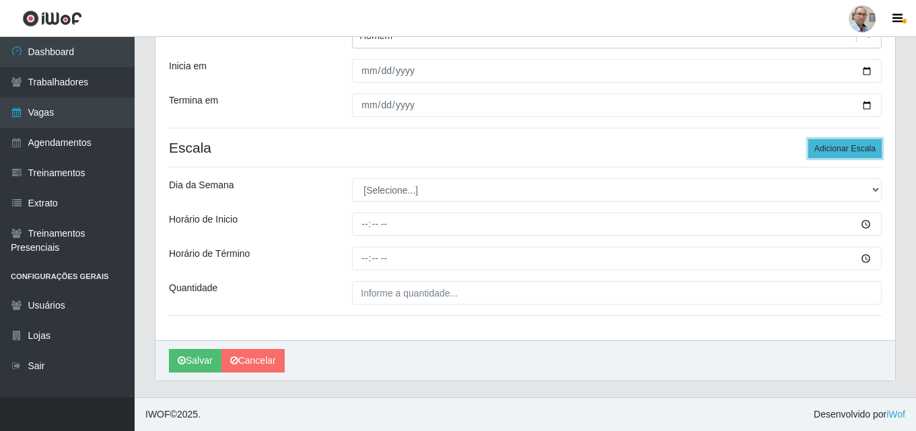
click at [847, 148] on button "Adicionar Escala" at bounding box center [844, 148] width 73 height 19
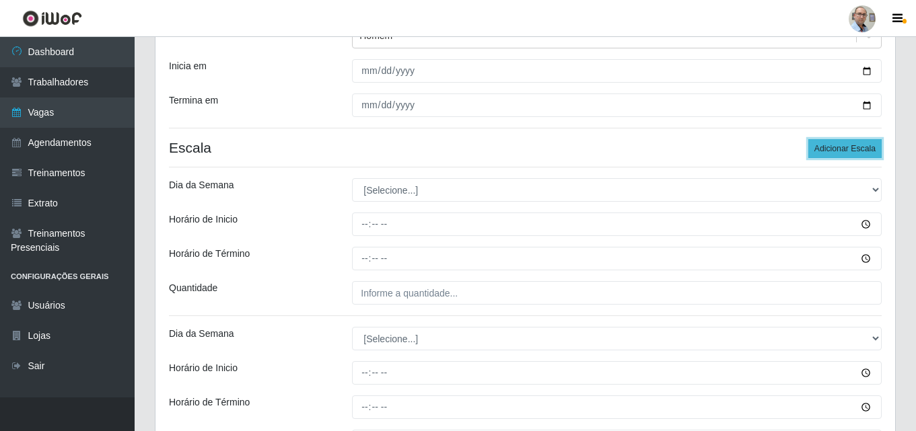
click at [847, 148] on button "Adicionar Escala" at bounding box center [844, 148] width 73 height 19
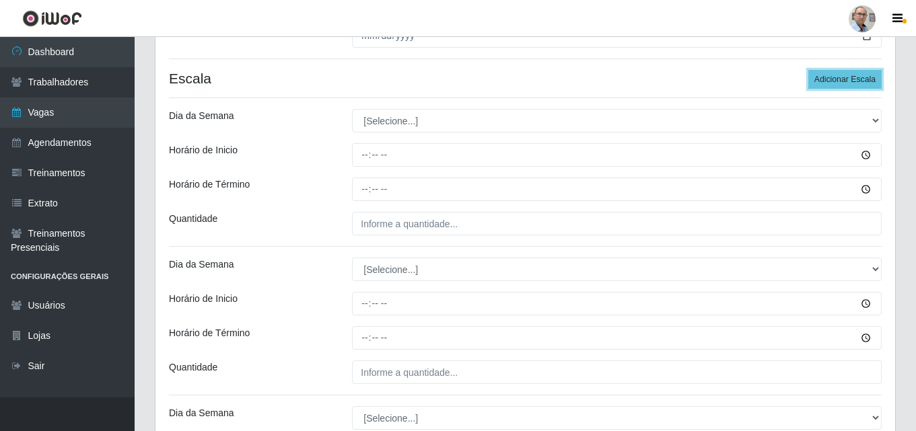
scroll to position [310, 0]
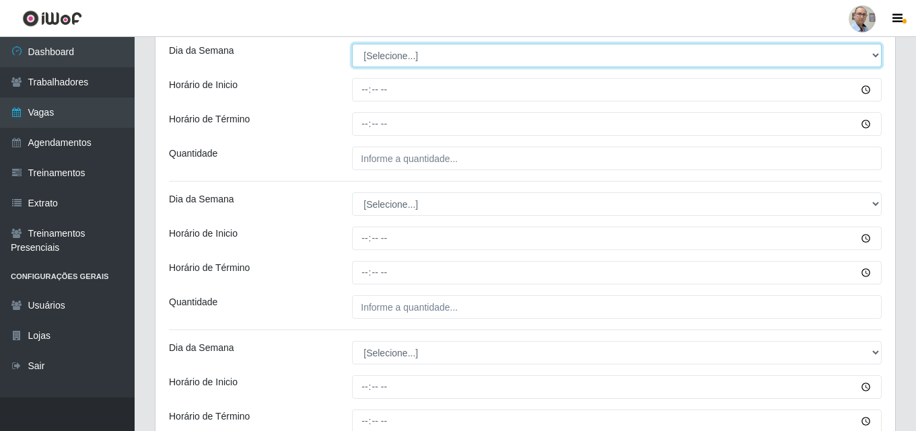
click at [413, 55] on select "[Selecione...] Segunda Terça Quarta Quinta Sexta Sábado Domingo" at bounding box center [617, 56] width 530 height 24
select select "3"
click at [352, 44] on select "[Selecione...] Segunda Terça Quarta Quinta Sexta Sábado Domingo" at bounding box center [617, 56] width 530 height 24
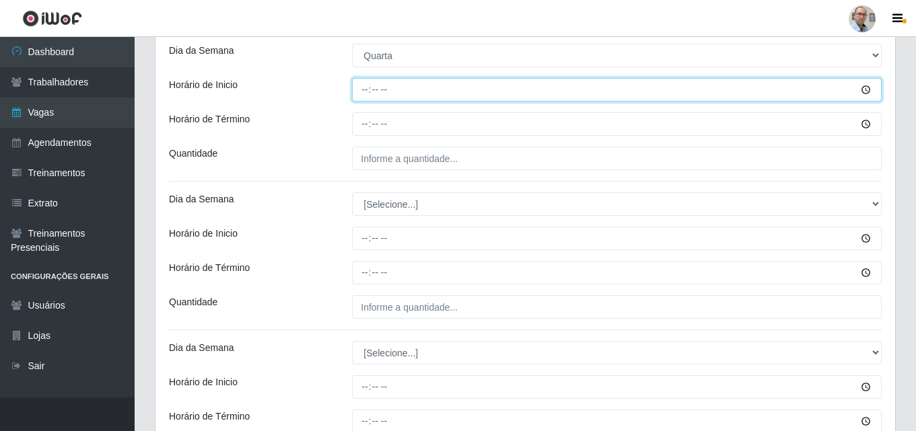
drag, startPoint x: 361, startPoint y: 92, endPoint x: 312, endPoint y: 98, distance: 50.3
click at [361, 91] on input "Horário de Inicio" at bounding box center [617, 90] width 530 height 24
type input "23:00"
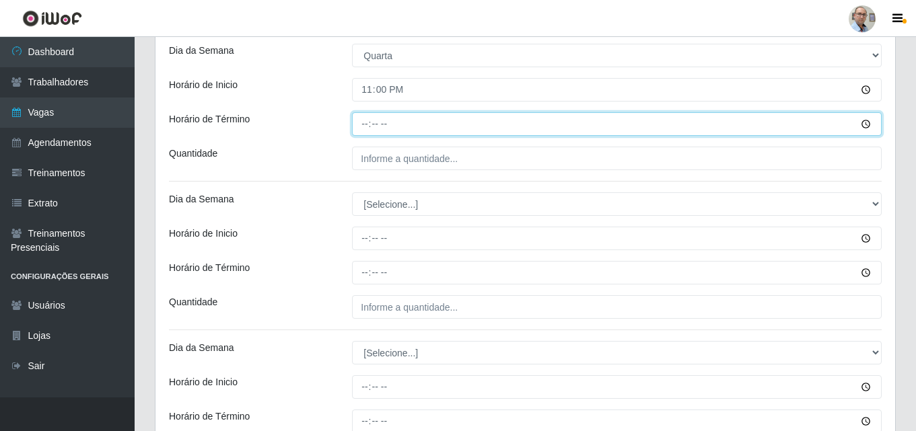
type input "05:00"
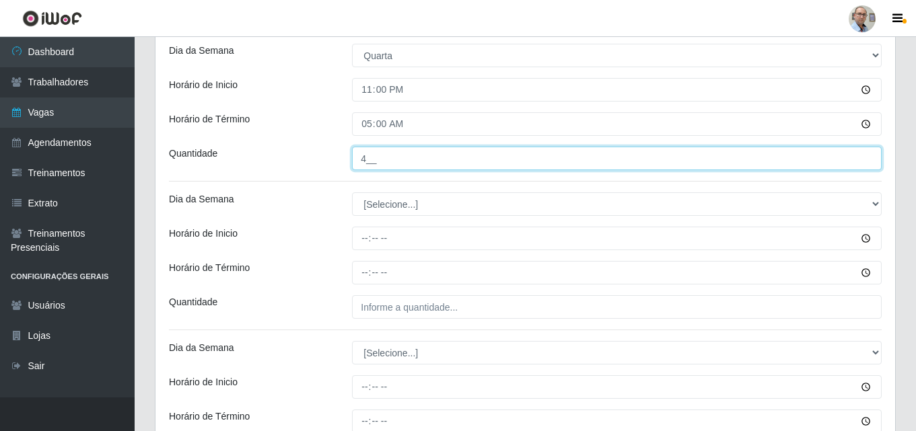
scroll to position [377, 0]
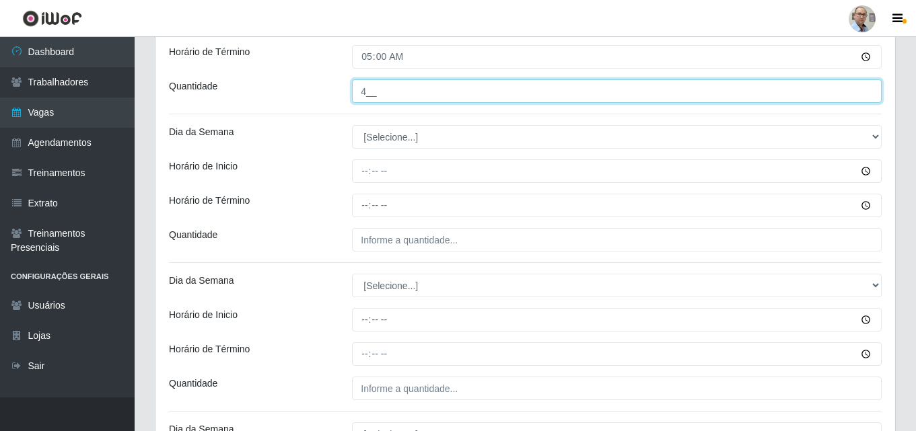
type input "4__"
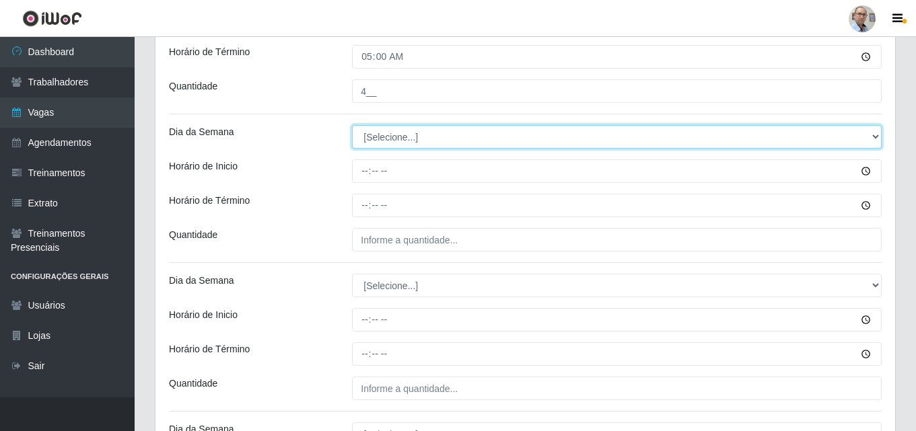
click at [402, 143] on select "[Selecione...] Segunda Terça Quarta Quinta Sexta Sábado Domingo" at bounding box center [617, 137] width 530 height 24
select select "4"
click at [352, 125] on select "[Selecione...] Segunda Terça Quarta Quinta Sexta Sábado Domingo" at bounding box center [617, 137] width 530 height 24
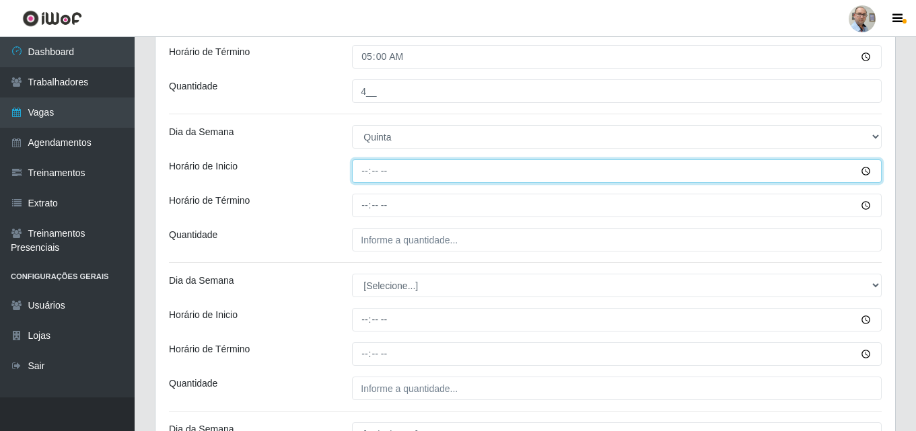
click at [363, 168] on input "Horário de Inicio" at bounding box center [617, 172] width 530 height 24
click at [366, 168] on input "Horário de Inicio" at bounding box center [617, 172] width 530 height 24
type input "23:00"
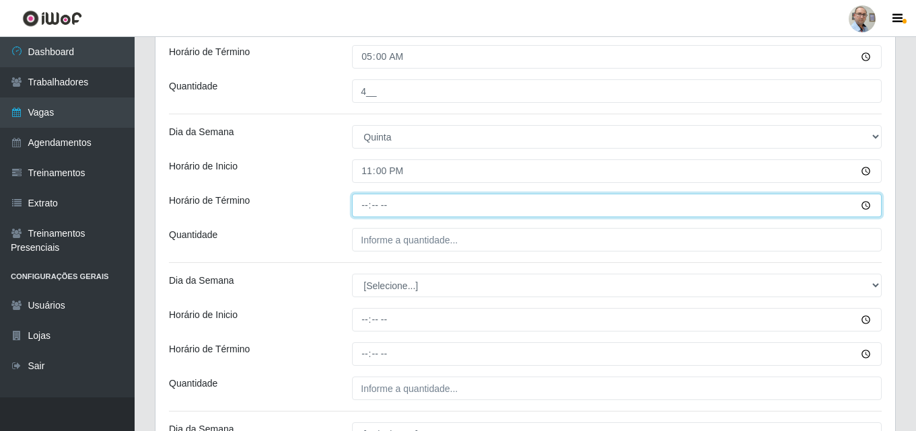
type input "05:00"
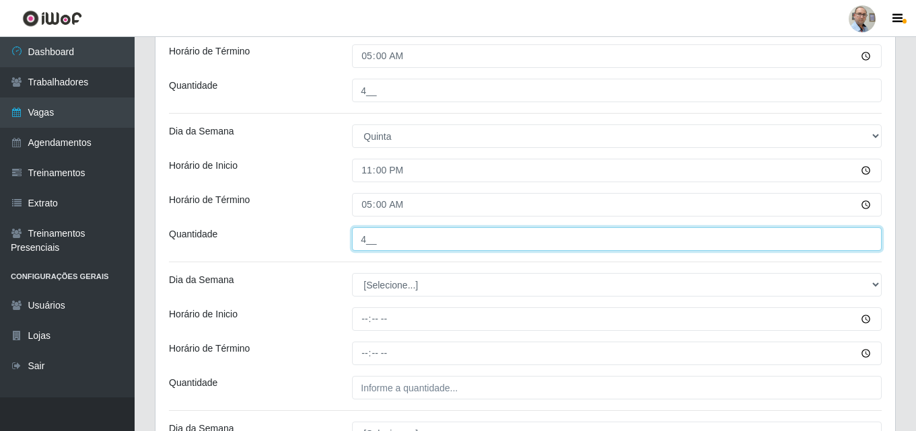
scroll to position [444, 0]
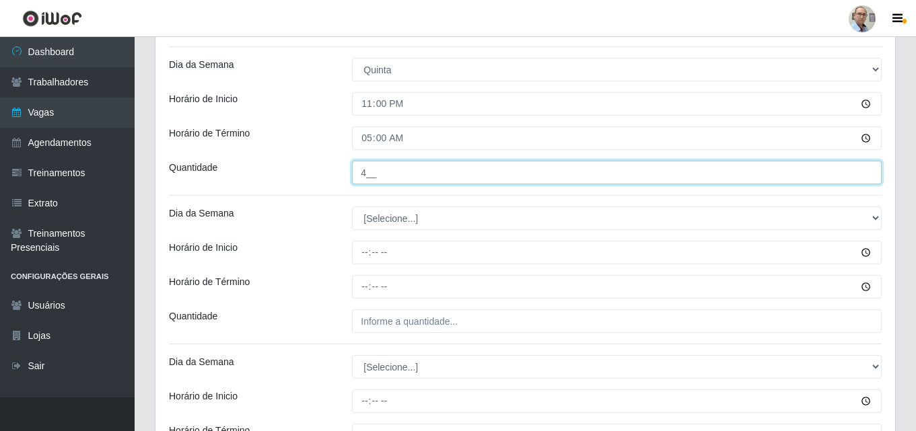
type input "4__"
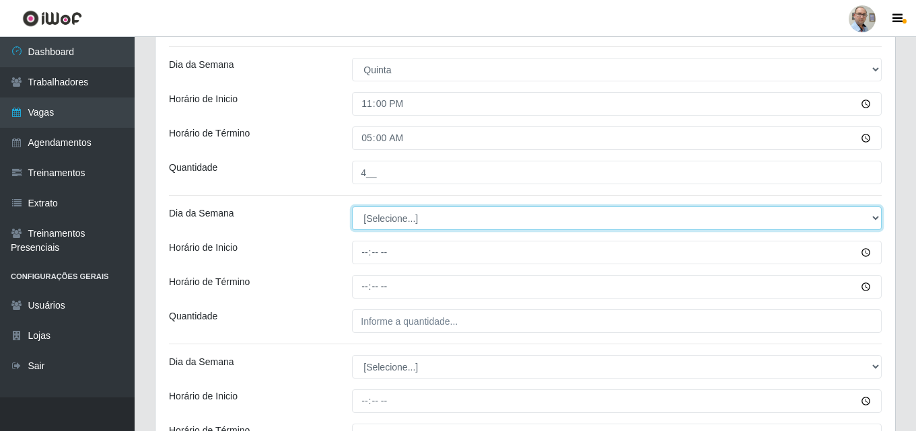
click at [419, 219] on select "[Selecione...] Segunda Terça Quarta Quinta Sexta Sábado Domingo" at bounding box center [617, 219] width 530 height 24
select select "5"
click at [352, 207] on select "[Selecione...] Segunda Terça Quarta Quinta Sexta Sábado Domingo" at bounding box center [617, 219] width 530 height 24
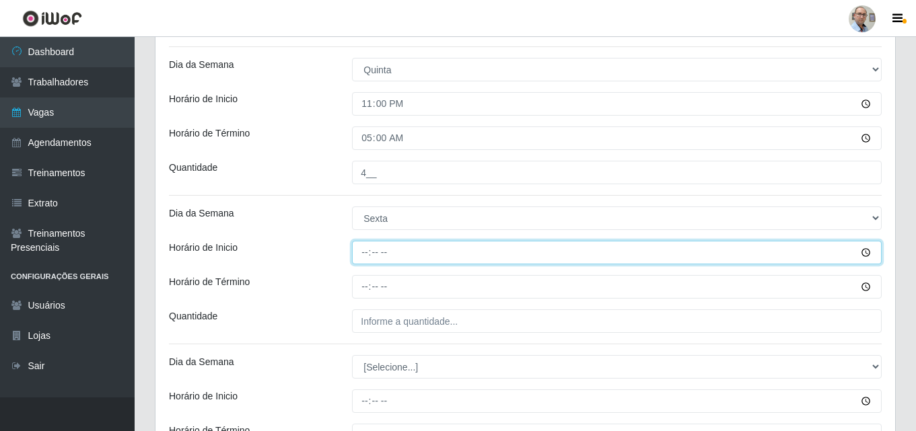
click at [359, 252] on input "Horário de Inicio" at bounding box center [617, 253] width 530 height 24
type input "23:00"
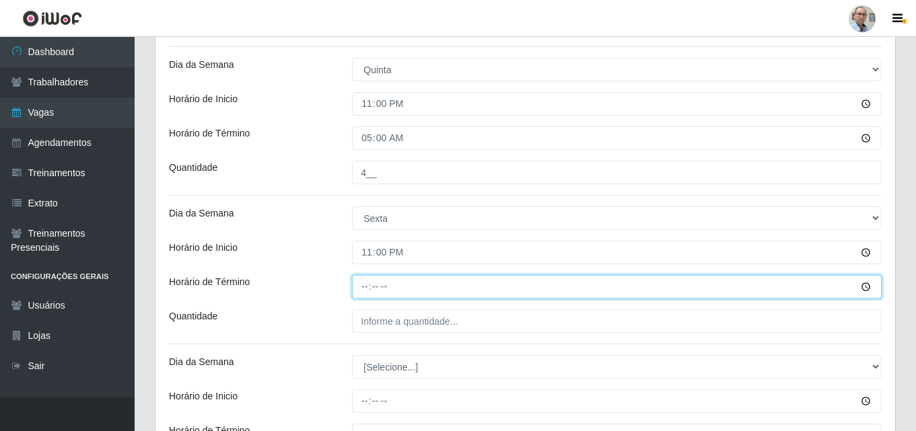
type input "05:00"
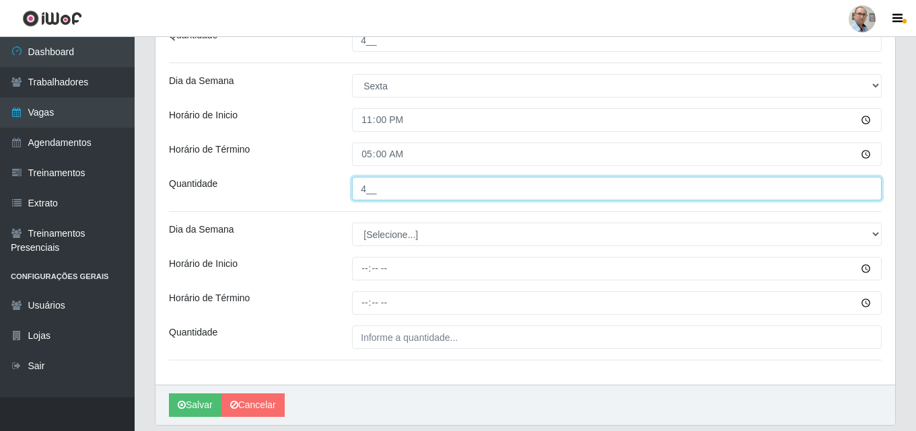
scroll to position [621, 0]
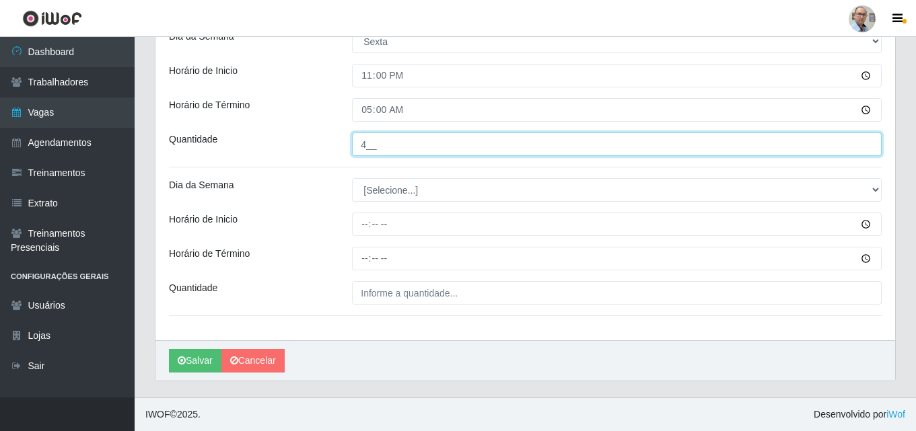
type input "4__"
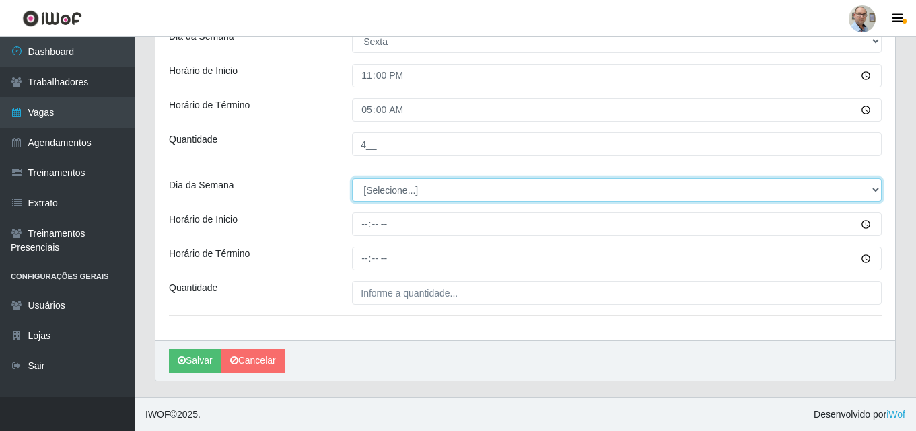
click at [392, 188] on select "[Selecione...] Segunda Terça Quarta Quinta Sexta Sábado Domingo" at bounding box center [617, 190] width 530 height 24
select select "6"
click at [352, 178] on select "[Selecione...] Segunda Terça Quarta Quinta Sexta Sábado Domingo" at bounding box center [617, 190] width 530 height 24
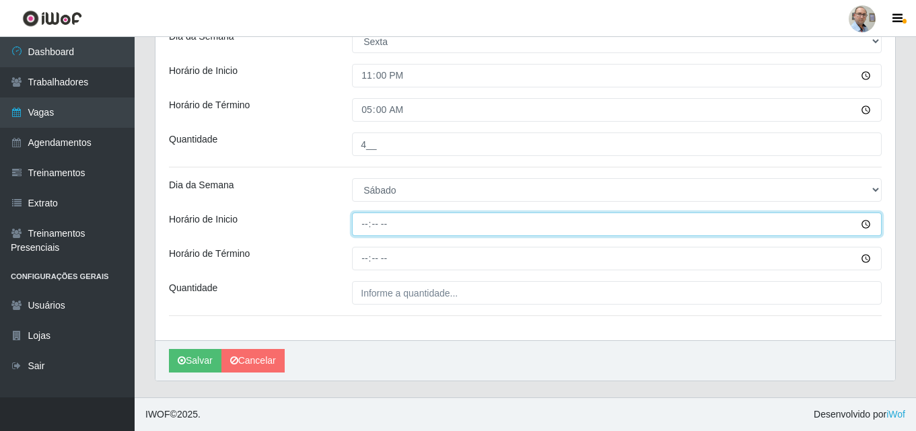
click at [366, 225] on input "Horário de Inicio" at bounding box center [617, 225] width 530 height 24
type input "23:00"
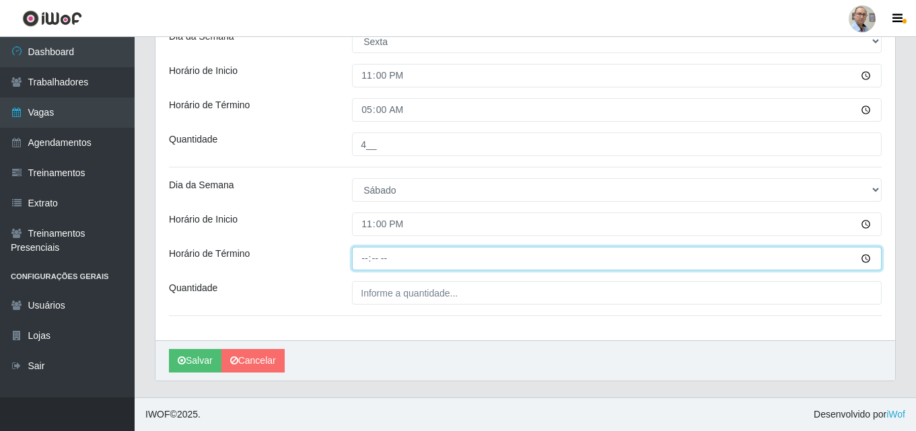
type input "05:00"
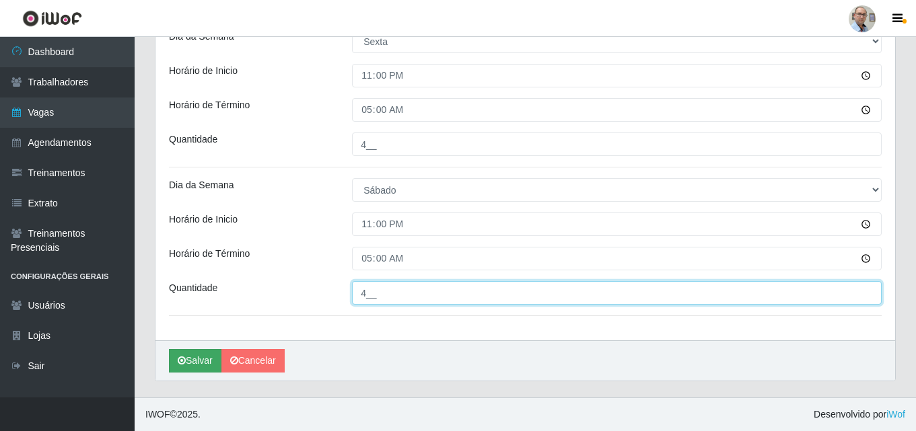
type input "4__"
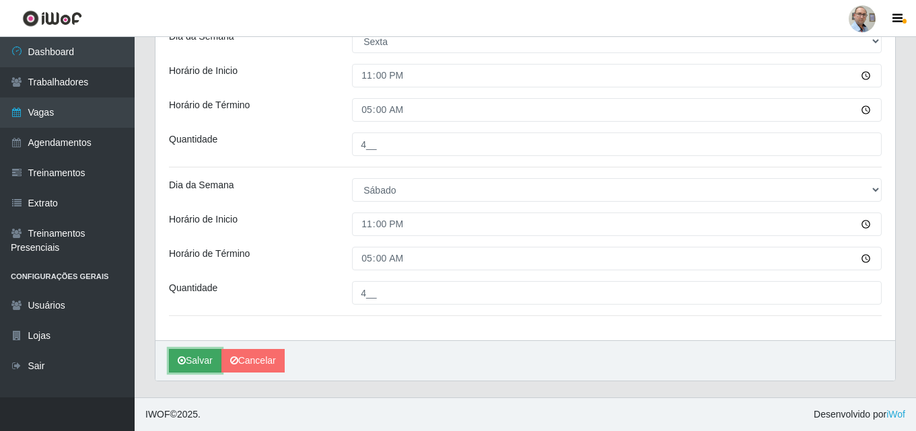
click at [201, 360] on button "Salvar" at bounding box center [195, 361] width 53 height 24
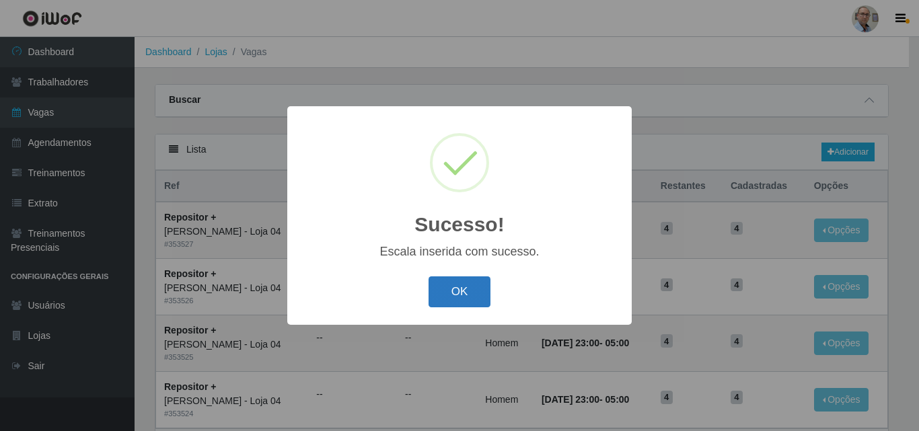
click at [462, 289] on button "OK" at bounding box center [460, 293] width 63 height 32
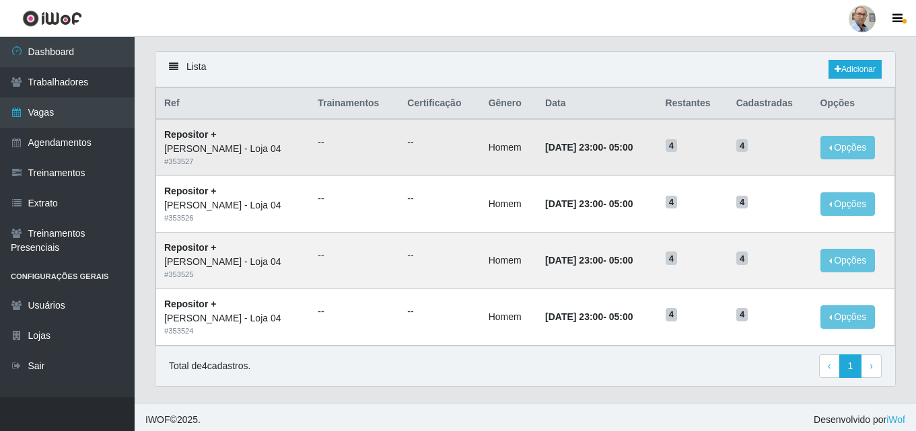
scroll to position [89, 0]
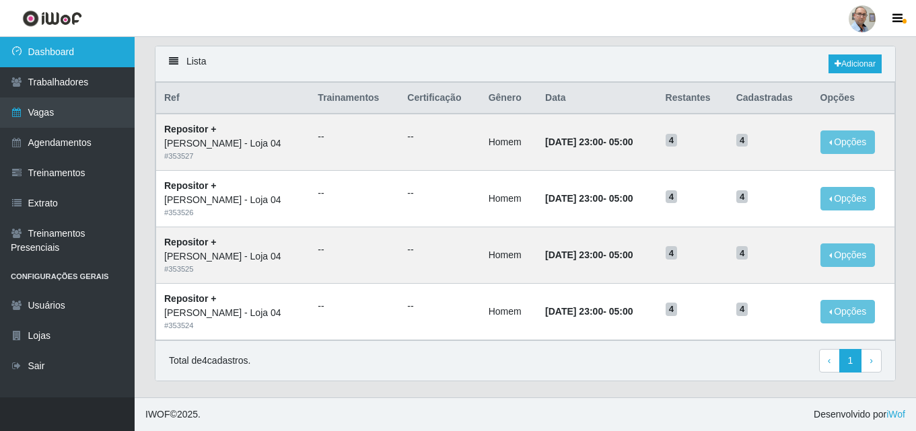
click at [76, 51] on link "Dashboard" at bounding box center [67, 52] width 135 height 30
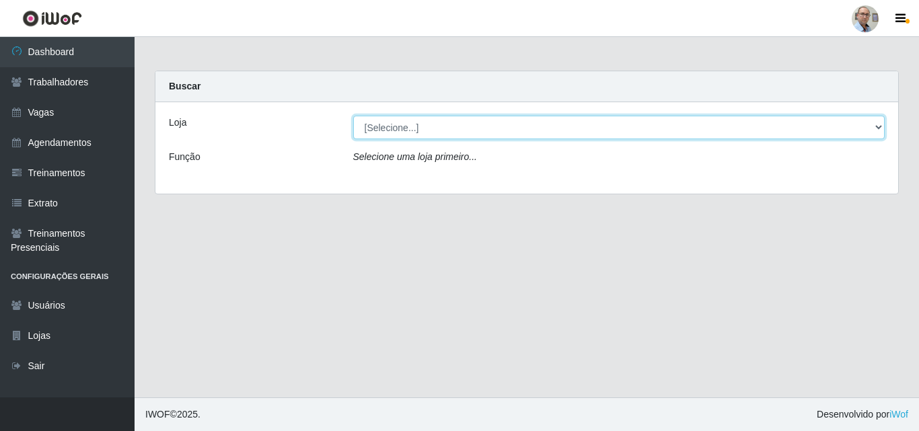
click at [418, 125] on select "[Selecione...] Mar Vermelho - Loja 04" at bounding box center [619, 128] width 532 height 24
select select "251"
click at [353, 116] on select "[Selecione...] Mar Vermelho - Loja 04" at bounding box center [619, 128] width 532 height 24
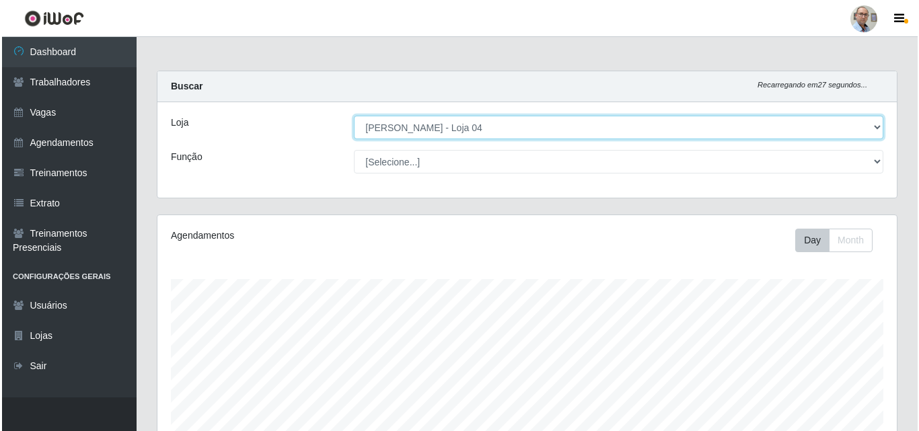
scroll to position [279, 740]
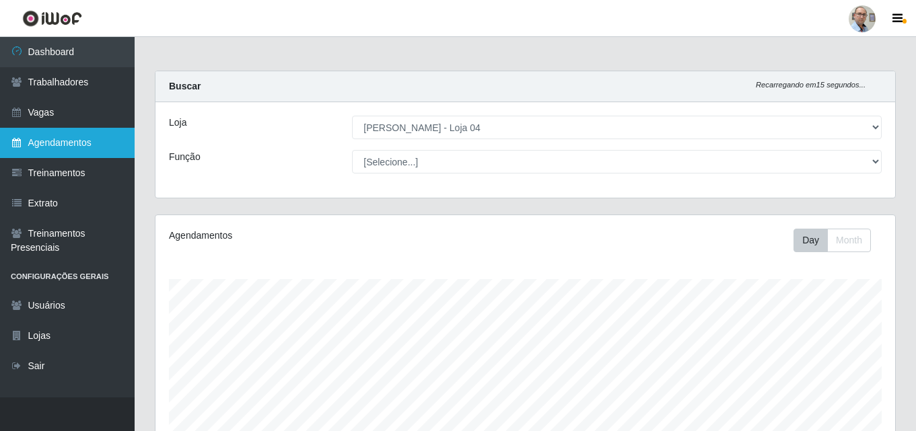
click at [49, 142] on link "Agendamentos" at bounding box center [67, 143] width 135 height 30
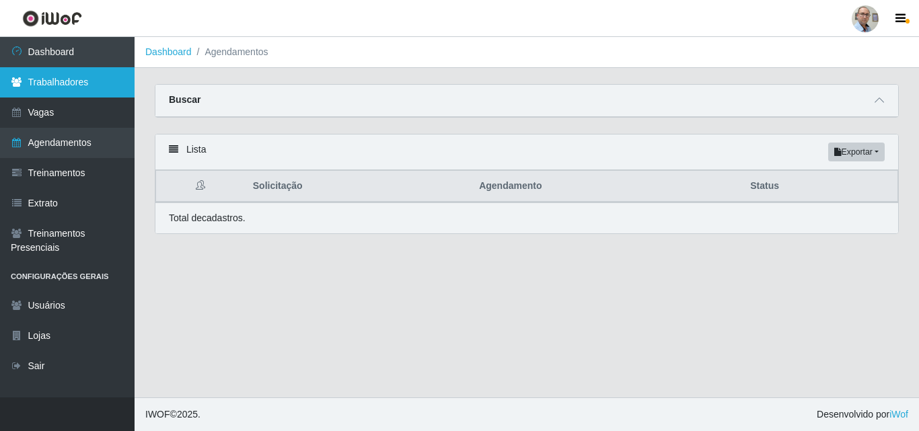
click at [40, 79] on link "Trabalhadores" at bounding box center [67, 82] width 135 height 30
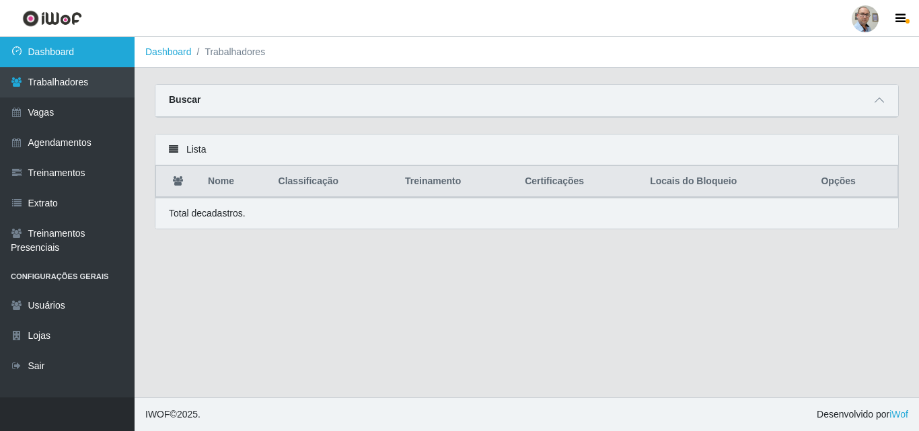
click at [48, 57] on link "Dashboard" at bounding box center [67, 52] width 135 height 30
